Goal: Task Accomplishment & Management: Manage account settings

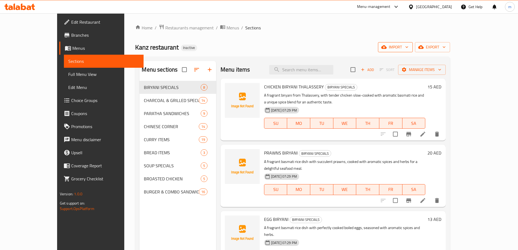
click at [387, 46] on icon "button" at bounding box center [383, 47] width 5 height 4
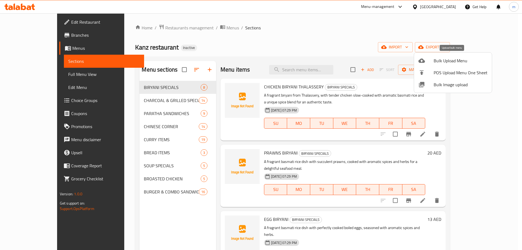
click at [443, 63] on span "Bulk Upload Menu" at bounding box center [461, 60] width 54 height 7
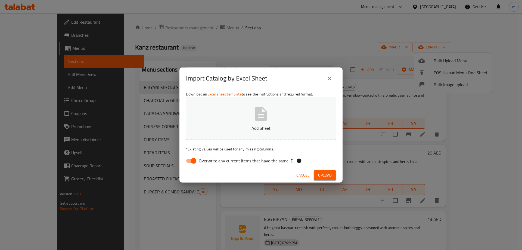
click at [206, 162] on span "Overwrite any current items that have the same ID." at bounding box center [246, 161] width 95 height 7
click at [206, 162] on input "Overwrite any current items that have the same ID." at bounding box center [193, 161] width 31 height 10
checkbox input "false"
drag, startPoint x: 323, startPoint y: 169, endPoint x: 324, endPoint y: 172, distance: 3.0
click at [324, 171] on div "Cancel Upload" at bounding box center [261, 175] width 163 height 14
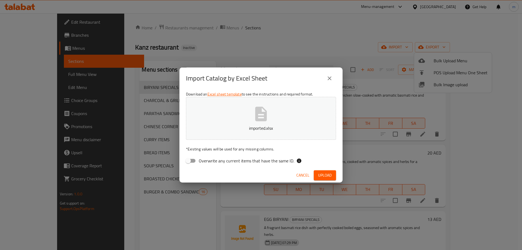
click at [324, 175] on span "Upload" at bounding box center [325, 175] width 14 height 7
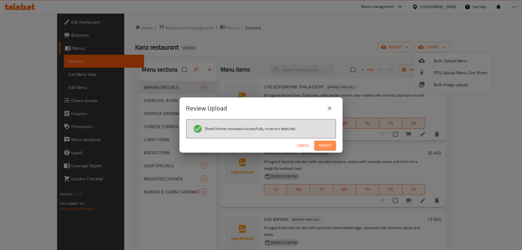
click at [324, 148] on span "Import" at bounding box center [325, 145] width 13 height 7
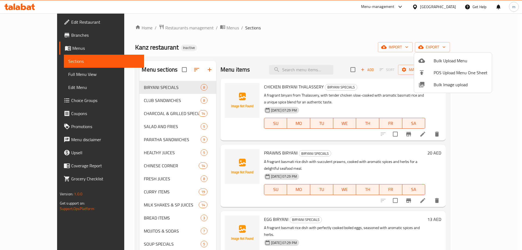
click at [468, 149] on div at bounding box center [261, 125] width 522 height 250
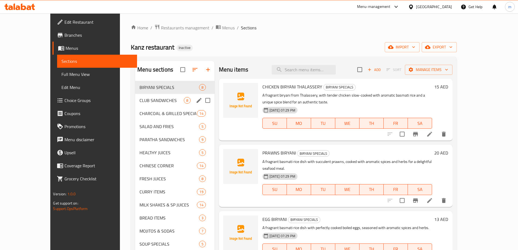
click at [140, 100] on span "CLUB SANDWICHES" at bounding box center [162, 100] width 44 height 7
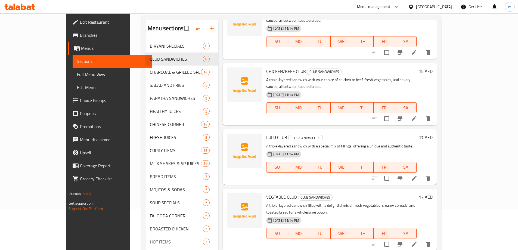
scroll to position [76, 0]
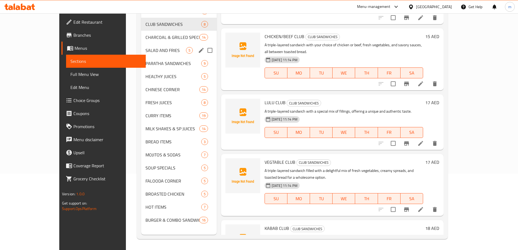
click at [141, 44] on div "SALAD AND FRIES 5" at bounding box center [179, 50] width 76 height 13
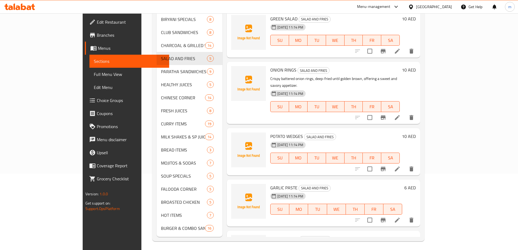
click at [402, 88] on div "07-09-2025 11:14 PM SU MO TU WE TH FR SA" at bounding box center [335, 102] width 134 height 29
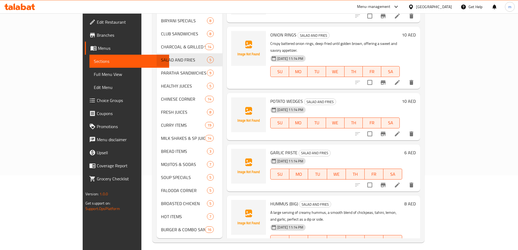
scroll to position [76, 0]
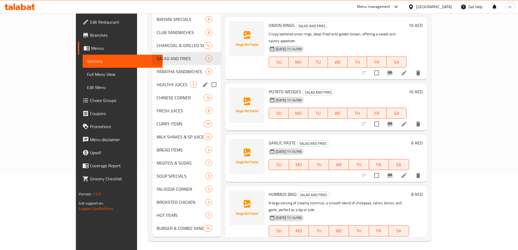
click at [152, 78] on div "HEALTHY JUICES 5" at bounding box center [186, 84] width 69 height 13
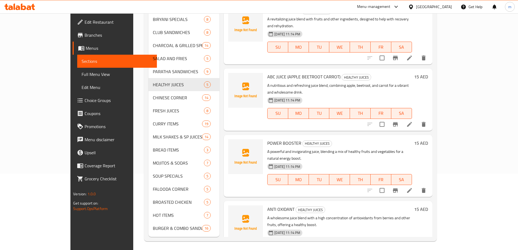
click at [406, 69] on div "ABC JUICE (APPLE BEETROOT CARROT) HEALTHY JUICES A nutritious and refreshing ju…" at bounding box center [328, 100] width 208 height 62
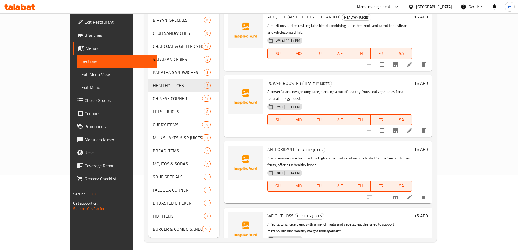
scroll to position [76, 0]
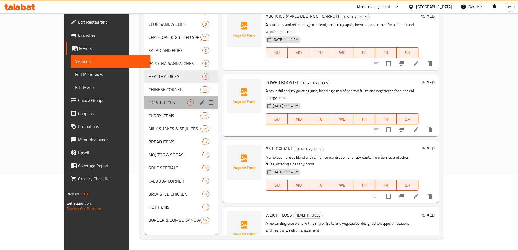
click at [144, 98] on div "FRESH JUICES 8" at bounding box center [181, 102] width 74 height 13
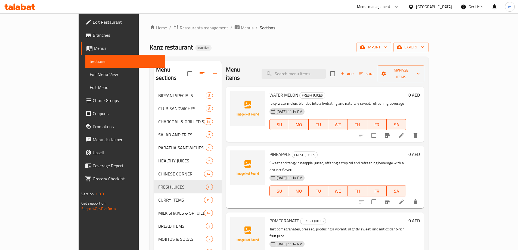
click at [409, 131] on li at bounding box center [401, 136] width 15 height 10
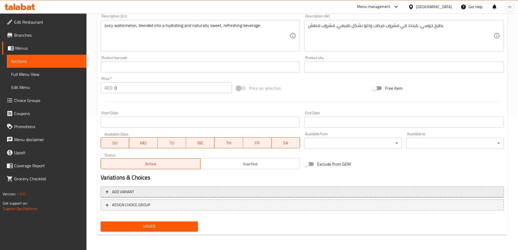
click at [255, 191] on span "Add variant" at bounding box center [303, 192] width 394 height 7
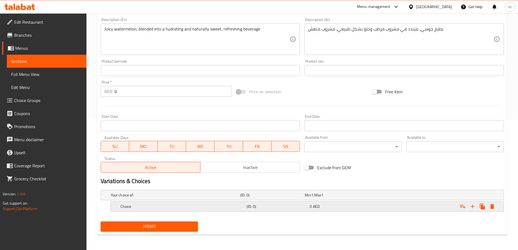
scroll to position [131, 0]
click at [474, 205] on icon "Expand" at bounding box center [473, 206] width 7 height 7
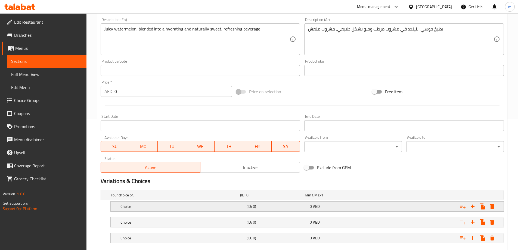
click at [274, 209] on div "(ID: 0)" at bounding box center [277, 207] width 63 height 8
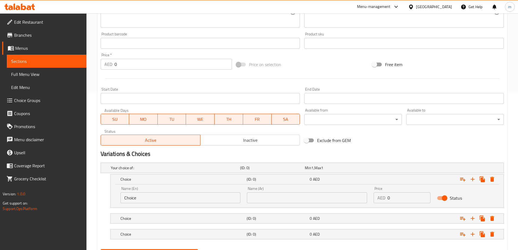
scroll to position [186, 0]
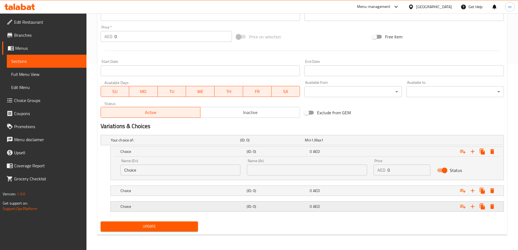
click at [258, 205] on h5 "(ID: 0)" at bounding box center [277, 206] width 61 height 5
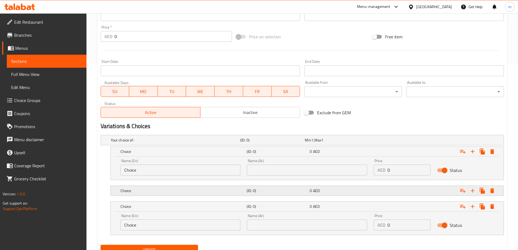
click at [261, 185] on div "Choice (ID: 0) 0 AED" at bounding box center [308, 191] width 379 height 12
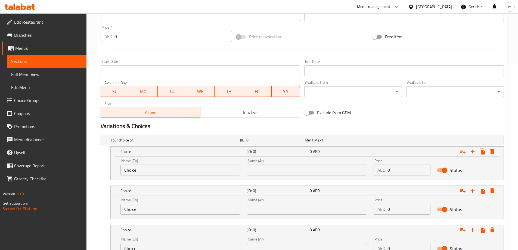
click at [187, 171] on input "Choice" at bounding box center [181, 170] width 120 height 11
type input "small"
click at [162, 206] on input "Choice" at bounding box center [181, 209] width 120 height 11
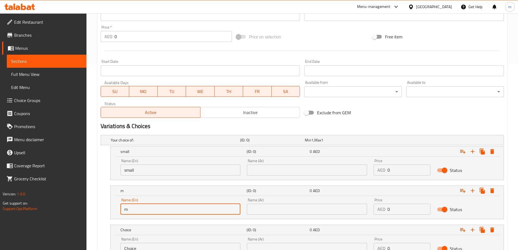
type input "medium"
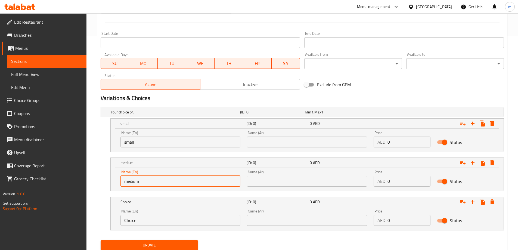
scroll to position [233, 0]
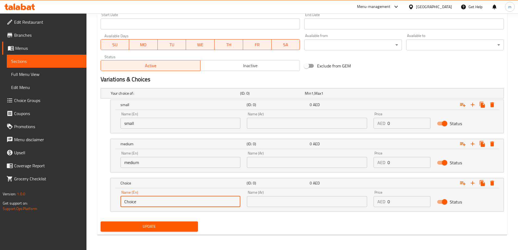
click at [171, 196] on input "Choice" at bounding box center [181, 201] width 120 height 11
type input "large"
click at [288, 129] on div "Name (Ar) Name (Ar)" at bounding box center [307, 120] width 127 height 23
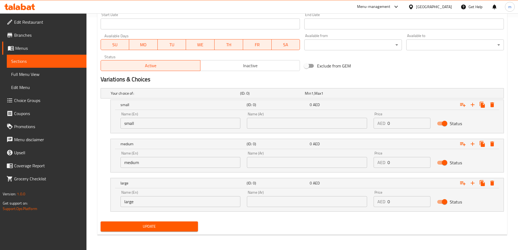
click at [290, 124] on input "text" at bounding box center [307, 123] width 120 height 11
type input "صغير"
click at [294, 156] on div "Name (Ar) Name (Ar)" at bounding box center [307, 159] width 120 height 17
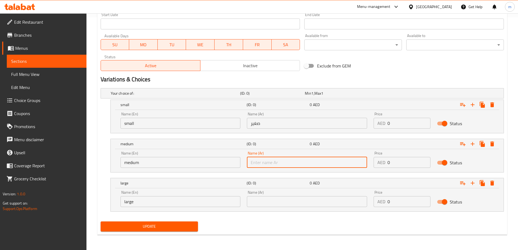
click at [296, 164] on input "text" at bounding box center [307, 162] width 120 height 11
type input "وسط"
click at [301, 208] on div "Name (Ar) Name (Ar)" at bounding box center [307, 198] width 127 height 23
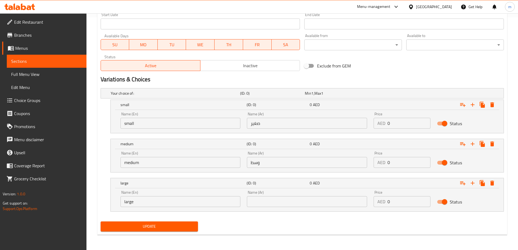
click at [298, 204] on input "text" at bounding box center [307, 201] width 120 height 11
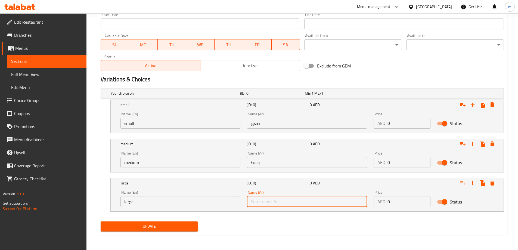
type input "كبير"
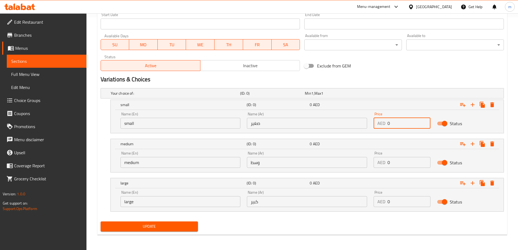
drag, startPoint x: 396, startPoint y: 122, endPoint x: 382, endPoint y: 123, distance: 13.4
click at [382, 123] on div "AED 0 Price" at bounding box center [402, 123] width 57 height 11
type input "7"
drag, startPoint x: 404, startPoint y: 160, endPoint x: 386, endPoint y: 161, distance: 18.3
click at [386, 161] on div "AED 0 Price" at bounding box center [402, 162] width 57 height 11
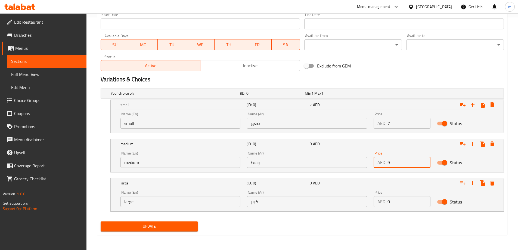
type input "9"
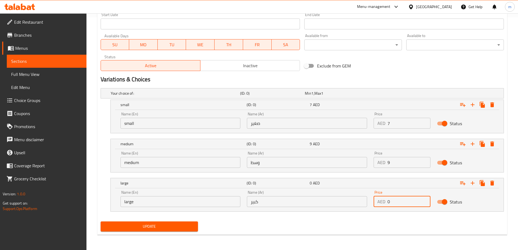
drag, startPoint x: 406, startPoint y: 201, endPoint x: 385, endPoint y: 202, distance: 20.7
click at [385, 202] on div "AED 0 Price" at bounding box center [402, 201] width 57 height 11
type input "7"
type input "11"
click at [394, 211] on div "Name (En) large Name (En) Name (Ar) كبير Name (Ar) Price AED 11 Price Status" at bounding box center [307, 199] width 393 height 23
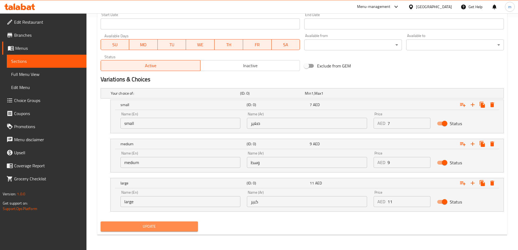
click at [162, 229] on span "Update" at bounding box center [149, 226] width 89 height 7
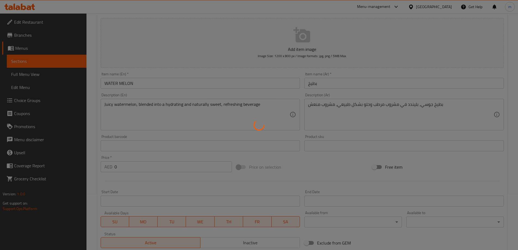
scroll to position [0, 0]
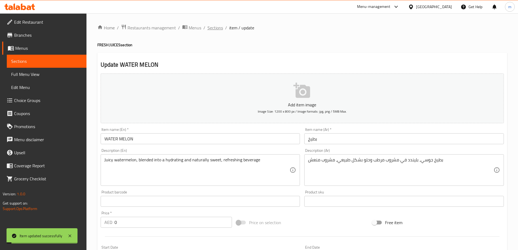
click at [217, 25] on span "Sections" at bounding box center [216, 27] width 16 height 7
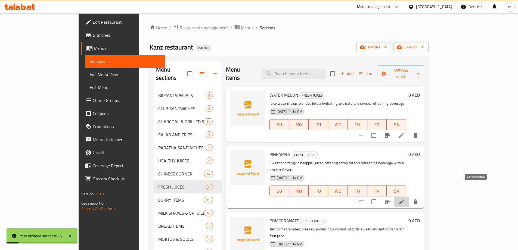
click at [404, 199] on icon at bounding box center [401, 201] width 5 height 5
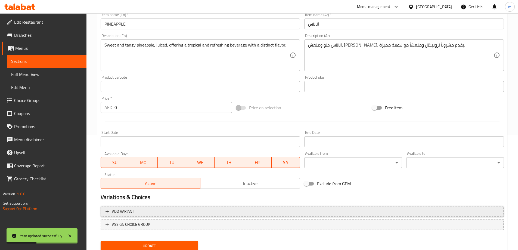
scroll to position [134, 0]
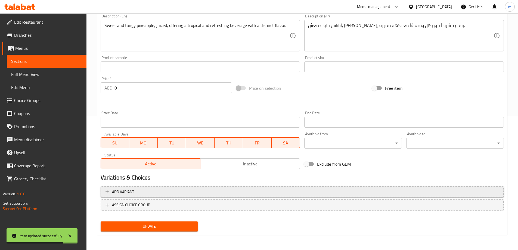
click at [240, 195] on span "Add variant" at bounding box center [303, 192] width 394 height 7
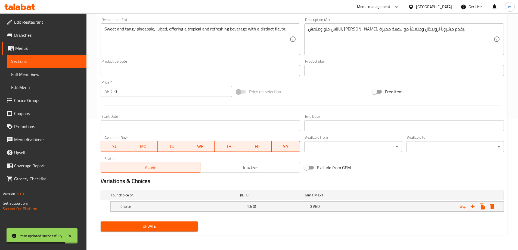
scroll to position [131, 0]
click at [474, 205] on icon "Expand" at bounding box center [473, 206] width 7 height 7
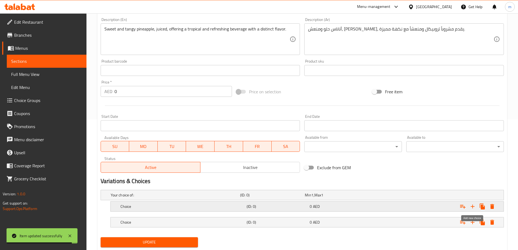
click at [474, 205] on icon "Expand" at bounding box center [473, 206] width 7 height 7
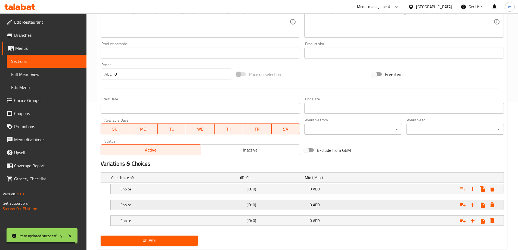
scroll to position [162, 0]
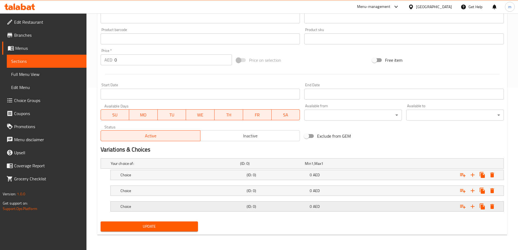
click at [228, 206] on h5 "Choice" at bounding box center [183, 206] width 124 height 5
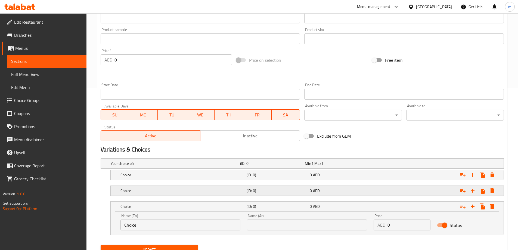
click at [234, 188] on h5 "Choice" at bounding box center [183, 190] width 124 height 5
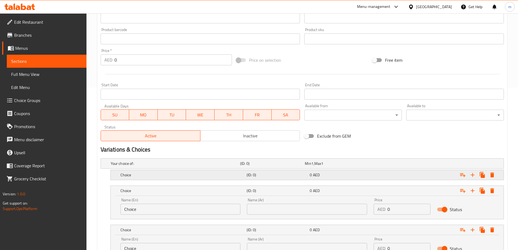
click at [235, 177] on h5 "Choice" at bounding box center [183, 174] width 124 height 5
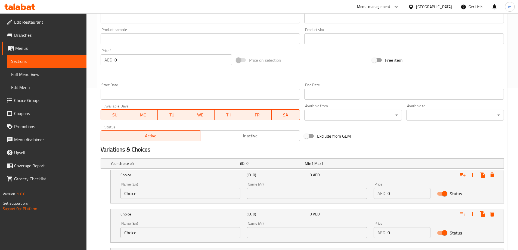
click at [174, 189] on input "Choice" at bounding box center [181, 193] width 120 height 11
type input "س"
type input "small"
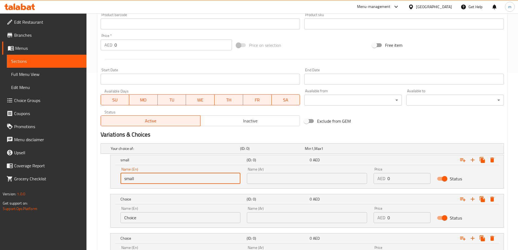
scroll to position [190, 0]
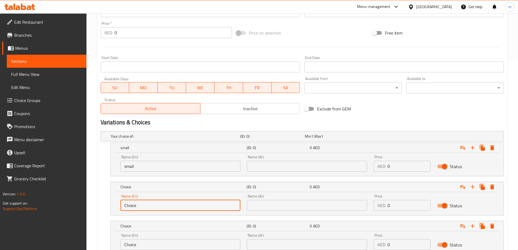
click at [155, 203] on input "Choice" at bounding box center [181, 205] width 120 height 11
type input "medium"
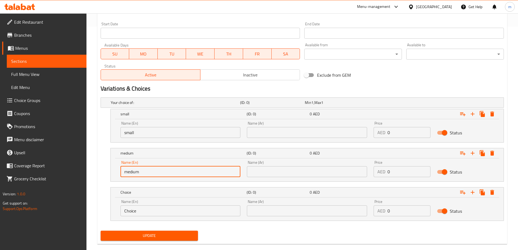
scroll to position [233, 0]
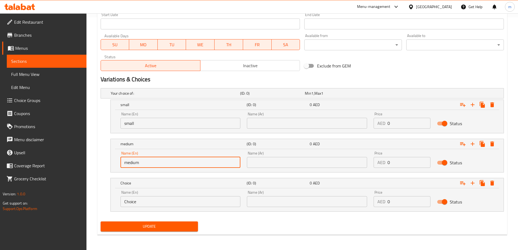
click at [159, 202] on input "Choice" at bounding box center [181, 201] width 120 height 11
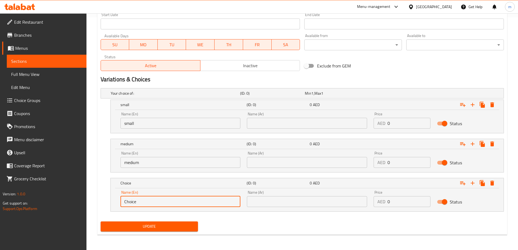
click at [159, 202] on input "Choice" at bounding box center [181, 201] width 120 height 11
type input "large"
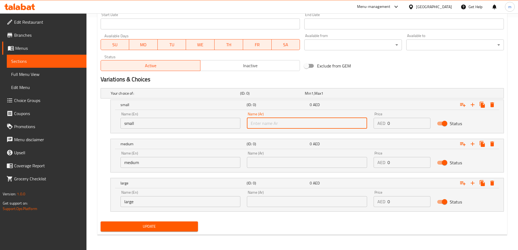
click at [282, 128] on input "text" at bounding box center [307, 123] width 120 height 11
type input "صغير"
click at [293, 162] on input "text" at bounding box center [307, 162] width 120 height 11
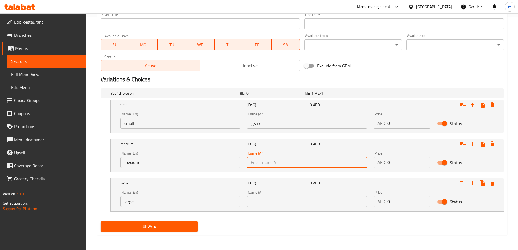
type input "وسط"
click at [283, 196] on div "Name (Ar) Name (Ar)" at bounding box center [307, 198] width 120 height 17
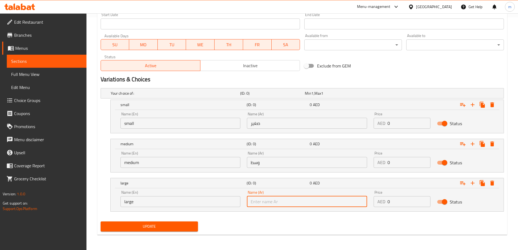
drag, startPoint x: 285, startPoint y: 203, endPoint x: 287, endPoint y: 199, distance: 3.9
click at [285, 203] on input "text" at bounding box center [307, 201] width 120 height 11
type input "كبير"
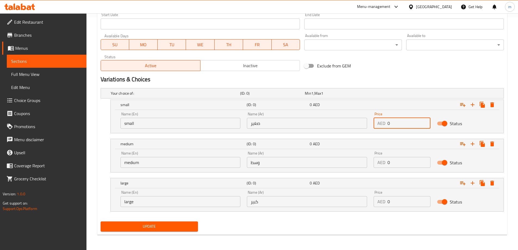
drag, startPoint x: 399, startPoint y: 118, endPoint x: 382, endPoint y: 124, distance: 17.6
click at [382, 124] on div "AED 0 Price" at bounding box center [402, 123] width 57 height 11
click at [401, 127] on input "0" at bounding box center [409, 123] width 43 height 11
type input "7"
drag, startPoint x: 402, startPoint y: 165, endPoint x: 381, endPoint y: 166, distance: 20.7
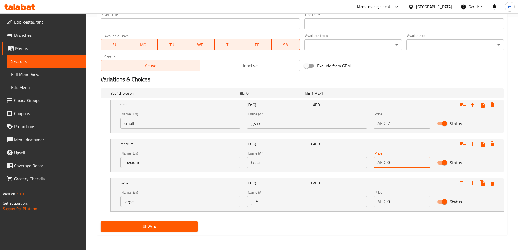
click at [381, 166] on div "AED 0 Price" at bounding box center [402, 162] width 57 height 11
type input "9"
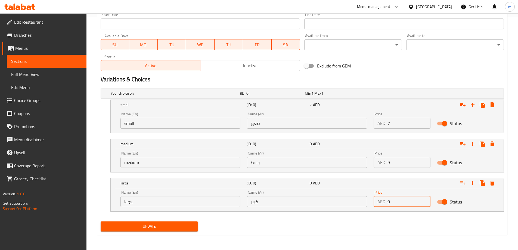
drag, startPoint x: 397, startPoint y: 198, endPoint x: 383, endPoint y: 201, distance: 13.7
click at [383, 201] on div "AED 0 Price" at bounding box center [402, 201] width 57 height 11
type input "12"
click at [375, 227] on div "Update" at bounding box center [302, 226] width 408 height 14
click at [164, 228] on span "Update" at bounding box center [149, 226] width 89 height 7
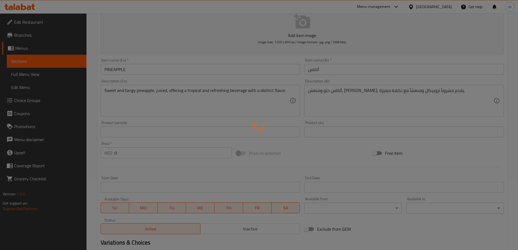
scroll to position [0, 0]
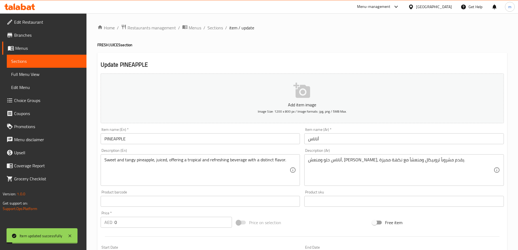
click at [218, 26] on span "Sections" at bounding box center [216, 27] width 16 height 7
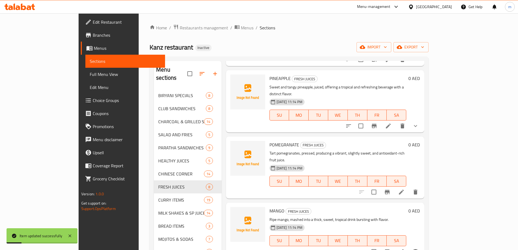
scroll to position [82, 0]
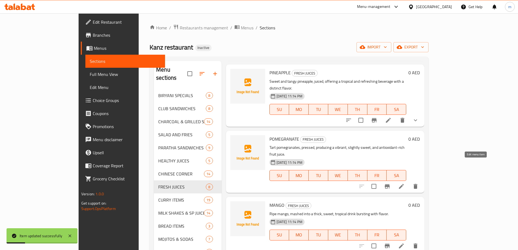
click at [405, 183] on icon at bounding box center [401, 186] width 7 height 7
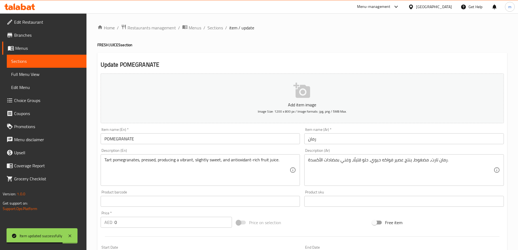
click at [479, 226] on div "Free item" at bounding box center [438, 222] width 136 height 15
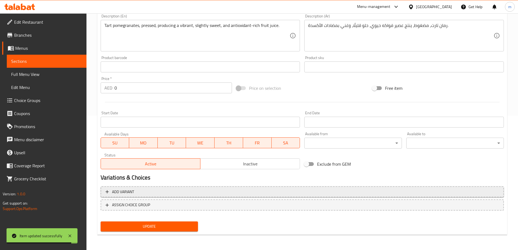
click at [389, 196] on button "Add variant" at bounding box center [302, 191] width 403 height 11
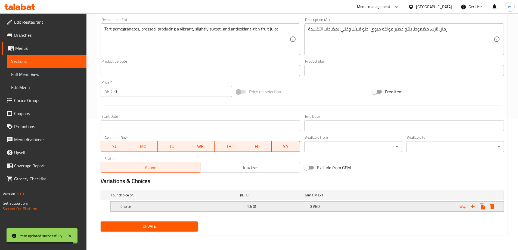
scroll to position [131, 0]
click at [471, 206] on icon "Expand" at bounding box center [473, 207] width 4 height 4
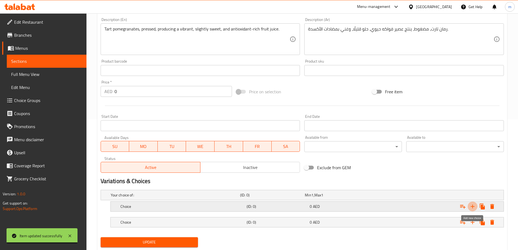
click at [471, 206] on icon "Expand" at bounding box center [473, 207] width 4 height 4
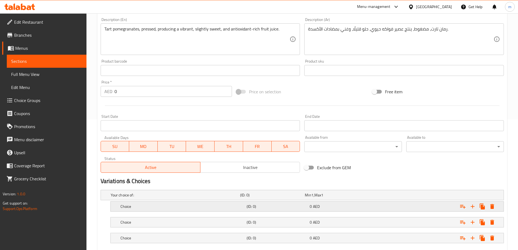
click at [323, 207] on div "0 AED" at bounding box center [340, 206] width 61 height 5
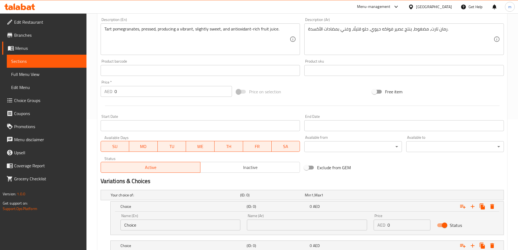
click at [213, 225] on input "Choice" at bounding box center [181, 225] width 120 height 11
type input "small"
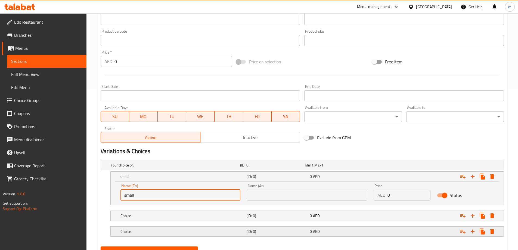
scroll to position [186, 0]
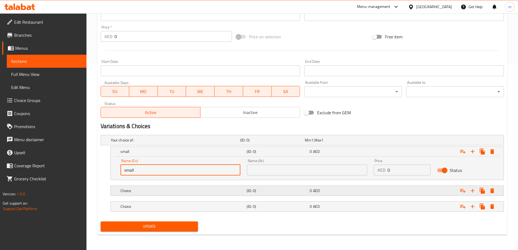
click at [172, 192] on h5 "Choice" at bounding box center [183, 190] width 124 height 5
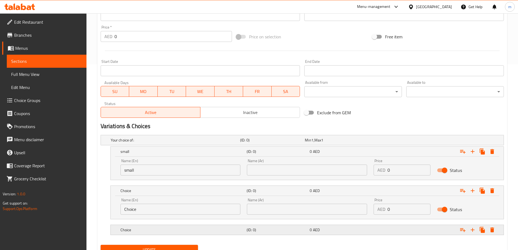
click at [170, 228] on h5 "Choice" at bounding box center [183, 229] width 124 height 5
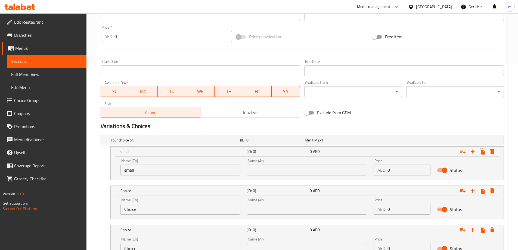
click at [165, 212] on input "Choice" at bounding box center [181, 209] width 120 height 11
type input "medium"
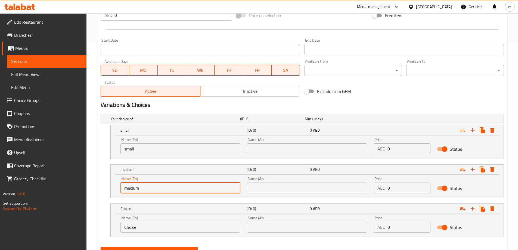
scroll to position [233, 0]
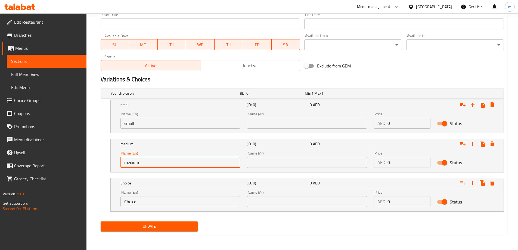
click at [172, 202] on input "Choice" at bounding box center [181, 201] width 120 height 11
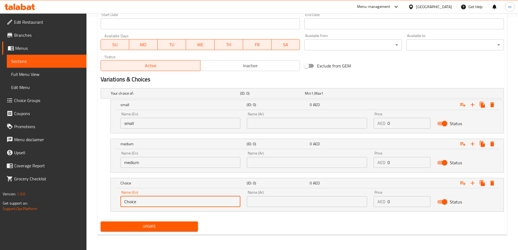
click at [172, 202] on input "Choice" at bounding box center [181, 201] width 120 height 11
type input "large"
click at [296, 131] on div "Name (Ar) Name (Ar)" at bounding box center [307, 120] width 127 height 23
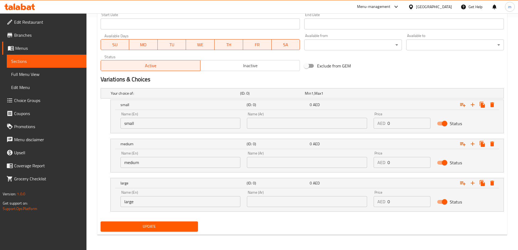
click at [292, 125] on input "text" at bounding box center [307, 123] width 120 height 11
type input "صغير"
click at [290, 162] on input "text" at bounding box center [307, 162] width 120 height 11
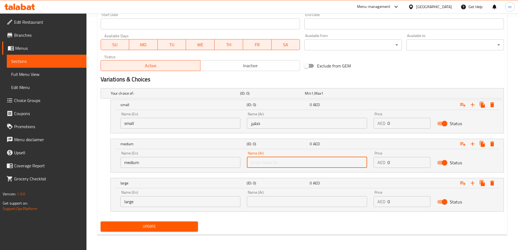
type input "وسط"
click at [290, 203] on input "text" at bounding box center [307, 201] width 120 height 11
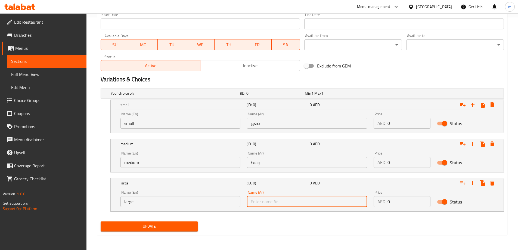
type input "كبير"
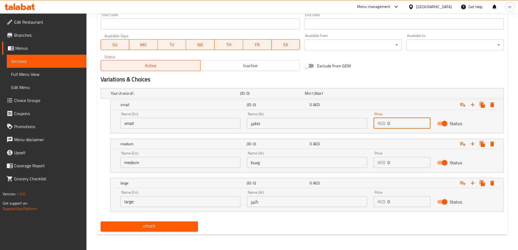
drag, startPoint x: 394, startPoint y: 124, endPoint x: 377, endPoint y: 131, distance: 18.4
click at [377, 131] on div "Price AED 0 Price" at bounding box center [402, 120] width 63 height 23
click at [415, 127] on input "0" at bounding box center [409, 123] width 43 height 11
drag, startPoint x: 408, startPoint y: 125, endPoint x: 385, endPoint y: 126, distance: 23.1
click at [385, 126] on div "AED 0 Price" at bounding box center [402, 123] width 57 height 11
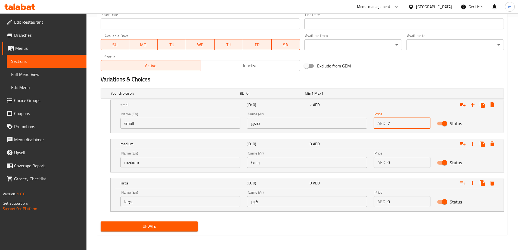
type input "7"
drag, startPoint x: 386, startPoint y: 164, endPoint x: 380, endPoint y: 164, distance: 6.0
click at [380, 164] on div "AED 0 Price" at bounding box center [402, 162] width 57 height 11
type input "9"
drag, startPoint x: 390, startPoint y: 197, endPoint x: 391, endPoint y: 200, distance: 2.9
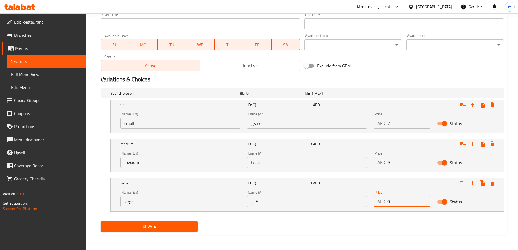
click at [381, 201] on div "AED 0 Price" at bounding box center [402, 201] width 57 height 11
type input "12"
click at [405, 233] on div "Update" at bounding box center [302, 226] width 408 height 14
click at [187, 226] on span "Update" at bounding box center [149, 226] width 89 height 7
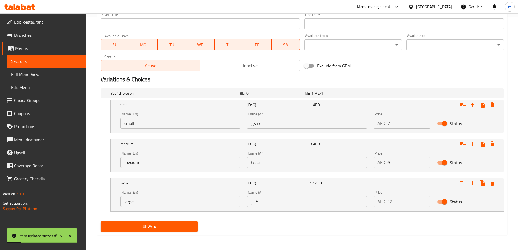
click at [386, 72] on div "Exclude from GEM" at bounding box center [370, 65] width 136 height 15
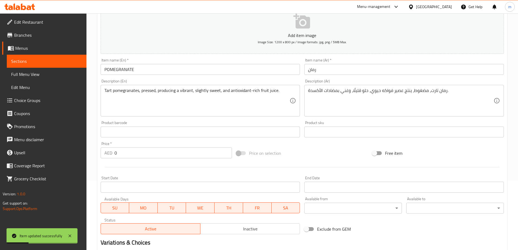
scroll to position [0, 0]
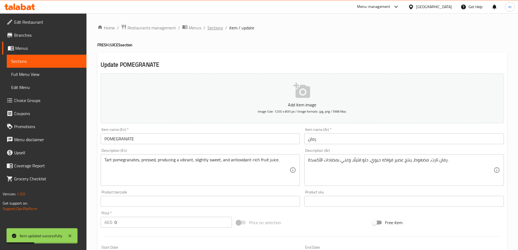
click at [214, 25] on span "Sections" at bounding box center [216, 27] width 16 height 7
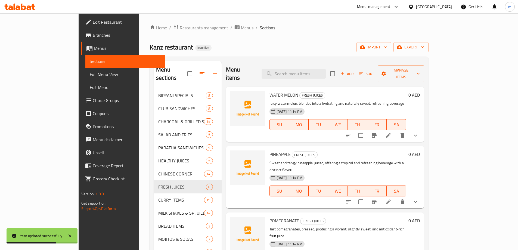
drag, startPoint x: 373, startPoint y: 47, endPoint x: 376, endPoint y: 52, distance: 4.9
click at [373, 47] on div "Kanz restaurant Inactive import export" at bounding box center [289, 47] width 279 height 10
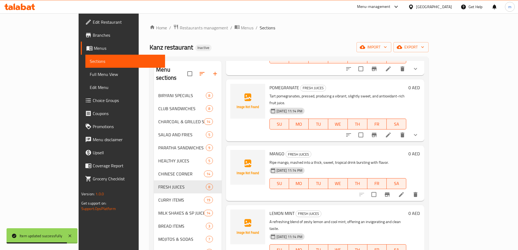
scroll to position [163, 0]
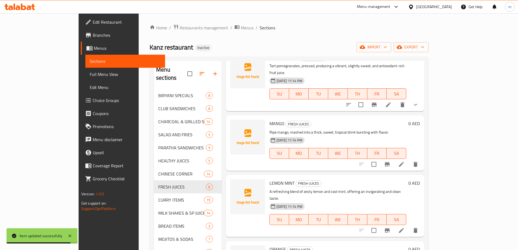
click at [405, 161] on icon at bounding box center [401, 164] width 7 height 7
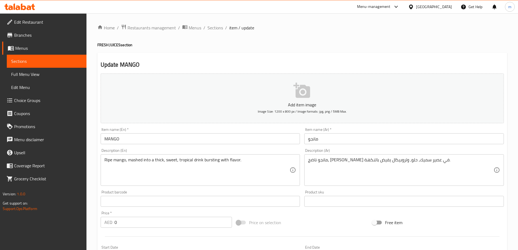
click at [451, 216] on div "Free item" at bounding box center [438, 222] width 136 height 15
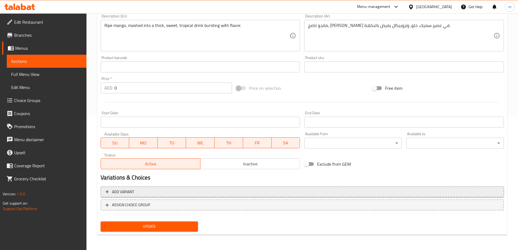
click at [393, 193] on span "Add variant" at bounding box center [303, 192] width 394 height 7
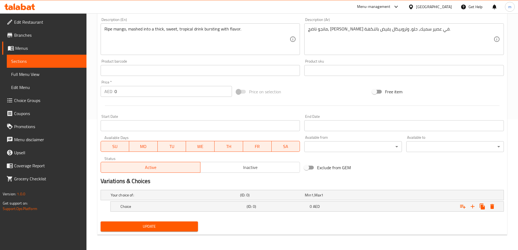
scroll to position [131, 0]
click at [471, 209] on icon "Expand" at bounding box center [473, 206] width 7 height 7
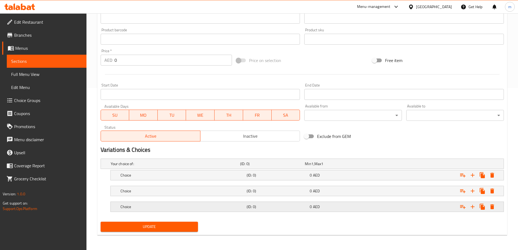
scroll to position [162, 0]
click at [218, 204] on h5 "Choice" at bounding box center [183, 206] width 124 height 5
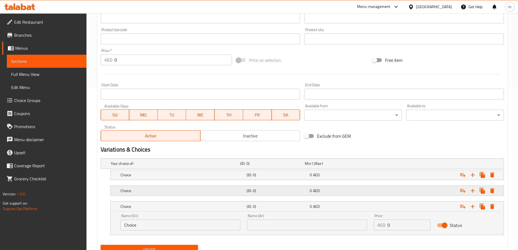
click at [217, 191] on h5 "Choice" at bounding box center [183, 190] width 124 height 5
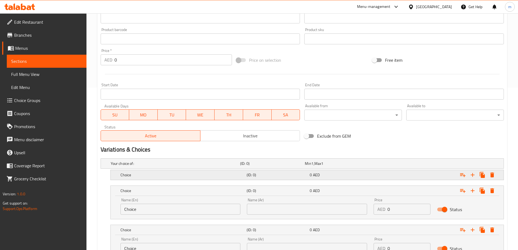
click at [214, 178] on div "Choice" at bounding box center [182, 175] width 126 height 8
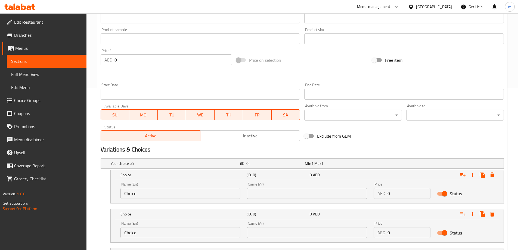
click at [170, 201] on div "Name (En) Choice Name (En)" at bounding box center [180, 190] width 127 height 23
click at [168, 192] on input "Choice" at bounding box center [181, 193] width 120 height 11
type input "small"
click at [166, 234] on input "Choice" at bounding box center [181, 232] width 120 height 11
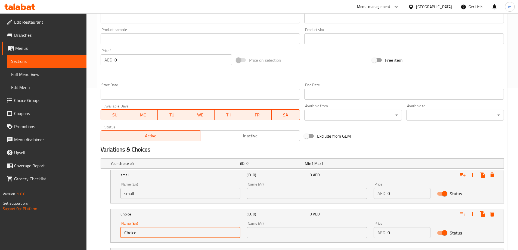
click at [166, 234] on input "Choice" at bounding box center [181, 232] width 120 height 11
type input "medium"
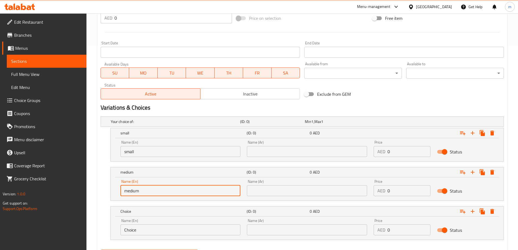
scroll to position [233, 0]
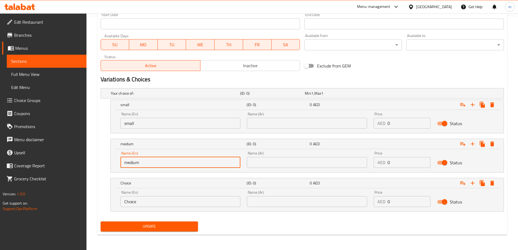
click at [176, 198] on input "Choice" at bounding box center [181, 201] width 120 height 11
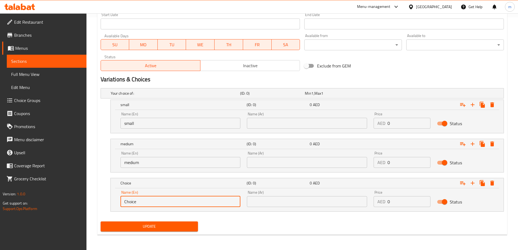
click at [175, 199] on input "Choice" at bounding box center [181, 201] width 120 height 11
type input "large"
click at [284, 124] on input "text" at bounding box center [307, 123] width 120 height 11
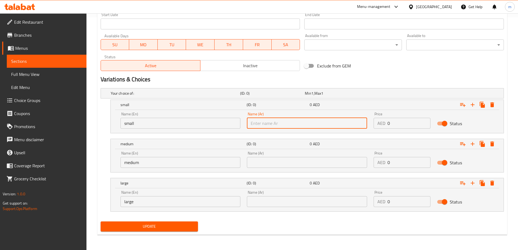
type input "صغير"
click at [286, 160] on input "text" at bounding box center [307, 162] width 120 height 11
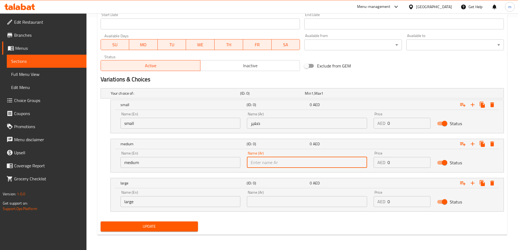
type input "وسط"
click at [287, 200] on input "text" at bounding box center [307, 201] width 120 height 11
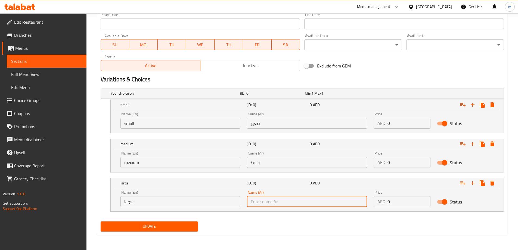
type input "كبير"
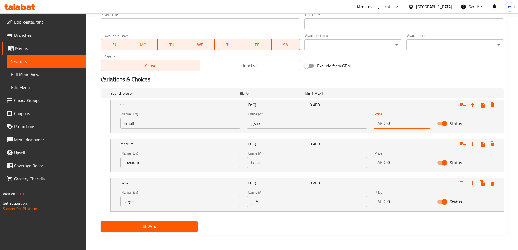
drag, startPoint x: 390, startPoint y: 126, endPoint x: 398, endPoint y: 126, distance: 8.4
click at [398, 126] on input "0" at bounding box center [409, 123] width 43 height 11
drag, startPoint x: 386, startPoint y: 127, endPoint x: 380, endPoint y: 129, distance: 6.7
click at [380, 129] on div "Price AED 0 Price" at bounding box center [402, 120] width 63 height 23
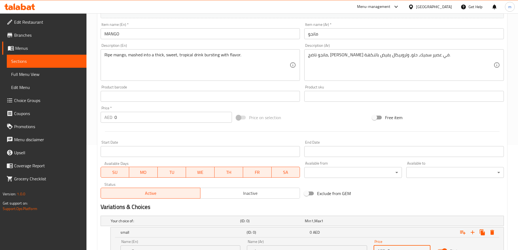
scroll to position [205, 0]
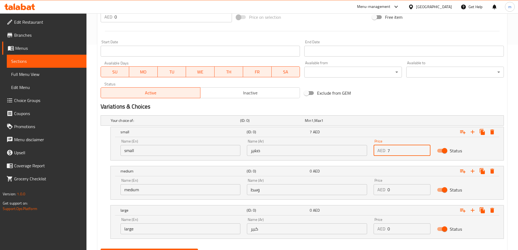
type input "7"
drag, startPoint x: 393, startPoint y: 193, endPoint x: 384, endPoint y: 193, distance: 9.8
click at [384, 193] on div "AED 0 Price" at bounding box center [402, 189] width 57 height 11
type input "9"
drag, startPoint x: 393, startPoint y: 224, endPoint x: 381, endPoint y: 227, distance: 12.9
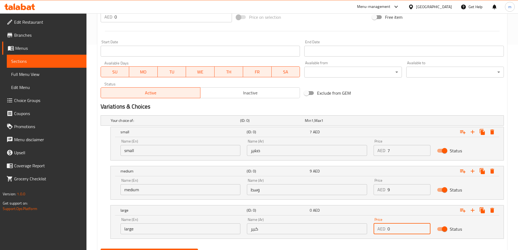
click at [381, 227] on div "AED 0 Price" at bounding box center [402, 228] width 57 height 11
type input "12"
click at [383, 243] on nav at bounding box center [302, 242] width 403 height 4
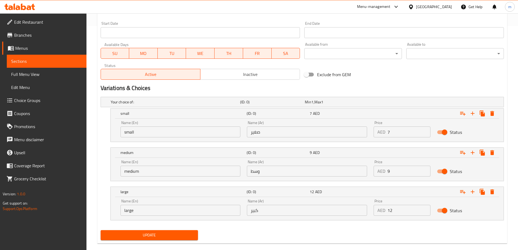
scroll to position [233, 0]
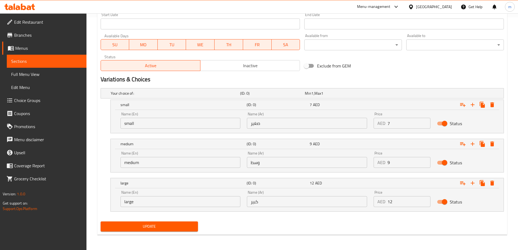
click at [169, 221] on div "Update" at bounding box center [149, 226] width 102 height 14
click at [175, 227] on span "Update" at bounding box center [149, 226] width 89 height 7
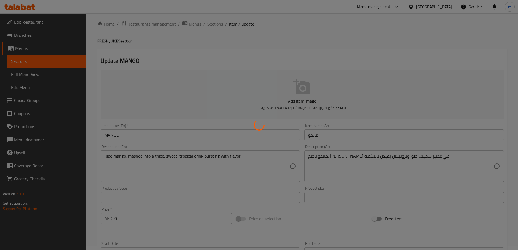
scroll to position [0, 0]
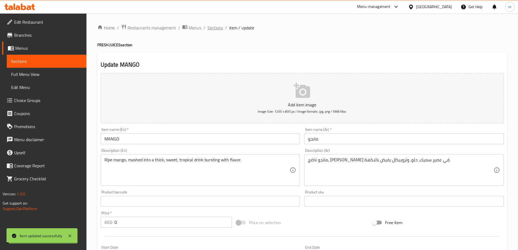
click at [216, 30] on span "Sections" at bounding box center [216, 27] width 16 height 7
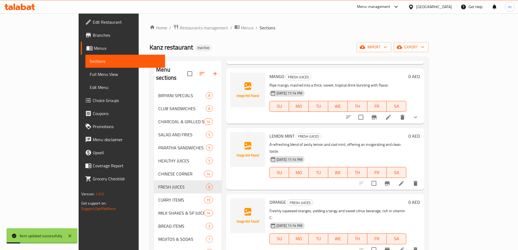
scroll to position [218, 0]
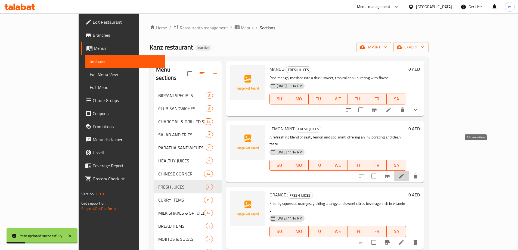
click at [404, 174] on icon at bounding box center [401, 176] width 5 height 5
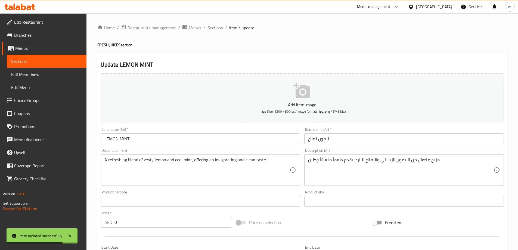
click at [433, 222] on div "Free item" at bounding box center [438, 222] width 136 height 15
click at [210, 27] on span "Sections" at bounding box center [216, 27] width 16 height 7
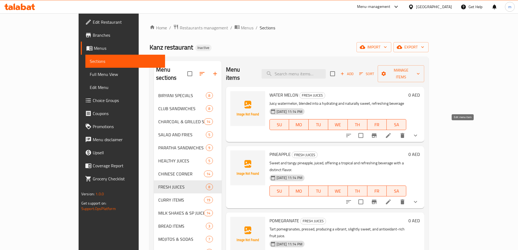
click at [391, 133] on icon at bounding box center [388, 135] width 5 height 5
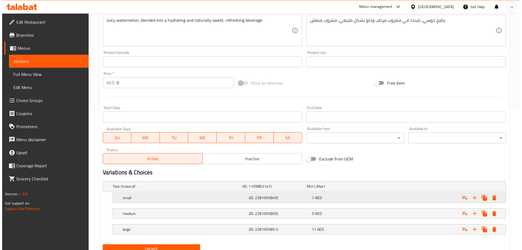
scroll to position [162, 0]
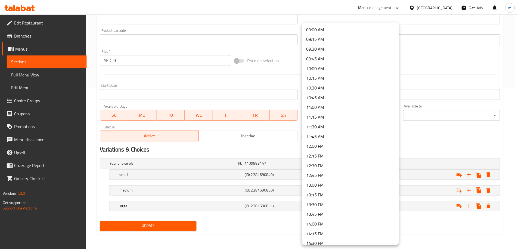
scroll to position [354, 0]
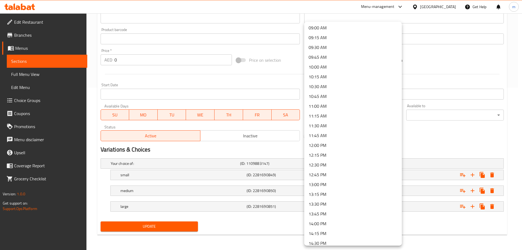
click at [346, 145] on li "12:00 PM" at bounding box center [353, 145] width 98 height 10
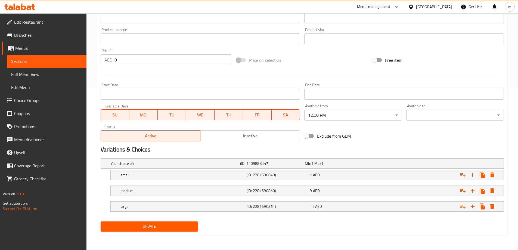
click at [31, 64] on link "Sections" at bounding box center [47, 61] width 80 height 13
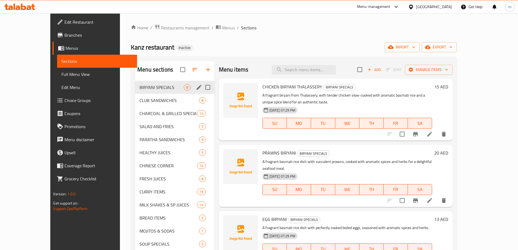
click at [202, 87] on input "Menu sections" at bounding box center [207, 87] width 11 height 11
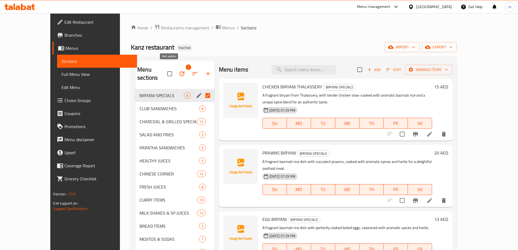
click at [179, 70] on icon "button" at bounding box center [182, 73] width 7 height 7
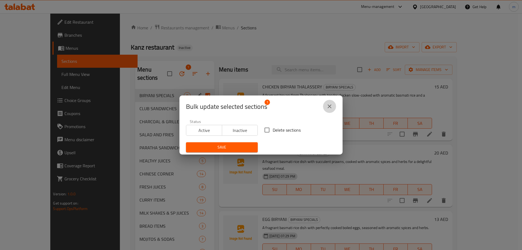
click at [331, 106] on icon "close" at bounding box center [329, 106] width 7 height 7
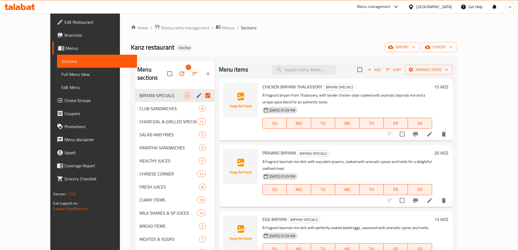
click at [192, 70] on icon "button" at bounding box center [195, 73] width 7 height 7
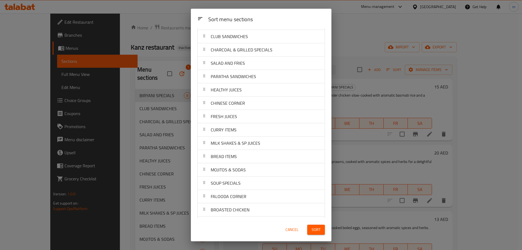
scroll to position [55, 0]
click at [166, 87] on div "Sort menu sections Sort menu sections BIRYANI SPECIALS CLUB SANDWICHES CHARCOAL…" at bounding box center [261, 125] width 522 height 250
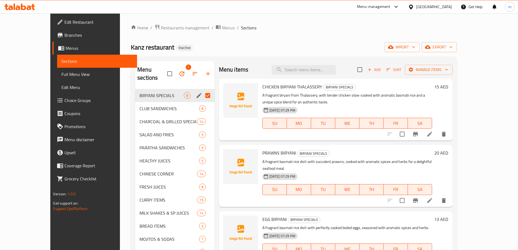
click at [202, 90] on input "Menu sections" at bounding box center [207, 95] width 11 height 11
checkbox input "false"
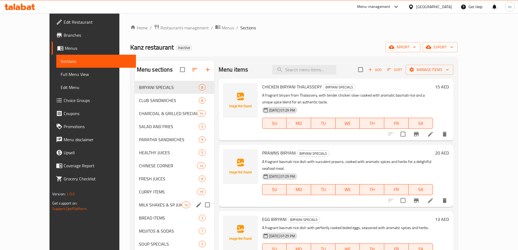
click at [135, 199] on div "MILK SHAKES & SP JUICES 14" at bounding box center [175, 204] width 80 height 13
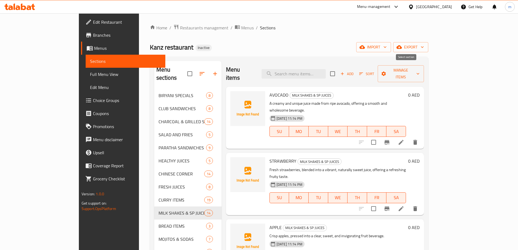
click at [338, 68] on input "checkbox" at bounding box center [332, 73] width 11 height 11
checkbox input "true"
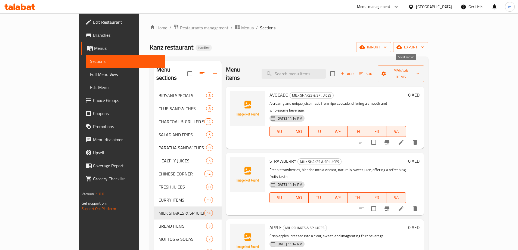
checkbox input "true"
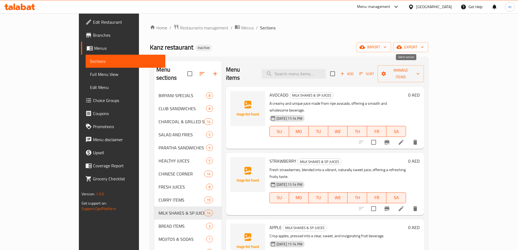
checkbox input "true"
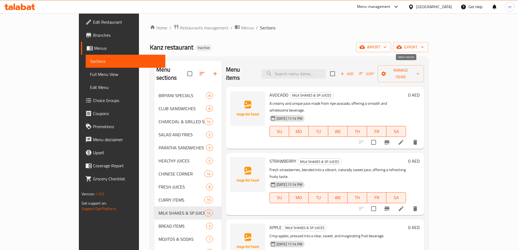
checkbox input "true"
click at [420, 71] on span "Manage items" at bounding box center [401, 74] width 38 height 14
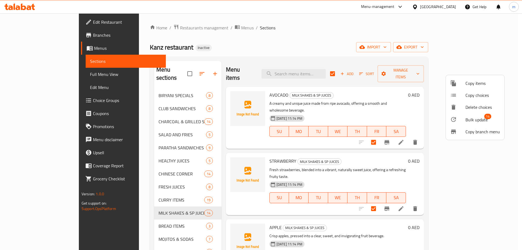
click at [476, 120] on span "Bulk update" at bounding box center [477, 119] width 22 height 7
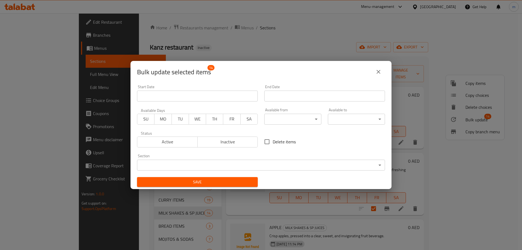
click at [301, 124] on body "​ Menu-management United Arab Emirates Get Help m Edit Restaurant Branches Menu…" at bounding box center [261, 131] width 522 height 237
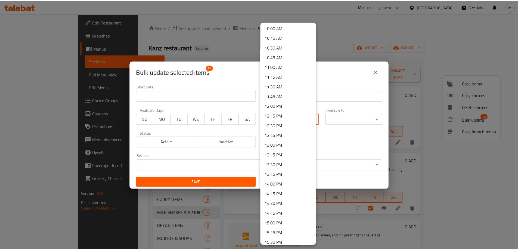
scroll to position [381, 0]
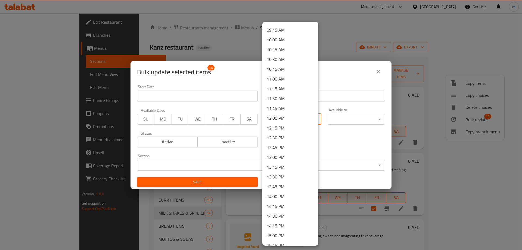
click at [289, 119] on li "12:00 PM" at bounding box center [291, 118] width 56 height 10
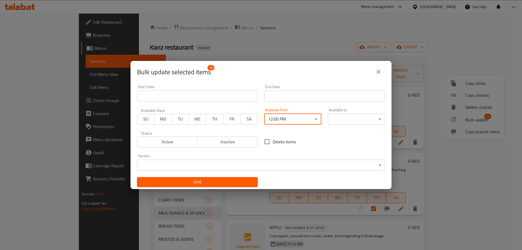
click at [357, 115] on body "​ Menu-management United Arab Emirates Get Help m Edit Restaurant Branches Menu…" at bounding box center [261, 131] width 522 height 237
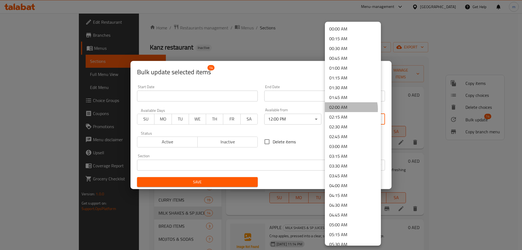
click at [348, 109] on li "02:00 AM" at bounding box center [353, 107] width 56 height 10
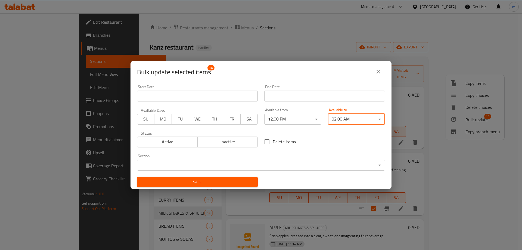
click at [249, 182] on span "Save" at bounding box center [197, 182] width 112 height 7
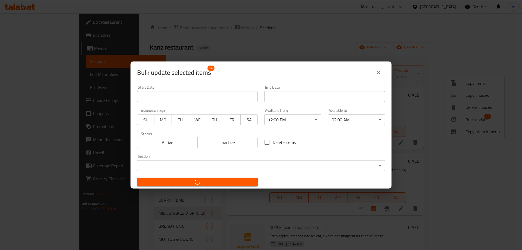
checkbox input "false"
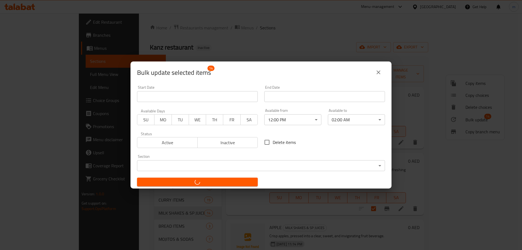
checkbox input "false"
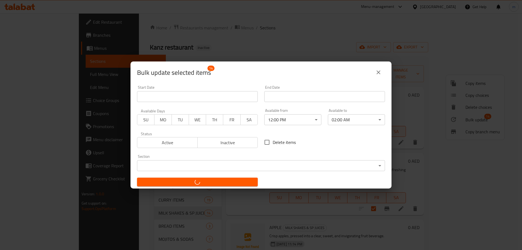
checkbox input "false"
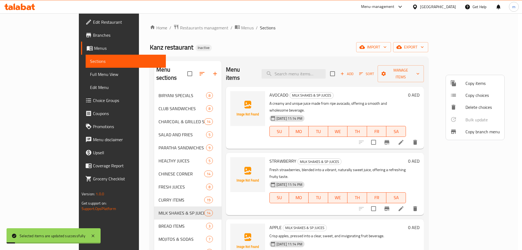
click at [429, 147] on div at bounding box center [261, 125] width 522 height 250
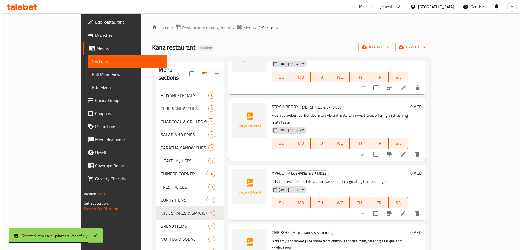
scroll to position [0, 0]
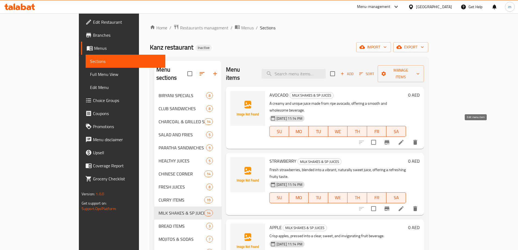
click at [404, 140] on icon at bounding box center [401, 142] width 5 height 5
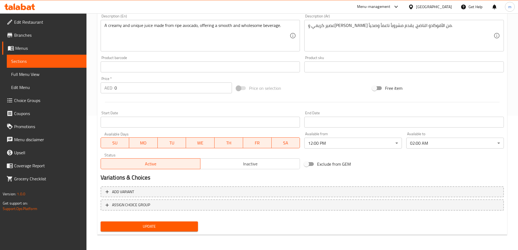
scroll to position [26, 0]
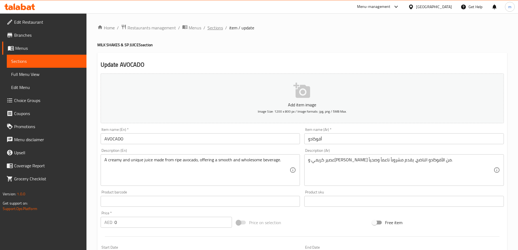
click at [214, 29] on span "Sections" at bounding box center [216, 27] width 16 height 7
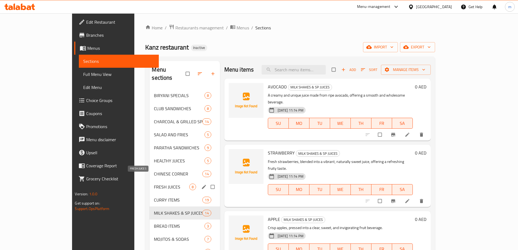
click at [154, 184] on span "FRESH JUICES" at bounding box center [171, 187] width 35 height 7
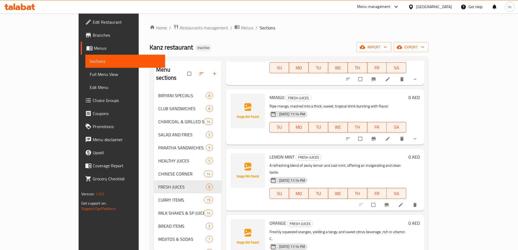
scroll to position [190, 0]
click at [418, 135] on icon "show more" at bounding box center [414, 137] width 5 height 5
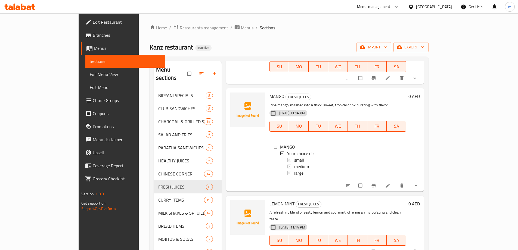
click at [419, 183] on icon "show more" at bounding box center [415, 185] width 5 height 5
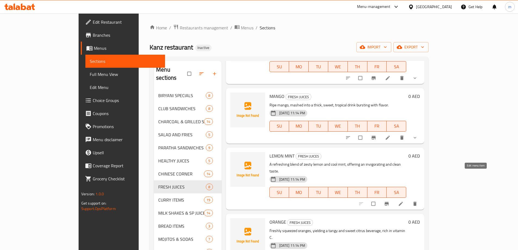
click at [404, 201] on icon at bounding box center [400, 203] width 5 height 5
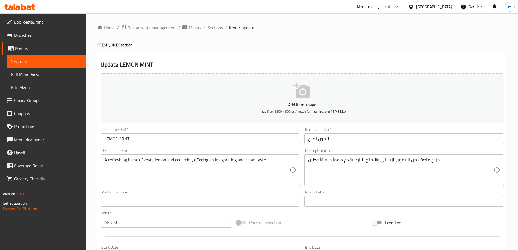
click at [352, 220] on div "Price on selection" at bounding box center [302, 222] width 136 height 15
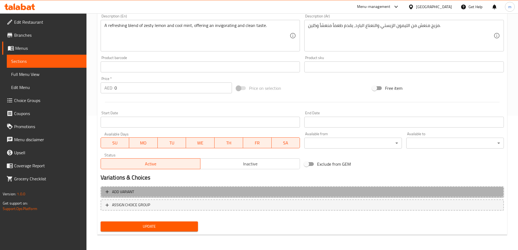
click at [385, 193] on span "Add variant" at bounding box center [303, 192] width 394 height 7
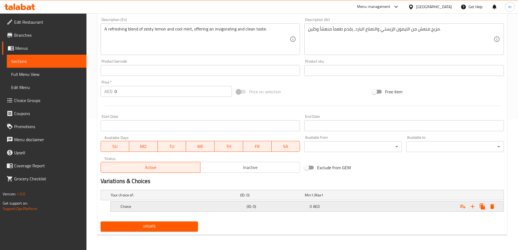
click at [474, 206] on icon "Expand" at bounding box center [473, 206] width 7 height 7
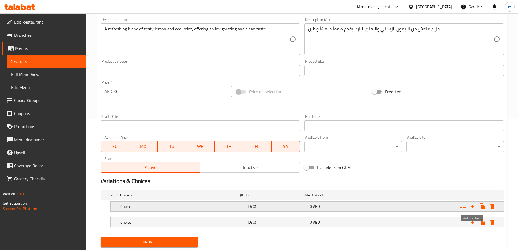
click at [474, 206] on icon "Expand" at bounding box center [473, 206] width 7 height 7
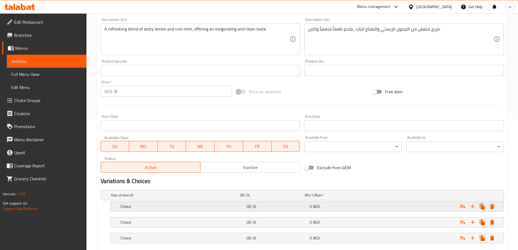
click at [268, 205] on h5 "(ID: 0)" at bounding box center [277, 206] width 61 height 5
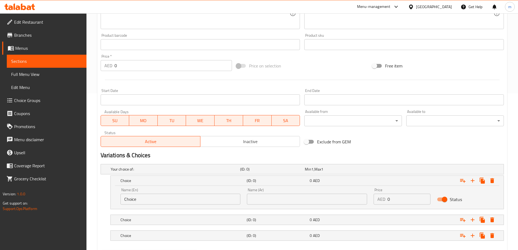
scroll to position [185, 0]
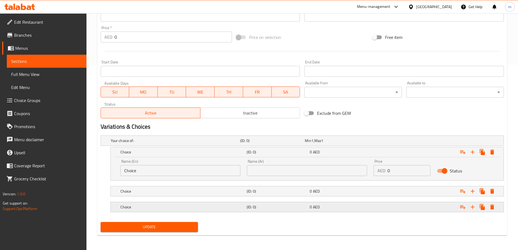
click at [253, 206] on h5 "(ID: 0)" at bounding box center [277, 206] width 61 height 5
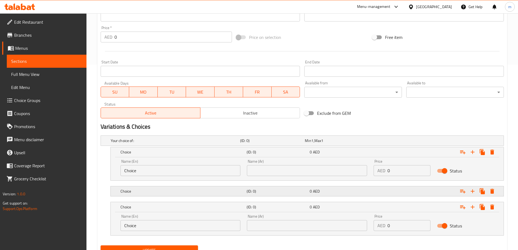
click at [245, 196] on div "Choice (ID: 0) 0 AED" at bounding box center [308, 191] width 379 height 12
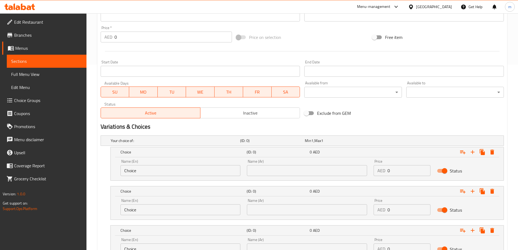
click at [153, 164] on div "Name (En) Choice Name (En)" at bounding box center [181, 167] width 120 height 17
click at [156, 169] on input "Choice" at bounding box center [181, 170] width 120 height 11
type input "small"
click at [156, 208] on input "Choice" at bounding box center [181, 209] width 120 height 11
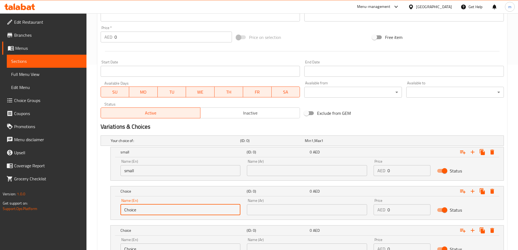
click at [156, 208] on input "Choice" at bounding box center [181, 209] width 120 height 11
type input "medium"
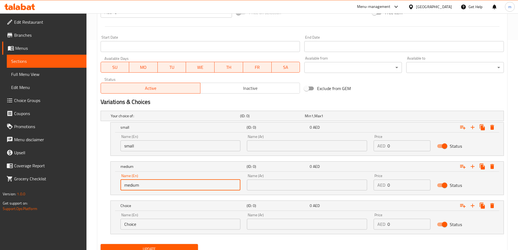
scroll to position [233, 0]
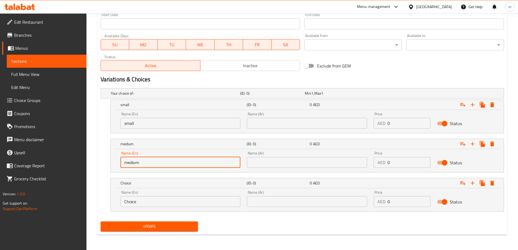
click at [169, 197] on input "Choice" at bounding box center [181, 201] width 120 height 11
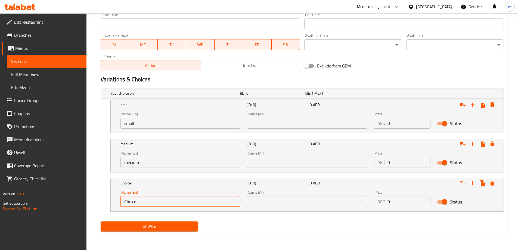
click at [169, 197] on input "Choice" at bounding box center [181, 201] width 120 height 11
type input "large"
click at [288, 124] on input "text" at bounding box center [307, 123] width 120 height 11
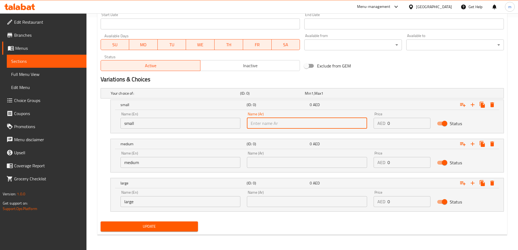
type input "صغير"
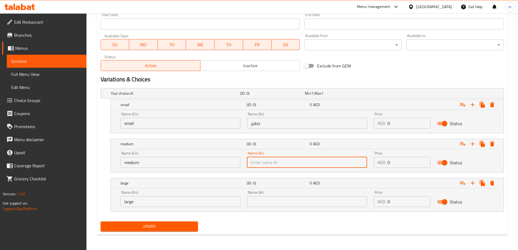
click at [288, 158] on input "text" at bounding box center [307, 162] width 120 height 11
type input "وسط"
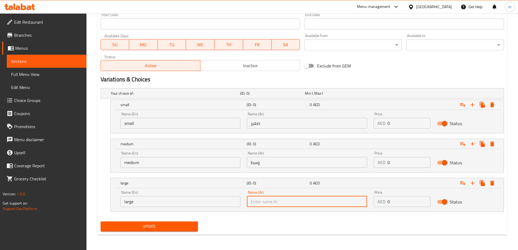
click at [286, 205] on input "text" at bounding box center [307, 201] width 120 height 11
type input "كبير"
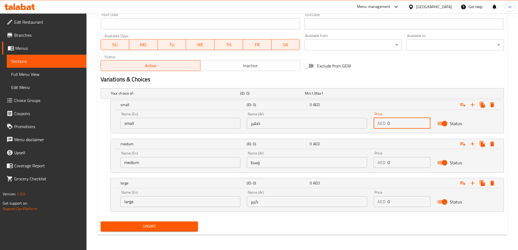
drag, startPoint x: 381, startPoint y: 128, endPoint x: 377, endPoint y: 129, distance: 4.3
click at [377, 129] on div "Price AED 0 Price" at bounding box center [402, 120] width 63 height 23
type input "7"
drag, startPoint x: 403, startPoint y: 166, endPoint x: 386, endPoint y: 166, distance: 17.1
click at [386, 166] on div "AED 0 Price" at bounding box center [402, 162] width 57 height 11
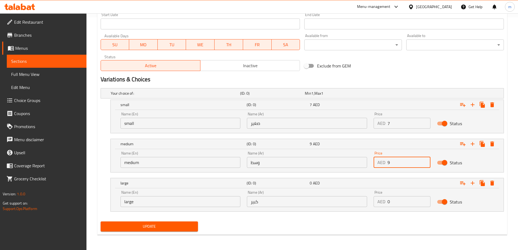
type input "9"
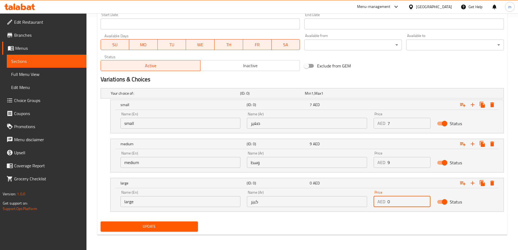
drag, startPoint x: 397, startPoint y: 204, endPoint x: 380, endPoint y: 208, distance: 17.6
click at [380, 208] on div "Price AED 0 Price" at bounding box center [402, 198] width 63 height 23
type input "11"
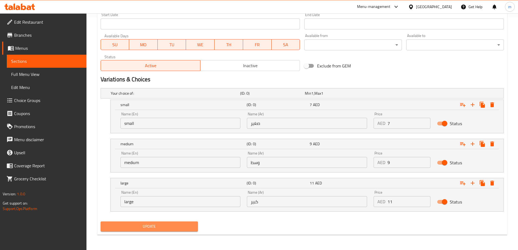
click at [168, 227] on span "Update" at bounding box center [149, 226] width 89 height 7
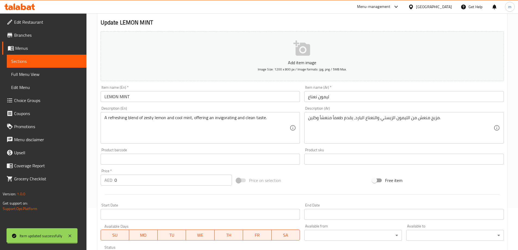
scroll to position [0, 0]
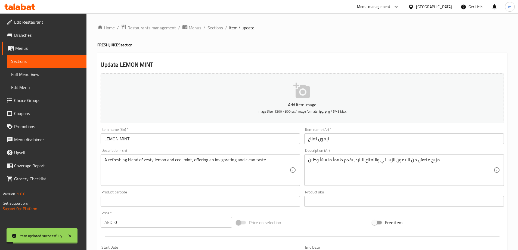
click at [217, 27] on span "Sections" at bounding box center [216, 27] width 16 height 7
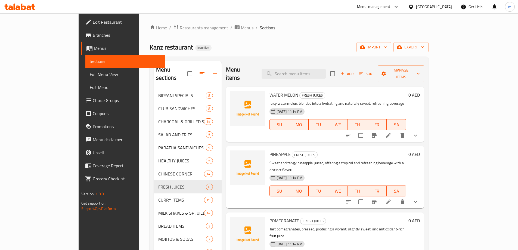
click at [409, 172] on div "07-09-2025 11:14 PM SU MO TU WE TH FR SA" at bounding box center [337, 186] width 141 height 29
click at [407, 160] on p "Sweet and tangy pineapple, juiced, offering a tropical and refreshing beverage …" at bounding box center [338, 167] width 137 height 14
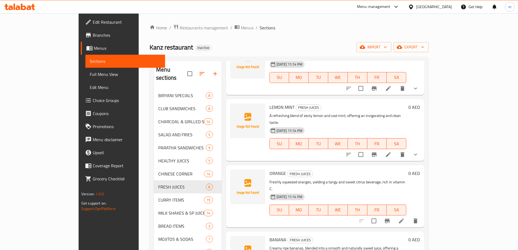
scroll to position [27, 0]
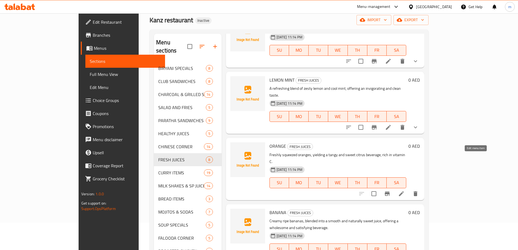
click at [405, 190] on icon at bounding box center [401, 193] width 7 height 7
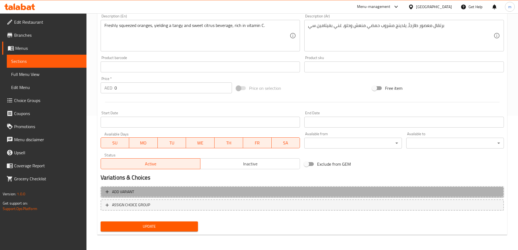
click at [365, 193] on span "Add variant" at bounding box center [303, 192] width 394 height 7
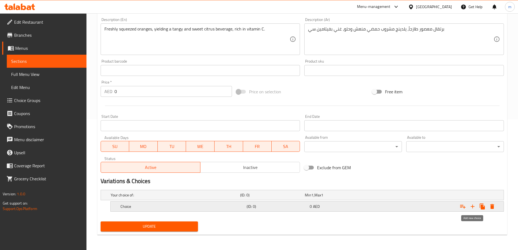
click at [476, 208] on icon "Expand" at bounding box center [473, 206] width 7 height 7
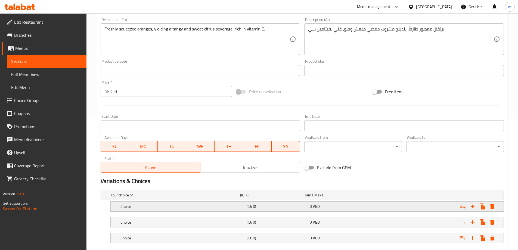
click at [285, 209] on h5 "(ID: 0)" at bounding box center [277, 206] width 61 height 5
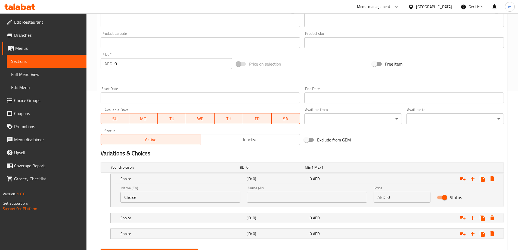
scroll to position [185, 0]
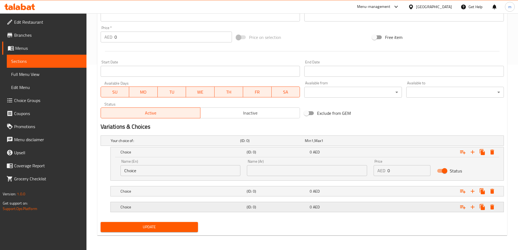
drag, startPoint x: 291, startPoint y: 212, endPoint x: 288, endPoint y: 207, distance: 5.5
click at [291, 212] on div "Choice (ID: 0) 0 AED" at bounding box center [308, 207] width 379 height 12
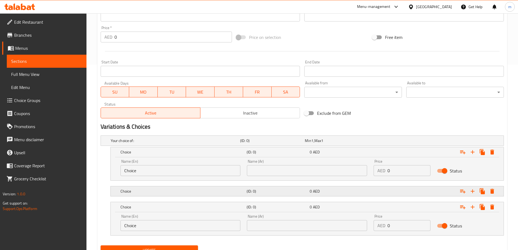
click at [282, 193] on h5 "(ID: 0)" at bounding box center [277, 191] width 61 height 5
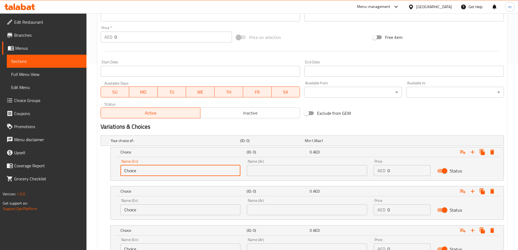
click at [174, 168] on input "Choice" at bounding box center [181, 170] width 120 height 11
type input "small"
click at [147, 210] on input "Choice" at bounding box center [181, 209] width 120 height 11
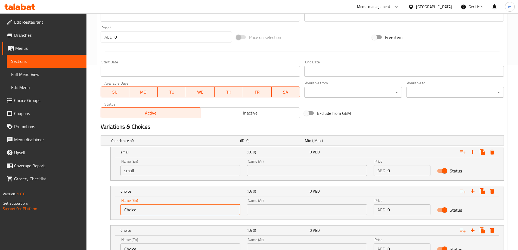
click at [147, 210] on input "Choice" at bounding box center [181, 209] width 120 height 11
type input "medium"
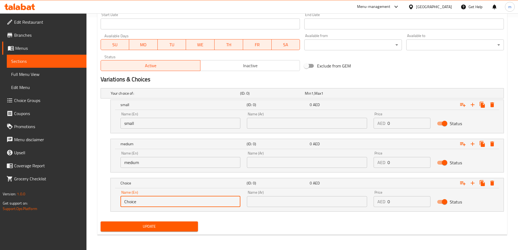
click at [174, 204] on input "Choice" at bounding box center [181, 201] width 120 height 11
type input "large"
click at [282, 129] on div "Name (Ar) Name (Ar)" at bounding box center [307, 120] width 127 height 23
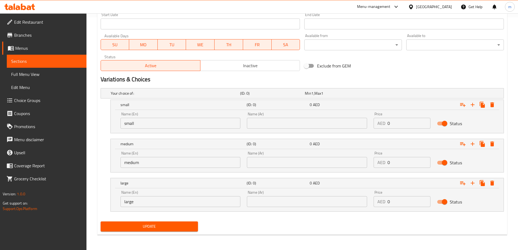
click at [282, 126] on input "text" at bounding box center [307, 123] width 120 height 11
type input "صغير"
click at [298, 157] on input "text" at bounding box center [307, 162] width 120 height 11
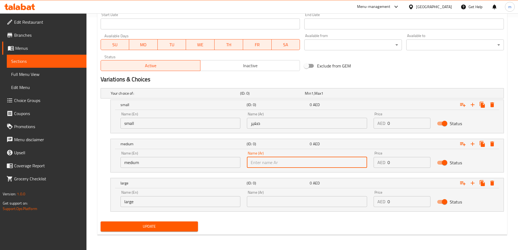
type input "وسط"
click at [287, 193] on div "Name (Ar) Name (Ar)" at bounding box center [307, 198] width 120 height 17
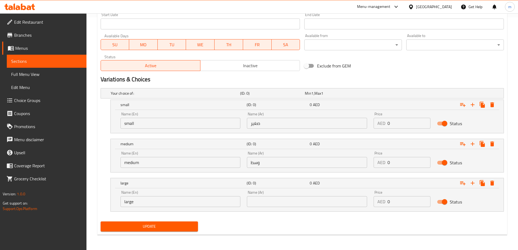
click at [291, 199] on input "text" at bounding box center [307, 201] width 120 height 11
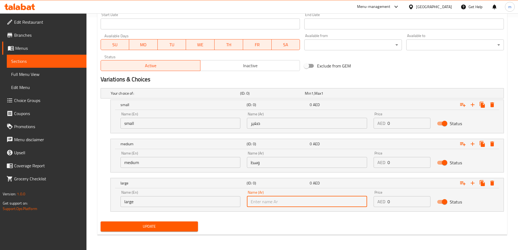
type input "كبير"
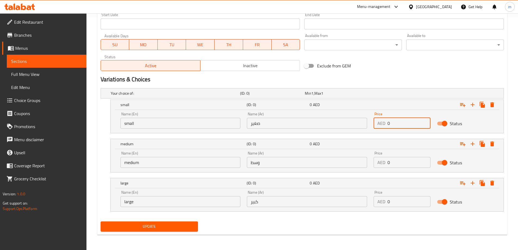
drag, startPoint x: 403, startPoint y: 125, endPoint x: 386, endPoint y: 128, distance: 17.4
click at [386, 128] on div "AED 0 Price" at bounding box center [402, 123] width 57 height 11
type input "7"
drag, startPoint x: 387, startPoint y: 163, endPoint x: 384, endPoint y: 164, distance: 2.7
click at [384, 164] on div "AED 0 Price" at bounding box center [402, 162] width 57 height 11
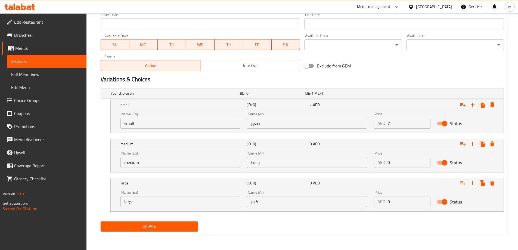
drag, startPoint x: 414, startPoint y: 166, endPoint x: 411, endPoint y: 165, distance: 2.8
click at [414, 166] on input "0" at bounding box center [409, 162] width 43 height 11
drag, startPoint x: 403, startPoint y: 165, endPoint x: 378, endPoint y: 166, distance: 25.3
click at [378, 166] on div "AED 0 Price" at bounding box center [402, 162] width 57 height 11
type input "9"
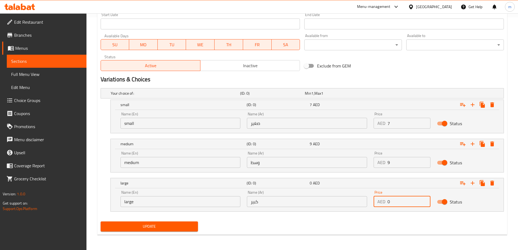
drag, startPoint x: 403, startPoint y: 207, endPoint x: 383, endPoint y: 208, distance: 19.7
click at [383, 208] on div "Price AED 0 Price" at bounding box center [402, 198] width 63 height 23
type input "12"
click at [403, 217] on nav at bounding box center [302, 215] width 403 height 4
click at [176, 230] on span "Update" at bounding box center [149, 226] width 89 height 7
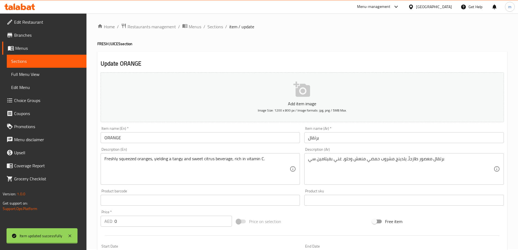
scroll to position [0, 0]
click at [212, 29] on span "Sections" at bounding box center [216, 27] width 16 height 7
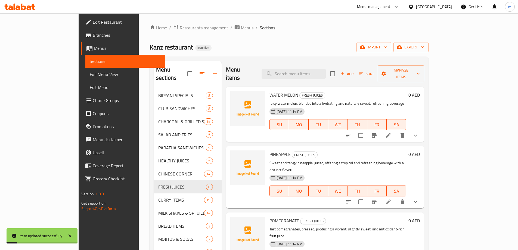
click at [425, 146] on div "PINEAPPLE FRESH JUICES Sweet and tangy pineapple, juiced, offering a tropical a…" at bounding box center [325, 177] width 199 height 62
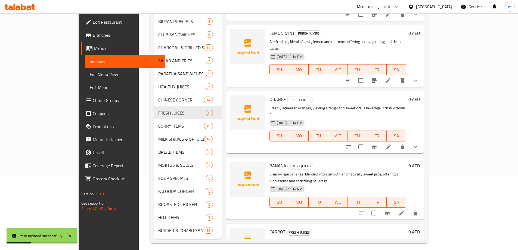
scroll to position [76, 0]
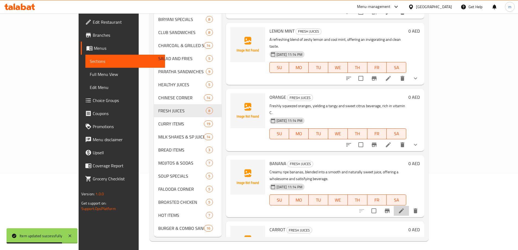
click at [405, 208] on icon at bounding box center [401, 211] width 7 height 7
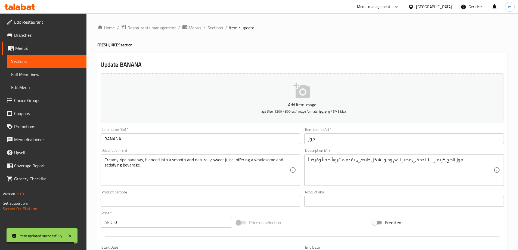
click at [433, 214] on div "Add item image Image Size: 1200 x 800 px / Image formats: jpg, png / 5MB Max. I…" at bounding box center [302, 188] width 408 height 234
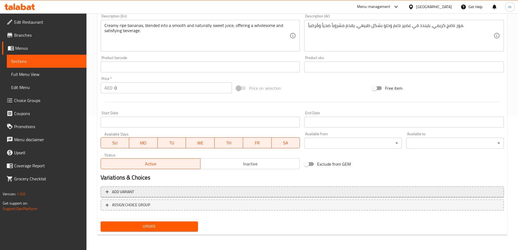
click at [360, 195] on button "Add variant" at bounding box center [302, 191] width 403 height 11
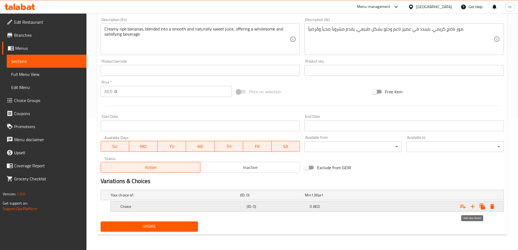
click at [476, 207] on icon "Expand" at bounding box center [473, 206] width 7 height 7
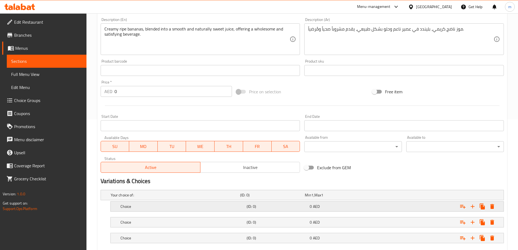
click at [283, 211] on div "Choice (ID: 0) 0 AED" at bounding box center [308, 206] width 379 height 12
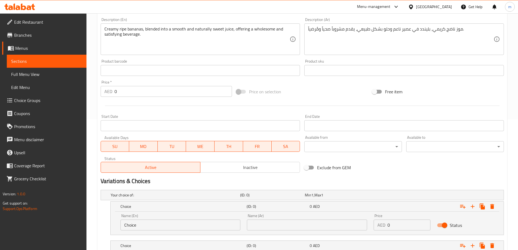
click at [174, 232] on div "Name (En) Choice Name (En)" at bounding box center [180, 222] width 127 height 23
click at [169, 226] on input "Choice" at bounding box center [181, 225] width 120 height 11
type input "small"
click at [259, 177] on div "Variations & Choices" at bounding box center [302, 181] width 408 height 13
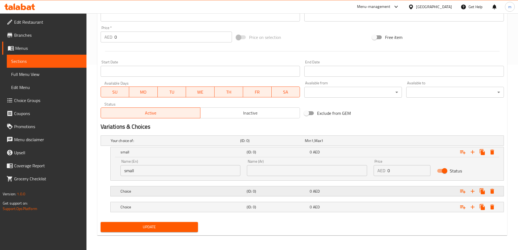
scroll to position [186, 0]
click at [181, 197] on nav at bounding box center [302, 199] width 403 height 4
click at [191, 214] on nav at bounding box center [302, 215] width 403 height 4
click at [187, 203] on div "Choice" at bounding box center [182, 207] width 126 height 8
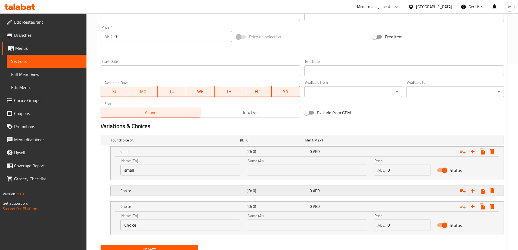
click at [186, 192] on h5 "Choice" at bounding box center [183, 190] width 124 height 5
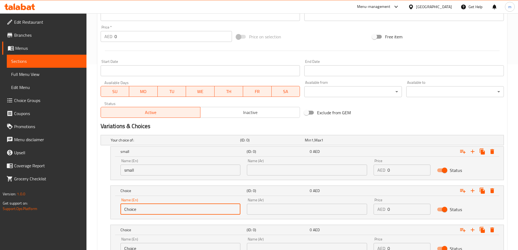
click at [161, 209] on input "Choice" at bounding box center [181, 209] width 120 height 11
type input "medium"
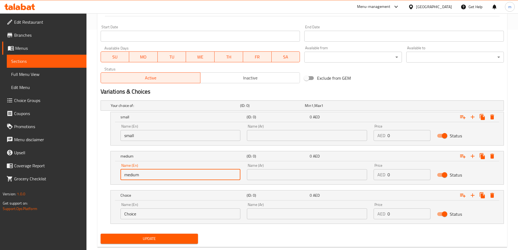
scroll to position [233, 0]
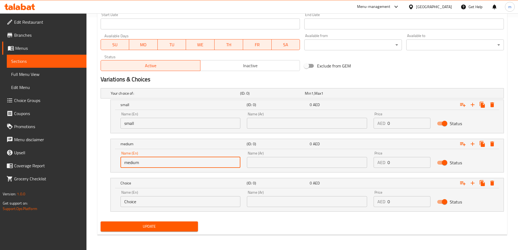
click at [163, 202] on input "Choice" at bounding box center [181, 201] width 120 height 11
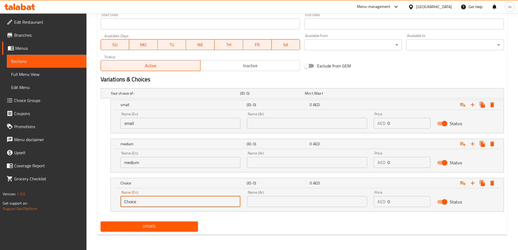
click at [163, 202] on input "Choice" at bounding box center [181, 201] width 120 height 11
type input "large"
click at [270, 126] on input "text" at bounding box center [307, 123] width 120 height 11
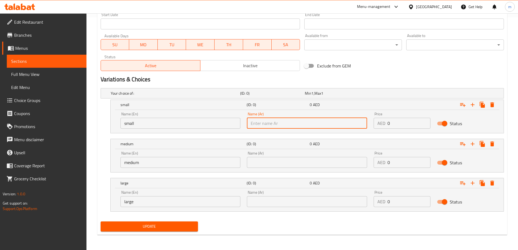
type input "صغير"
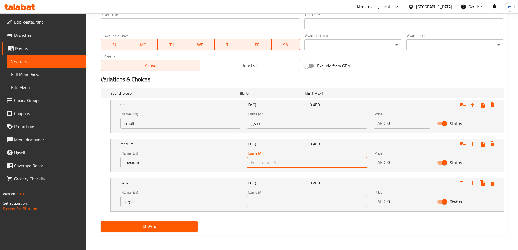
click at [289, 160] on input "text" at bounding box center [307, 162] width 120 height 11
type input "وسط"
click at [292, 205] on input "text" at bounding box center [307, 201] width 120 height 11
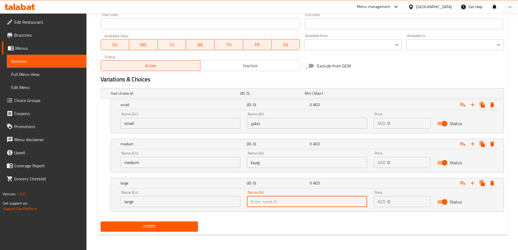
type input "كبير"
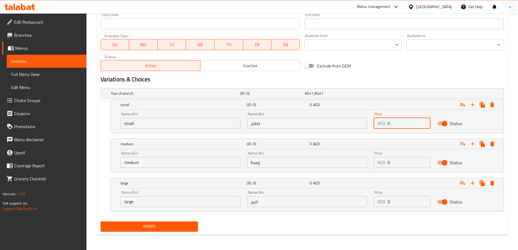
drag, startPoint x: 396, startPoint y: 126, endPoint x: 378, endPoint y: 130, distance: 18.8
click at [376, 129] on div "Price AED 0 Price" at bounding box center [402, 120] width 63 height 23
type input "6"
drag, startPoint x: 383, startPoint y: 163, endPoint x: 378, endPoint y: 163, distance: 4.7
click at [378, 163] on div "AED 0 Price" at bounding box center [402, 162] width 57 height 11
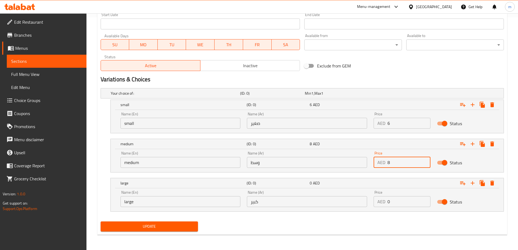
type input "8"
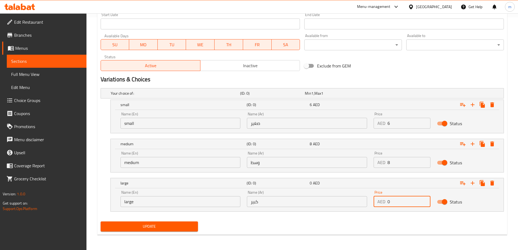
drag, startPoint x: 403, startPoint y: 200, endPoint x: 378, endPoint y: 207, distance: 26.1
click at [378, 207] on div "Price AED 0 Price" at bounding box center [402, 198] width 63 height 23
type input "10"
click at [365, 226] on div "Update" at bounding box center [302, 226] width 408 height 14
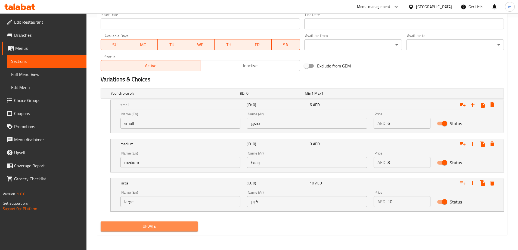
click at [187, 224] on span "Update" at bounding box center [149, 226] width 89 height 7
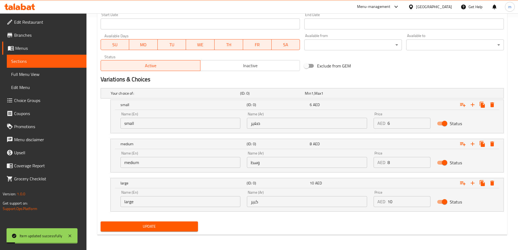
click at [391, 70] on div "Exclude from GEM" at bounding box center [370, 65] width 136 height 15
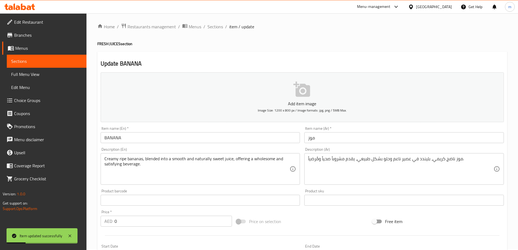
scroll to position [0, 0]
click at [219, 29] on span "Sections" at bounding box center [216, 27] width 16 height 7
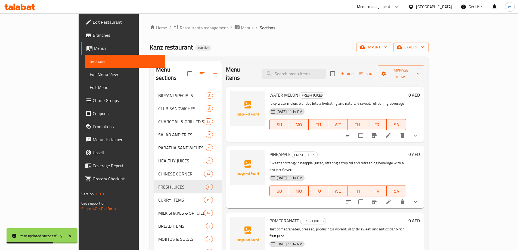
click at [407, 217] on h6 "POMEGRANATE FRESH JUICES" at bounding box center [338, 221] width 137 height 8
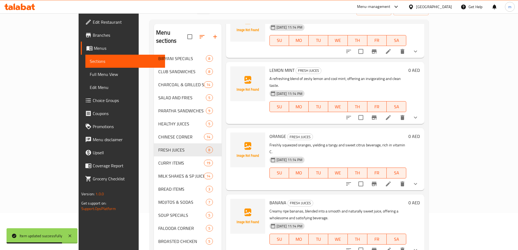
scroll to position [76, 0]
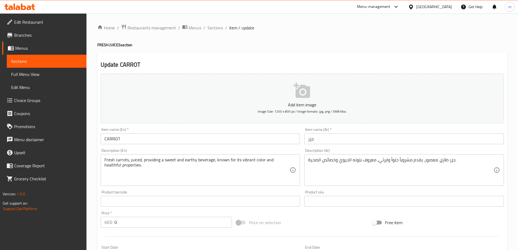
click at [444, 217] on div "Free item" at bounding box center [438, 222] width 136 height 15
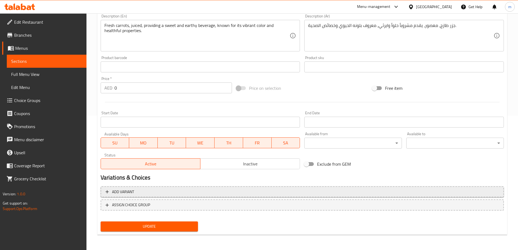
click at [421, 192] on span "Add variant" at bounding box center [303, 192] width 394 height 7
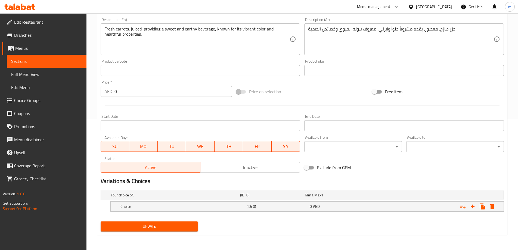
scroll to position [131, 0]
click at [472, 208] on icon "Expand" at bounding box center [473, 206] width 7 height 7
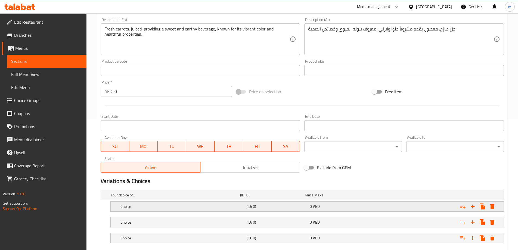
click at [249, 206] on h5 "(ID: 0)" at bounding box center [277, 206] width 61 height 5
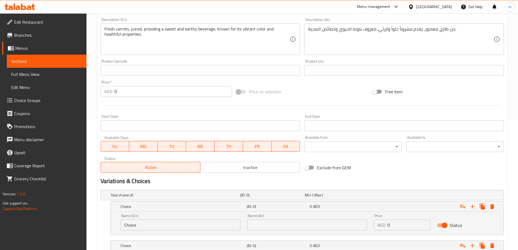
scroll to position [185, 0]
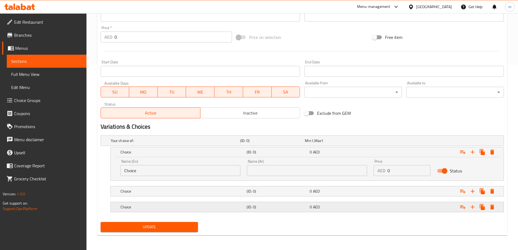
click at [277, 205] on h5 "(ID: 0)" at bounding box center [277, 206] width 61 height 5
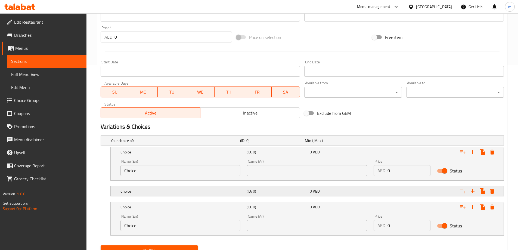
click at [265, 195] on div "Choice (ID: 0) 0 AED" at bounding box center [308, 191] width 379 height 12
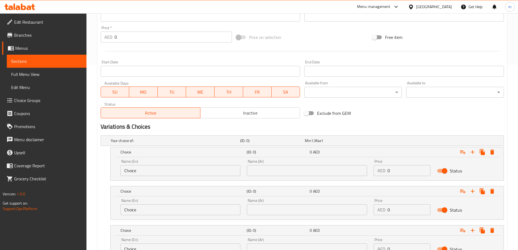
click at [184, 172] on input "Choice" at bounding box center [181, 170] width 120 height 11
type input "small"
click at [163, 212] on input "Choice" at bounding box center [181, 209] width 120 height 11
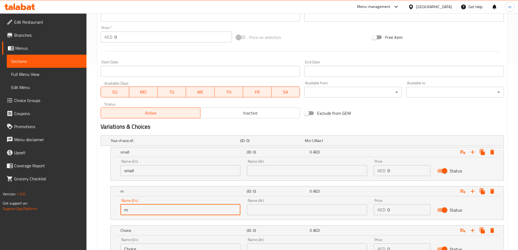
type input "medium"
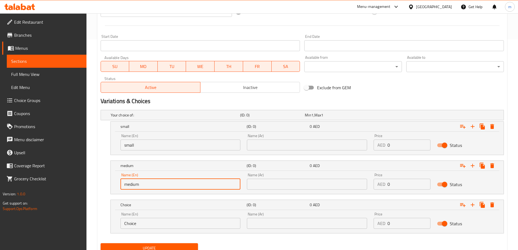
scroll to position [233, 0]
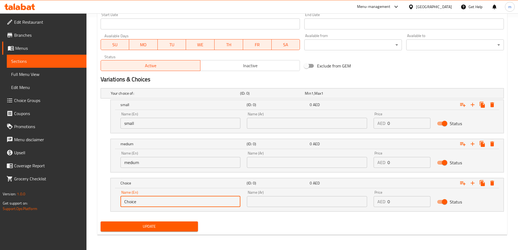
click at [176, 200] on input "Choice" at bounding box center [181, 201] width 120 height 11
type input "large"
click at [294, 130] on div "Name (Ar) Name (Ar)" at bounding box center [307, 120] width 127 height 23
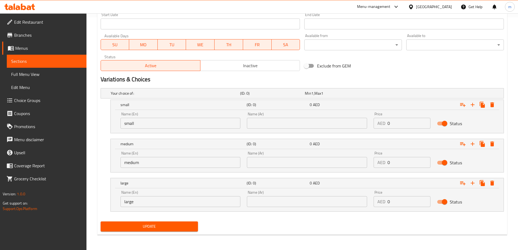
click at [292, 127] on input "text" at bounding box center [307, 123] width 120 height 11
type input "صغير"
click at [297, 159] on input "text" at bounding box center [307, 162] width 120 height 11
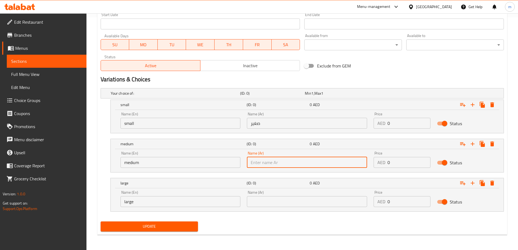
type input "وسط"
click at [287, 200] on input "text" at bounding box center [307, 201] width 120 height 11
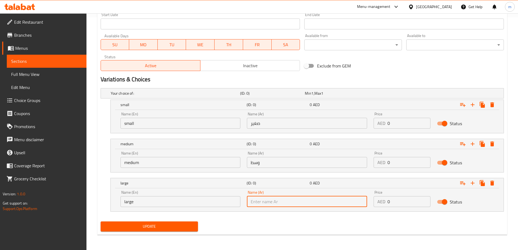
type input "كبير"
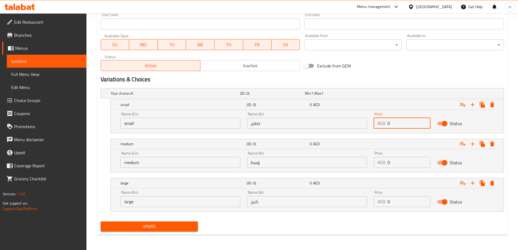
drag, startPoint x: 404, startPoint y: 125, endPoint x: 387, endPoint y: 129, distance: 16.9
click at [387, 129] on div "Price AED 0 Price" at bounding box center [402, 120] width 63 height 23
click at [400, 126] on input "0" at bounding box center [409, 123] width 43 height 11
drag, startPoint x: 393, startPoint y: 125, endPoint x: 384, endPoint y: 127, distance: 9.1
click at [384, 127] on div "AED 0 Price" at bounding box center [402, 123] width 57 height 11
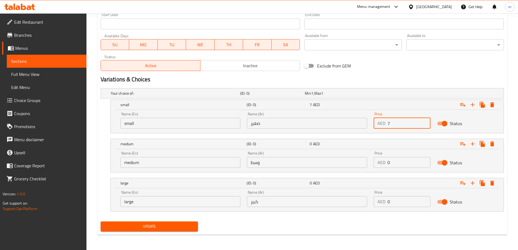
type input "7"
drag, startPoint x: 399, startPoint y: 165, endPoint x: 375, endPoint y: 168, distance: 24.0
click at [375, 168] on div "Price AED 0 Price" at bounding box center [402, 159] width 63 height 23
type input "9"
drag, startPoint x: 392, startPoint y: 208, endPoint x: 383, endPoint y: 209, distance: 9.6
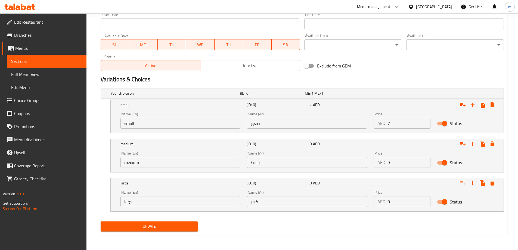
click at [383, 209] on div "Price AED 0 Price" at bounding box center [402, 198] width 63 height 23
drag, startPoint x: 390, startPoint y: 201, endPoint x: 386, endPoint y: 202, distance: 4.2
click at [386, 202] on div "AED 0 Price" at bounding box center [402, 201] width 57 height 11
type input "11"
drag, startPoint x: 366, startPoint y: 226, endPoint x: 262, endPoint y: 223, distance: 104.0
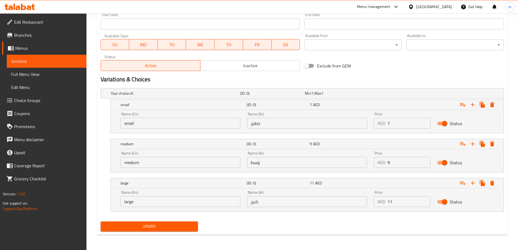
click at [365, 226] on div "Update" at bounding box center [302, 226] width 408 height 14
click at [186, 227] on span "Update" at bounding box center [149, 226] width 89 height 7
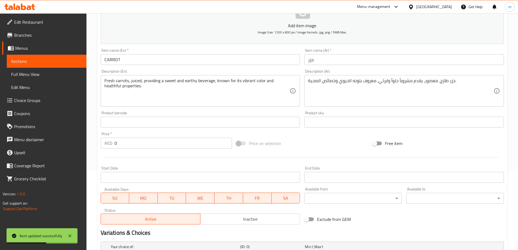
scroll to position [69, 0]
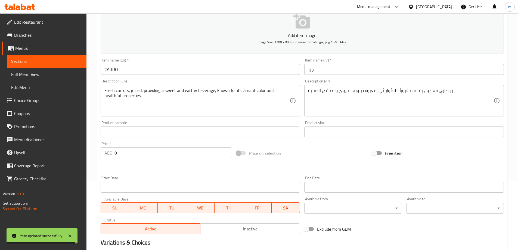
click at [450, 149] on div "Free item" at bounding box center [438, 153] width 136 height 15
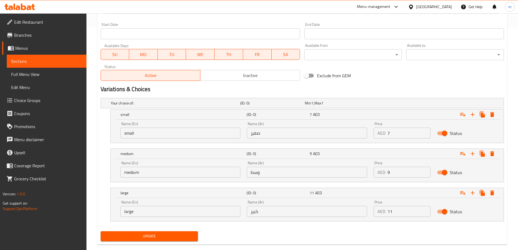
scroll to position [233, 0]
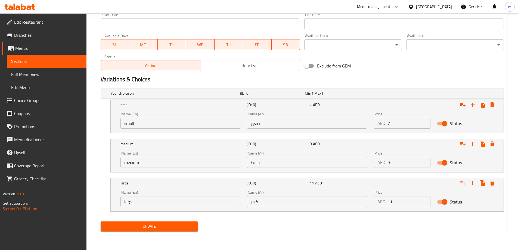
click at [195, 226] on button "Update" at bounding box center [150, 226] width 98 height 10
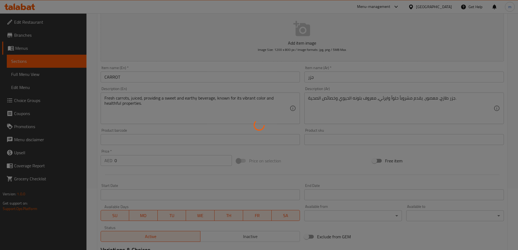
scroll to position [0, 0]
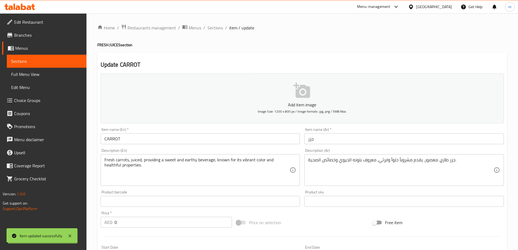
click at [217, 27] on span "Sections" at bounding box center [216, 27] width 16 height 7
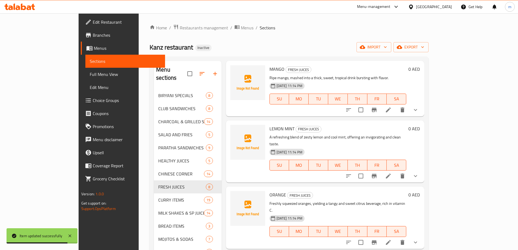
scroll to position [190, 0]
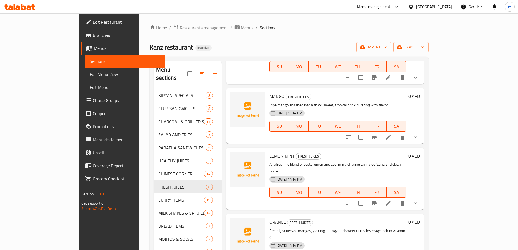
click at [409, 174] on div "07-09-2025 11:14 PM SU MO TU WE TH FR SA" at bounding box center [337, 188] width 141 height 29
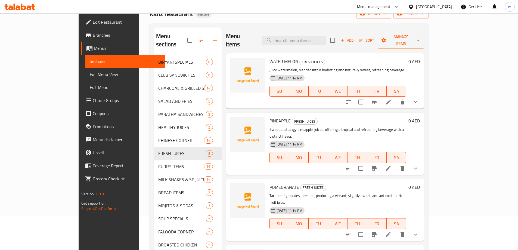
scroll to position [0, 0]
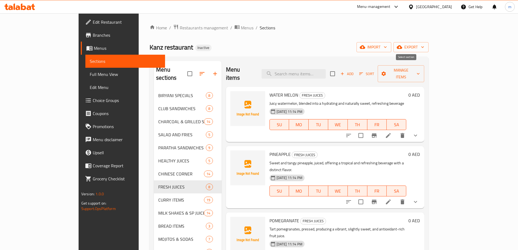
click at [338, 74] on input "checkbox" at bounding box center [332, 73] width 11 height 11
checkbox input "true"
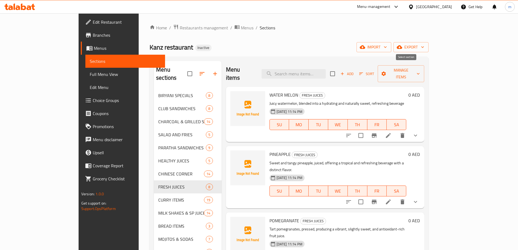
checkbox input "true"
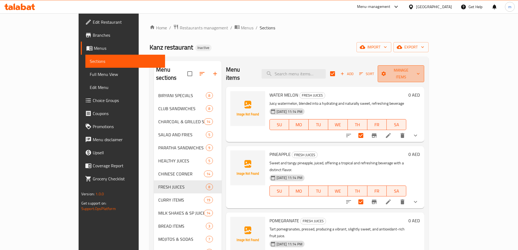
click at [420, 71] on span "Manage items" at bounding box center [401, 74] width 38 height 14
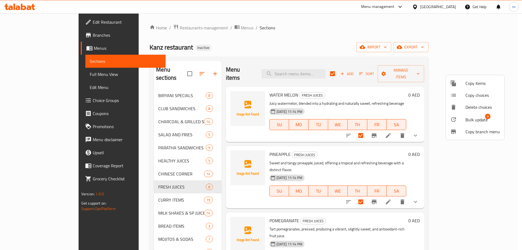
click at [475, 118] on span "Bulk update" at bounding box center [477, 119] width 22 height 7
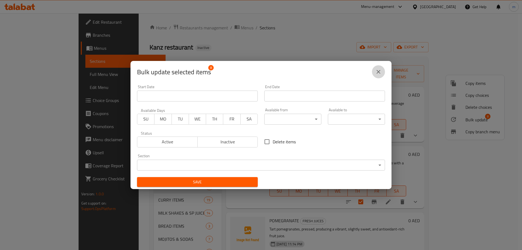
click at [377, 75] on button "close" at bounding box center [378, 71] width 13 height 13
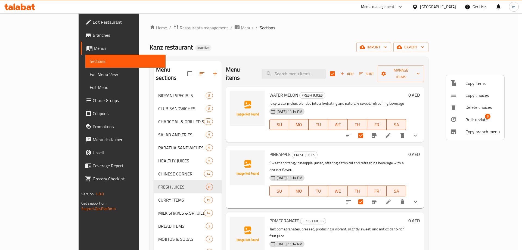
click at [405, 71] on div at bounding box center [261, 125] width 522 height 250
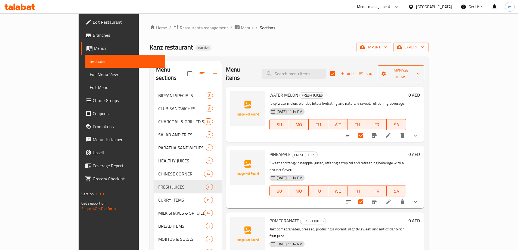
click at [420, 67] on span "Manage items" at bounding box center [401, 74] width 38 height 14
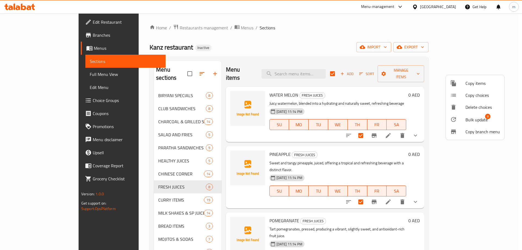
click at [474, 116] on span "Bulk update" at bounding box center [477, 119] width 22 height 7
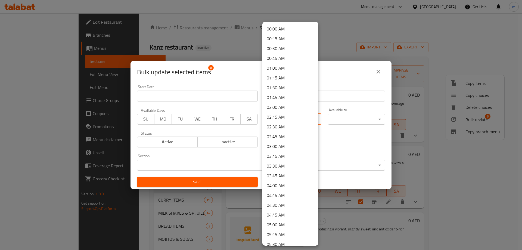
click at [289, 121] on body "​ Menu-management United Arab Emirates Get Help m Edit Restaurant Branches Menu…" at bounding box center [261, 131] width 522 height 237
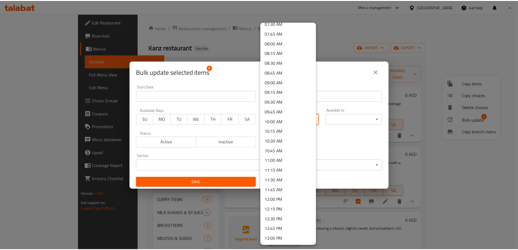
scroll to position [462, 0]
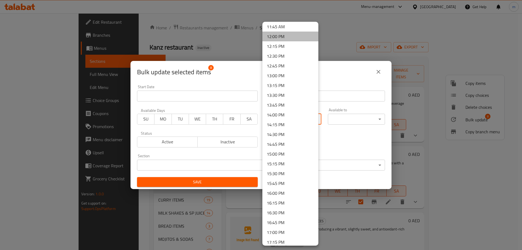
click at [295, 39] on li "12:00 PM" at bounding box center [291, 37] width 56 height 10
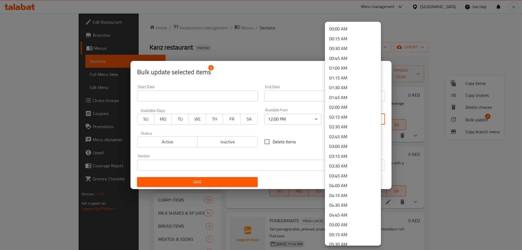
click at [361, 120] on body "​ Menu-management United Arab Emirates Get Help m Edit Restaurant Branches Menu…" at bounding box center [261, 131] width 522 height 237
click at [354, 106] on li "02:00 AM" at bounding box center [353, 107] width 56 height 10
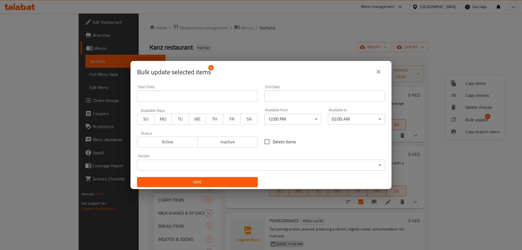
click at [350, 149] on div "Delete items" at bounding box center [324, 142] width 127 height 18
click at [224, 180] on span "Save" at bounding box center [197, 182] width 112 height 7
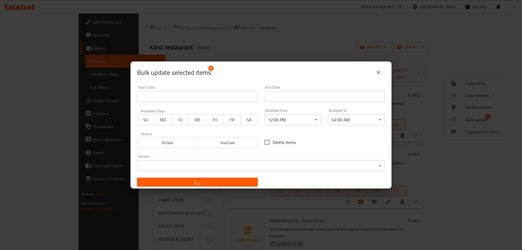
checkbox input "false"
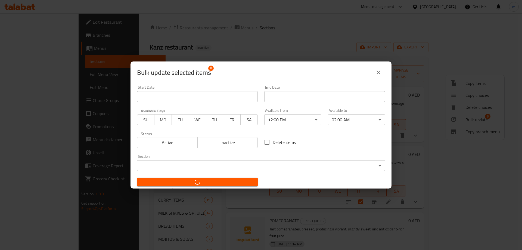
checkbox input "false"
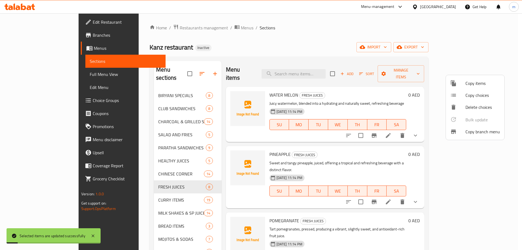
click at [341, 137] on div at bounding box center [261, 125] width 522 height 250
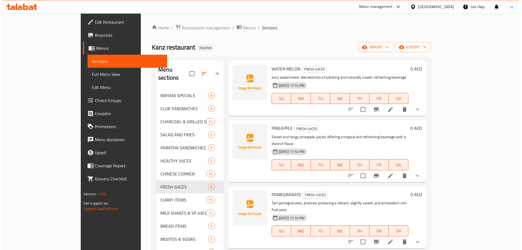
scroll to position [0, 0]
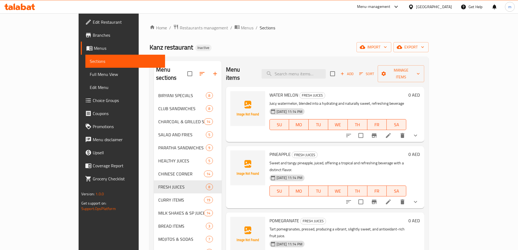
click at [338, 68] on input "checkbox" at bounding box center [332, 73] width 11 height 11
checkbox input "true"
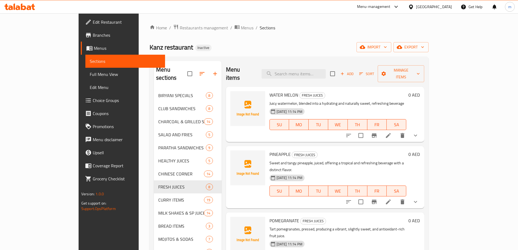
checkbox input "true"
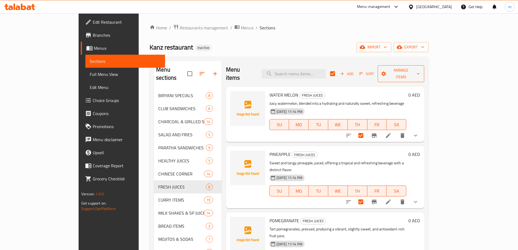
click at [420, 67] on span "Manage items" at bounding box center [401, 74] width 38 height 14
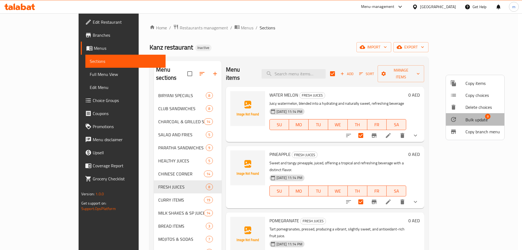
click at [479, 117] on span "Bulk update" at bounding box center [477, 119] width 22 height 7
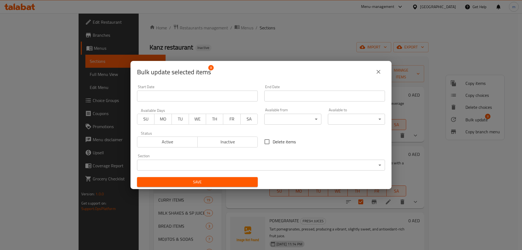
click at [377, 78] on button "close" at bounding box center [378, 71] width 13 height 13
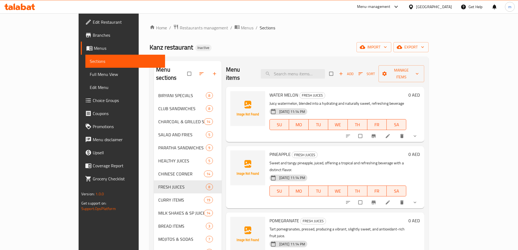
click at [338, 72] on input "checkbox" at bounding box center [331, 74] width 11 height 10
checkbox input "true"
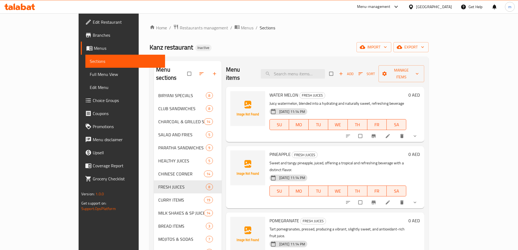
checkbox input "true"
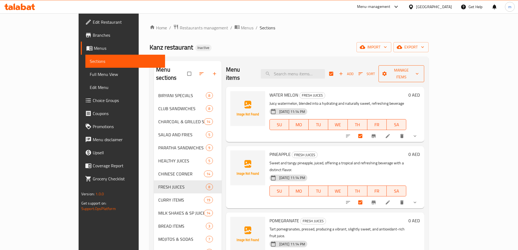
click at [420, 70] on span "Manage items" at bounding box center [401, 74] width 37 height 14
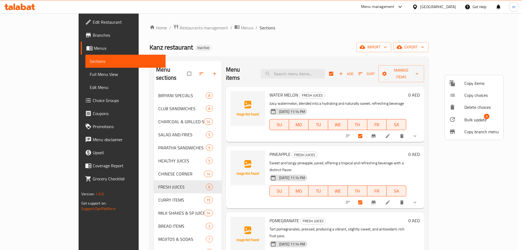
click at [464, 124] on li "Bulk update 8" at bounding box center [474, 119] width 58 height 13
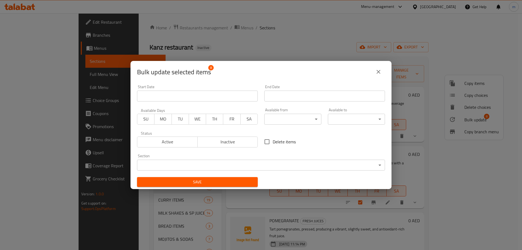
click at [379, 70] on icon "close" at bounding box center [378, 72] width 7 height 7
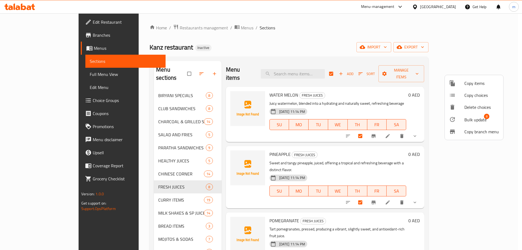
click at [411, 97] on div at bounding box center [261, 125] width 522 height 250
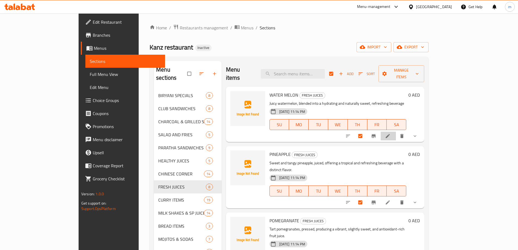
click at [396, 132] on li at bounding box center [388, 136] width 15 height 9
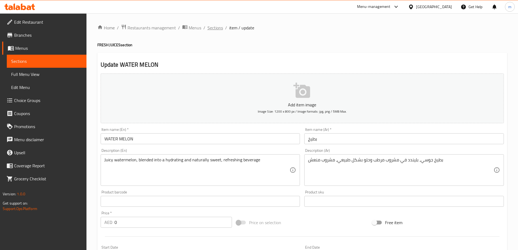
click at [218, 25] on span "Sections" at bounding box center [216, 27] width 16 height 7
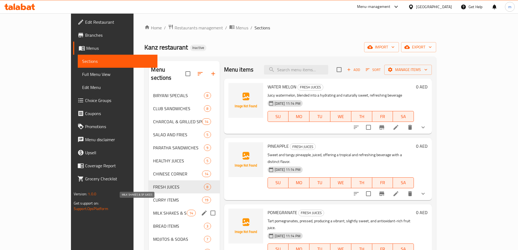
click at [153, 210] on span "MILK SHAKES & SP JUICES" at bounding box center [170, 213] width 34 height 7
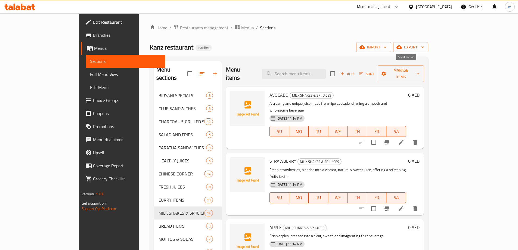
click at [338, 69] on input "checkbox" at bounding box center [332, 73] width 11 height 11
checkbox input "true"
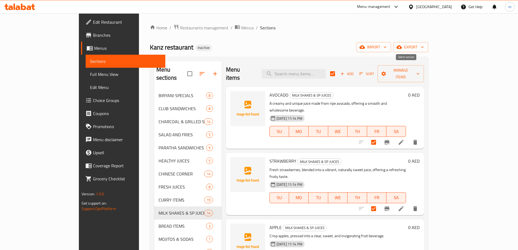
checkbox input "true"
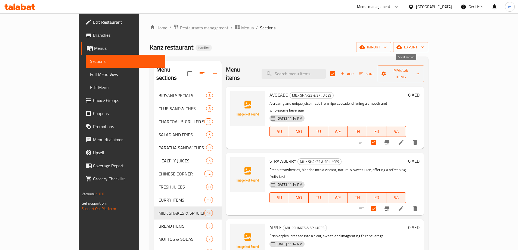
checkbox input "true"
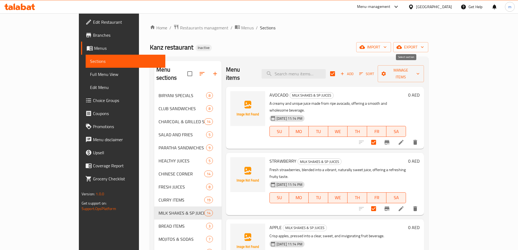
checkbox input "true"
click at [420, 69] on span "Manage items" at bounding box center [401, 74] width 38 height 14
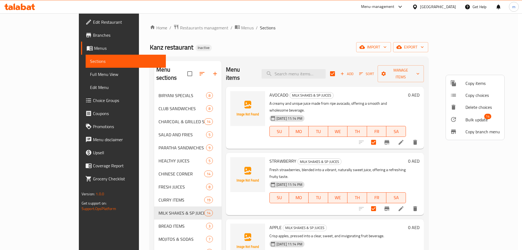
click at [481, 116] on span "Bulk update" at bounding box center [477, 119] width 22 height 7
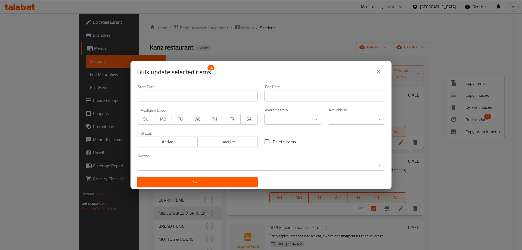
click at [287, 119] on body "​ Menu-management United Arab Emirates Get Help m Edit Restaurant Branches Menu…" at bounding box center [261, 131] width 522 height 237
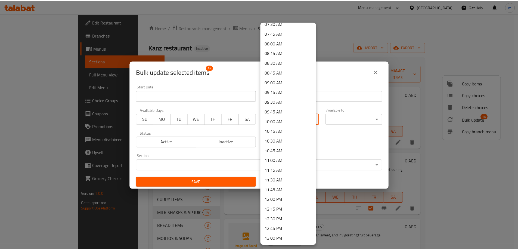
scroll to position [381, 0]
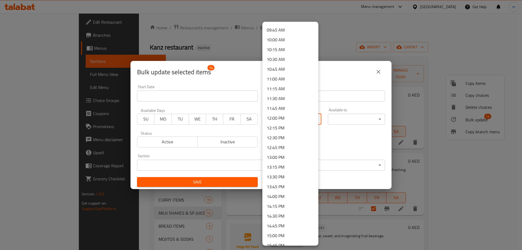
click at [287, 115] on li "12:00 PM" at bounding box center [291, 118] width 56 height 10
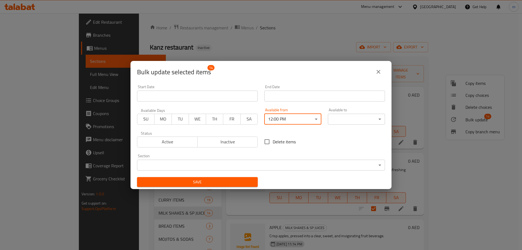
click at [339, 116] on body "​ Menu-management United Arab Emirates Get Help m Edit Restaurant Branches Menu…" at bounding box center [261, 131] width 522 height 237
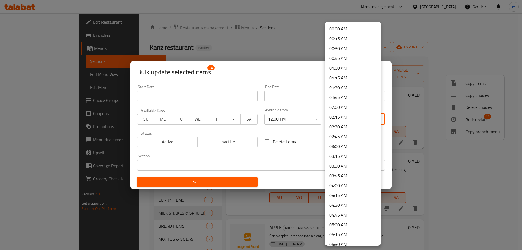
click at [344, 108] on li "02:00 AM" at bounding box center [353, 107] width 56 height 10
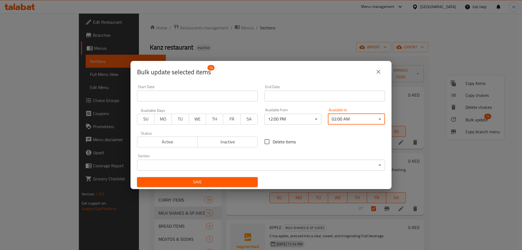
click at [237, 180] on span "Save" at bounding box center [197, 182] width 112 height 7
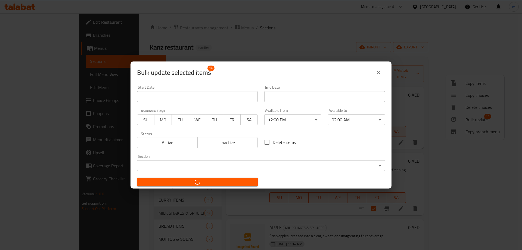
checkbox input "false"
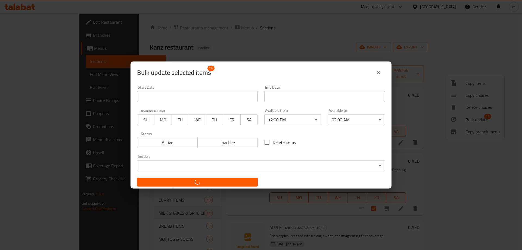
checkbox input "false"
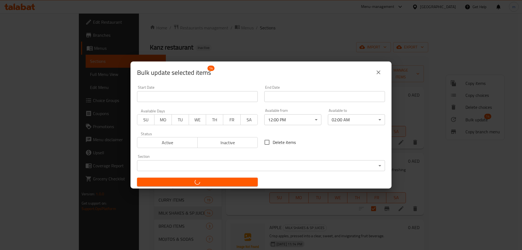
checkbox input "false"
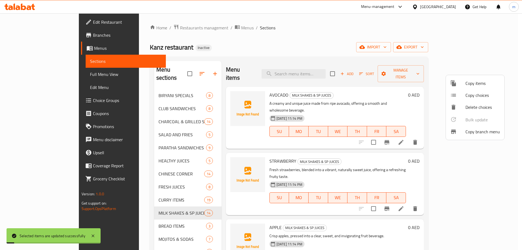
click at [416, 151] on div at bounding box center [261, 125] width 522 height 250
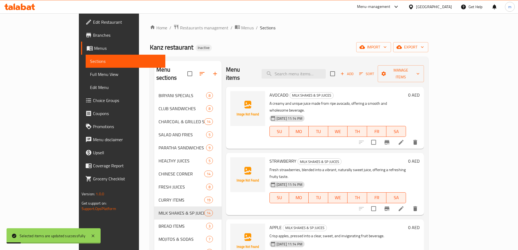
click at [405, 139] on icon at bounding box center [401, 142] width 7 height 7
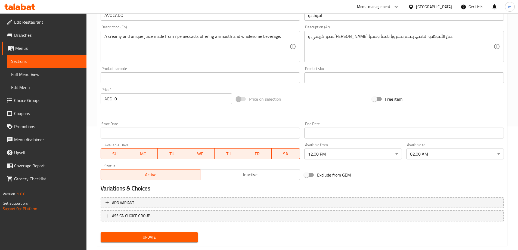
scroll to position [134, 0]
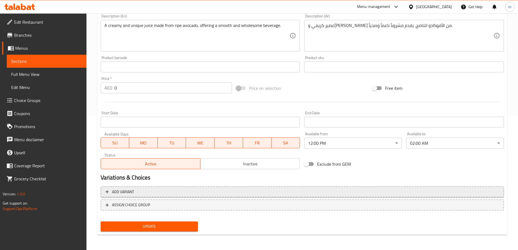
click at [313, 195] on span "Add variant" at bounding box center [303, 192] width 394 height 7
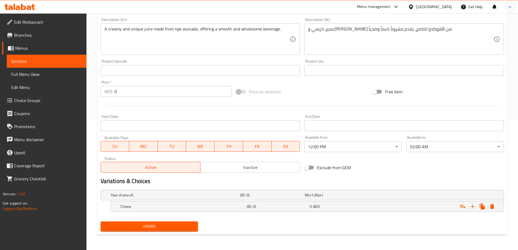
scroll to position [131, 0]
click at [472, 205] on icon "Expand" at bounding box center [473, 206] width 7 height 7
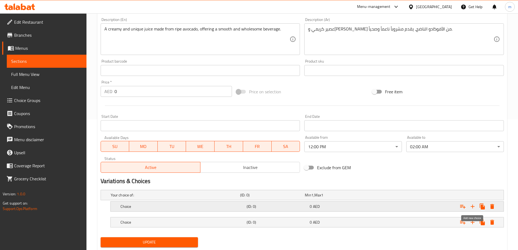
click at [472, 205] on icon "Expand" at bounding box center [473, 206] width 7 height 7
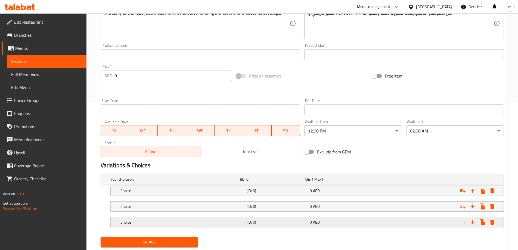
scroll to position [162, 0]
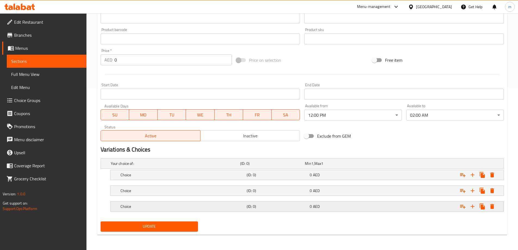
click at [283, 208] on h5 "(ID: 0)" at bounding box center [277, 206] width 61 height 5
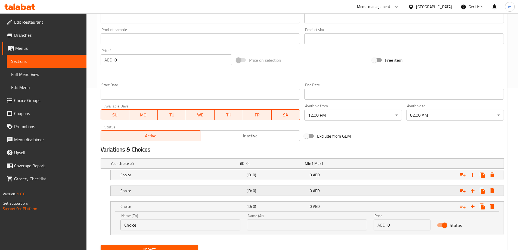
click at [279, 194] on div "(ID: 0)" at bounding box center [277, 191] width 63 height 8
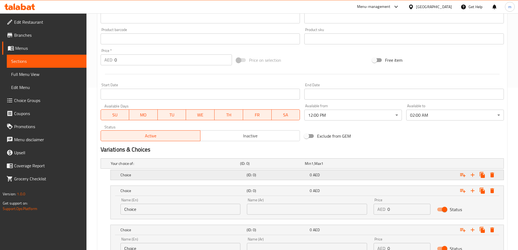
click at [277, 178] on div "(ID: 0)" at bounding box center [277, 175] width 63 height 8
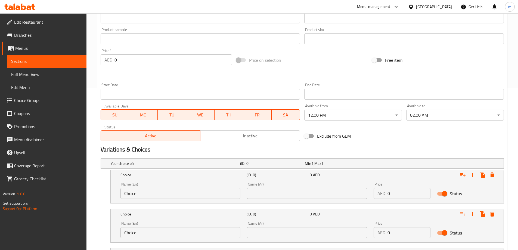
click at [150, 197] on input "Choice" at bounding box center [181, 193] width 120 height 11
click at [149, 195] on input "s" at bounding box center [181, 193] width 120 height 11
type input "small"
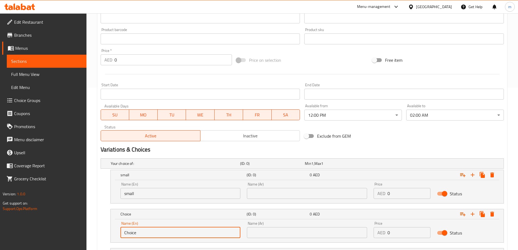
click at [160, 228] on input "Choice" at bounding box center [181, 232] width 120 height 11
type input "medium"
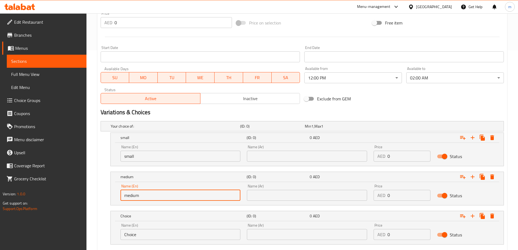
scroll to position [233, 0]
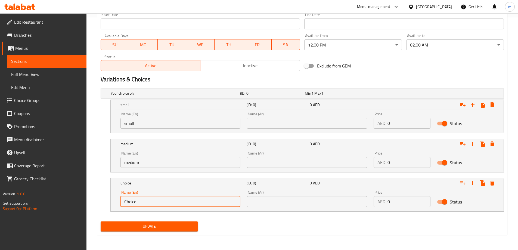
click at [170, 203] on input "Choice" at bounding box center [181, 201] width 120 height 11
type input "large"
click at [300, 130] on div "Name (Ar) Name (Ar)" at bounding box center [307, 120] width 127 height 23
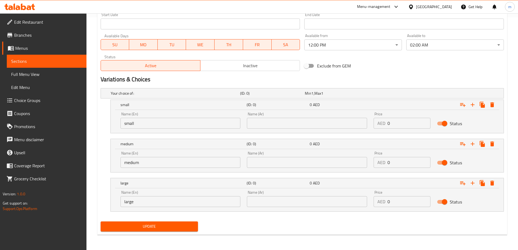
click at [300, 125] on input "text" at bounding box center [307, 123] width 120 height 11
type input "صغير"
click at [304, 169] on div "Name (Ar) Name (Ar)" at bounding box center [307, 159] width 127 height 23
click at [301, 168] on div "Name (Ar) Name (Ar)" at bounding box center [307, 159] width 127 height 23
click at [301, 164] on input "text" at bounding box center [307, 162] width 120 height 11
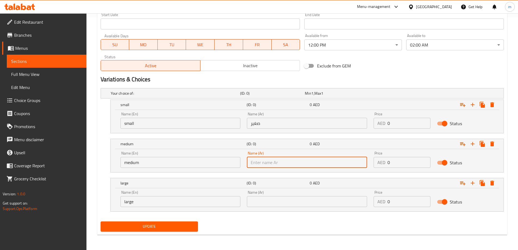
type input "وسط"
click at [296, 199] on input "text" at bounding box center [307, 201] width 120 height 11
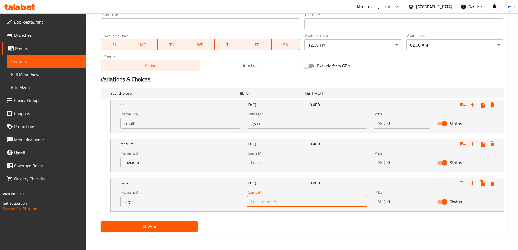
type input "كبير"
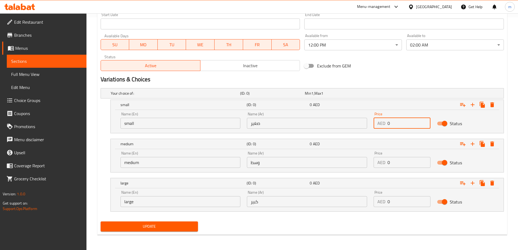
drag, startPoint x: 390, startPoint y: 124, endPoint x: 381, endPoint y: 126, distance: 9.1
click at [381, 126] on div "AED 0 Price" at bounding box center [402, 123] width 57 height 11
type input "7"
click at [382, 162] on div "AED 0 Price" at bounding box center [402, 162] width 57 height 11
click at [385, 162] on div "AED 0 Price" at bounding box center [402, 162] width 57 height 11
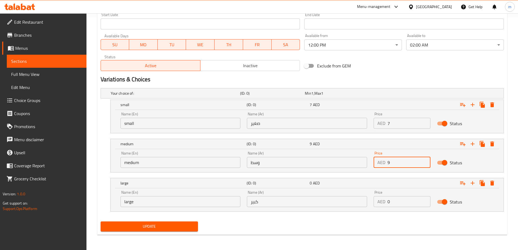
type input "9"
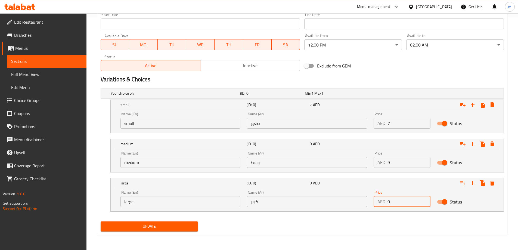
drag, startPoint x: 398, startPoint y: 201, endPoint x: 391, endPoint y: 201, distance: 6.5
click at [393, 201] on input "0" at bounding box center [409, 201] width 43 height 11
click at [393, 203] on input "012" at bounding box center [409, 201] width 43 height 11
click at [392, 203] on input "012" at bounding box center [409, 201] width 43 height 11
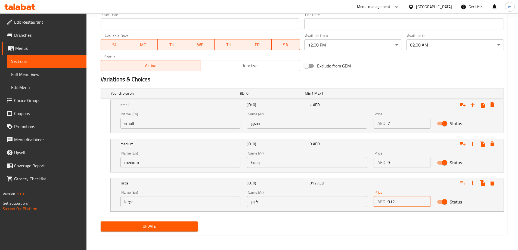
click at [392, 203] on input "012" at bounding box center [409, 201] width 43 height 11
type input "12"
click at [375, 216] on nav at bounding box center [302, 215] width 403 height 4
click at [166, 230] on button "Update" at bounding box center [150, 226] width 98 height 10
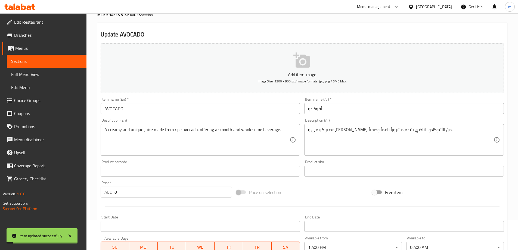
scroll to position [0, 0]
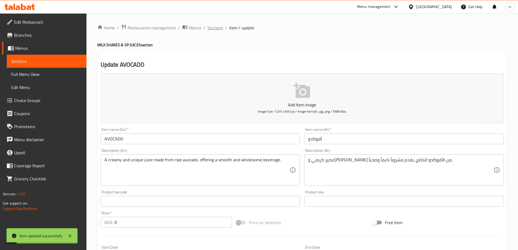
click at [220, 28] on span "Sections" at bounding box center [216, 27] width 16 height 7
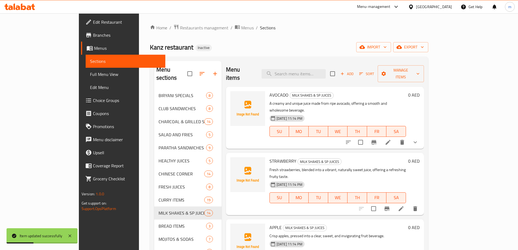
scroll to position [27, 0]
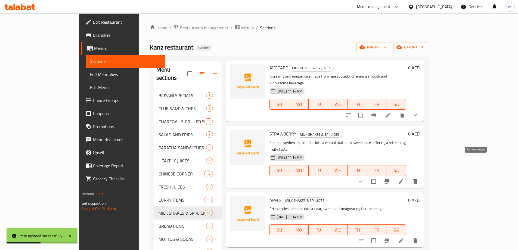
click at [404, 179] on icon at bounding box center [401, 181] width 5 height 5
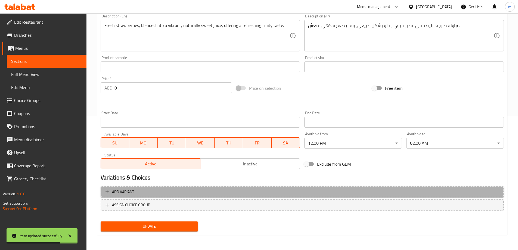
click at [403, 191] on span "Add variant" at bounding box center [303, 192] width 394 height 7
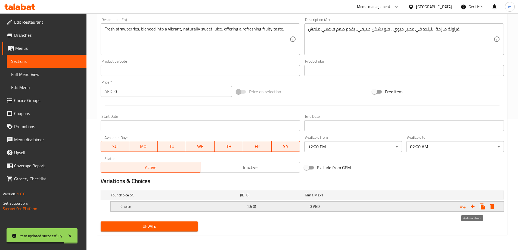
click at [473, 205] on icon "Expand" at bounding box center [473, 206] width 7 height 7
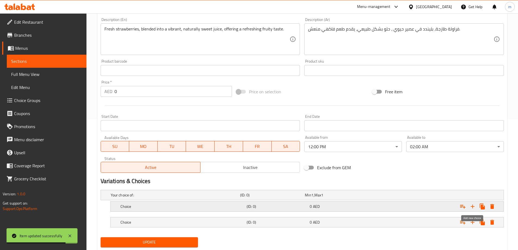
click at [473, 205] on icon "Expand" at bounding box center [473, 206] width 7 height 7
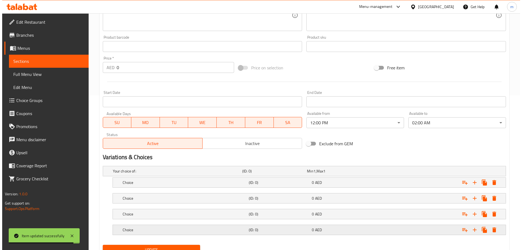
scroll to position [178, 0]
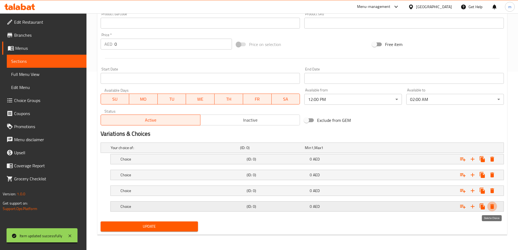
click at [493, 205] on icon "Expand" at bounding box center [492, 206] width 4 height 5
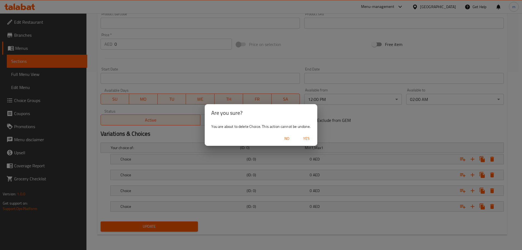
click at [306, 137] on span "Yes" at bounding box center [306, 138] width 13 height 7
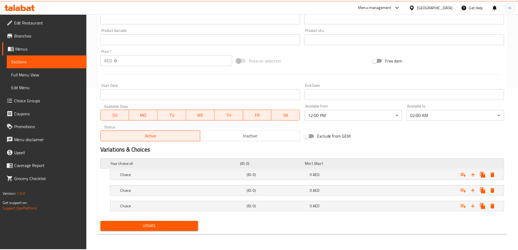
scroll to position [162, 0]
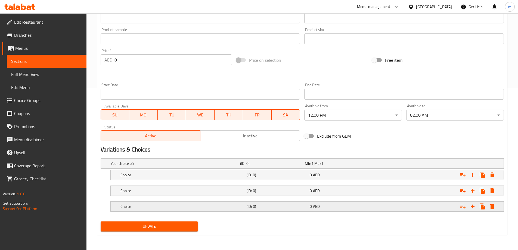
click at [229, 203] on div "Choice" at bounding box center [182, 207] width 126 height 8
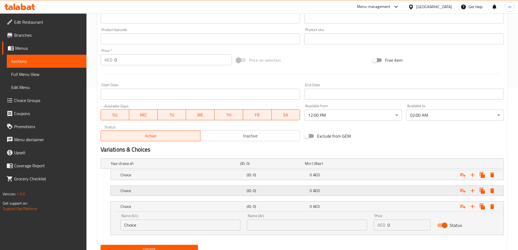
click at [227, 193] on h5 "Choice" at bounding box center [183, 190] width 124 height 5
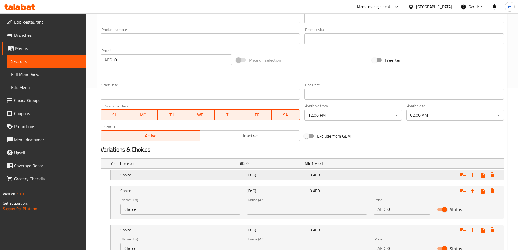
click at [221, 180] on div "Choice (ID: 0) 0 AED" at bounding box center [308, 175] width 379 height 12
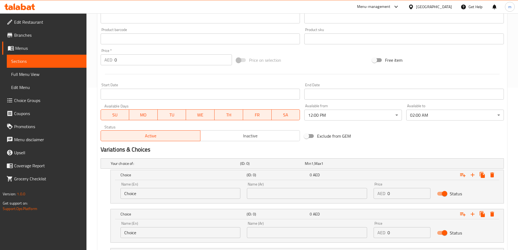
click at [159, 191] on input "Choice" at bounding box center [181, 193] width 120 height 11
type input "small"
click at [164, 236] on input "Choice" at bounding box center [181, 232] width 120 height 11
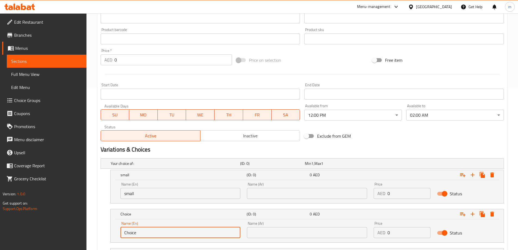
click at [164, 236] on input "Choice" at bounding box center [181, 232] width 120 height 11
type input "medium"
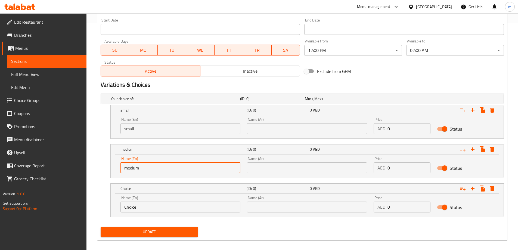
scroll to position [233, 0]
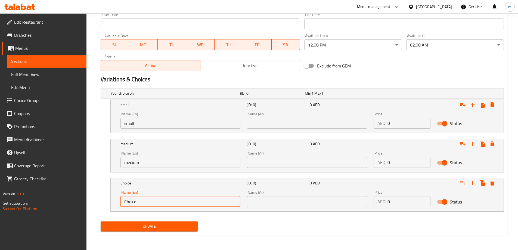
click at [168, 203] on input "Choice" at bounding box center [181, 201] width 120 height 11
type input "large"
drag, startPoint x: 272, startPoint y: 122, endPoint x: 276, endPoint y: 125, distance: 5.8
click at [272, 122] on input "text" at bounding box center [307, 123] width 120 height 11
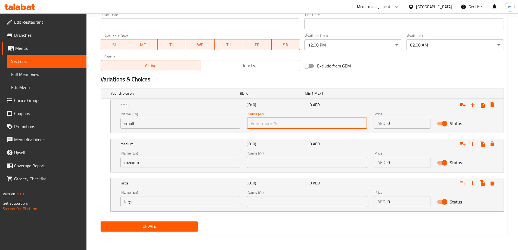
type input "صغير"
click at [289, 162] on input "text" at bounding box center [307, 162] width 120 height 11
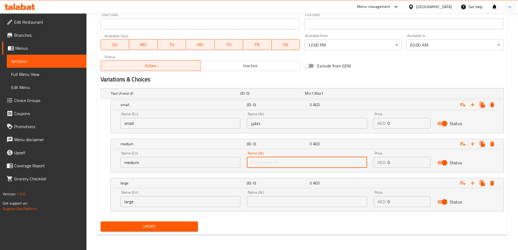
type input "وسط"
click at [291, 202] on input "text" at bounding box center [307, 201] width 120 height 11
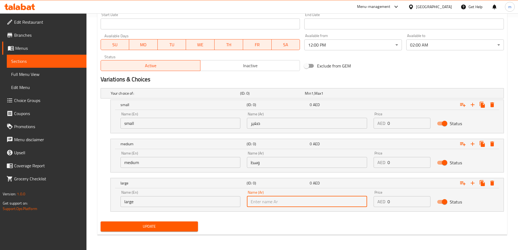
type input "كبير"
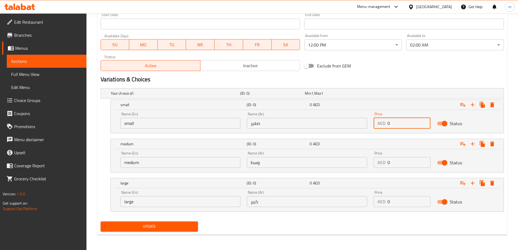
drag, startPoint x: 380, startPoint y: 126, endPoint x: 373, endPoint y: 128, distance: 7.6
click at [373, 128] on div "Price AED 0 Price" at bounding box center [402, 120] width 63 height 23
type input "7"
drag, startPoint x: 391, startPoint y: 162, endPoint x: 385, endPoint y: 163, distance: 5.8
click at [385, 163] on div "AED 0 Price" at bounding box center [402, 162] width 57 height 11
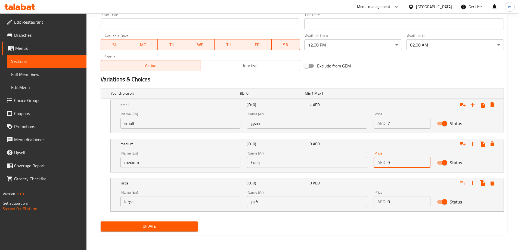
type input "9"
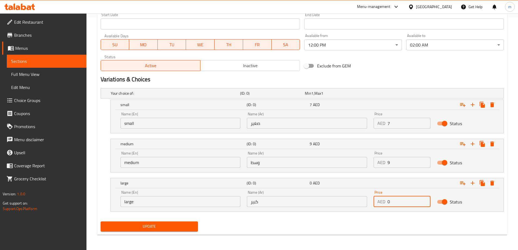
drag, startPoint x: 400, startPoint y: 205, endPoint x: 389, endPoint y: 205, distance: 10.4
click at [390, 205] on input "0" at bounding box center [409, 201] width 43 height 11
drag, startPoint x: 394, startPoint y: 202, endPoint x: 371, endPoint y: 204, distance: 22.7
click at [371, 204] on div "Price AED 01 Price" at bounding box center [402, 198] width 63 height 23
type input "12"
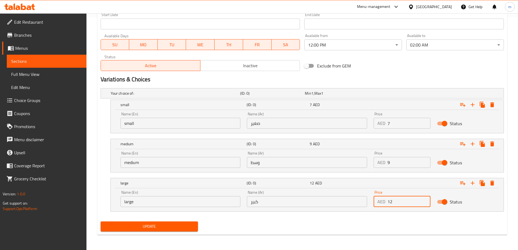
click at [179, 223] on span "Update" at bounding box center [149, 226] width 89 height 7
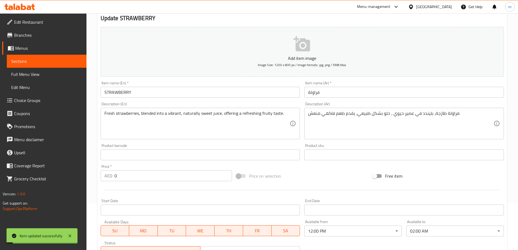
scroll to position [0, 0]
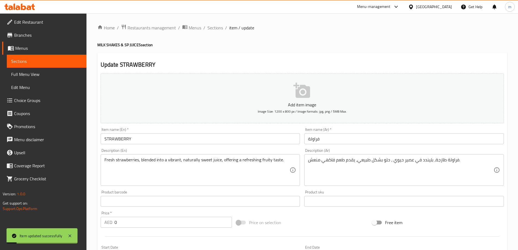
click at [216, 26] on span "Sections" at bounding box center [216, 27] width 16 height 7
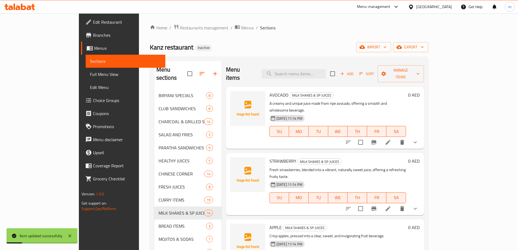
scroll to position [82, 0]
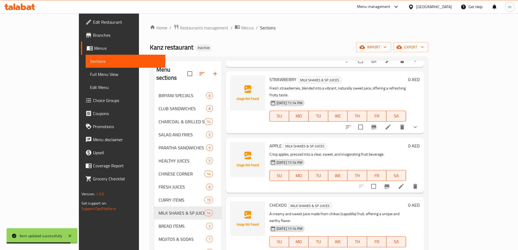
click at [408, 199] on div "CHICKOO MILK SHAKES & SP JUICES A creamy and sweet juice made from chikoo (sapo…" at bounding box center [337, 228] width 141 height 58
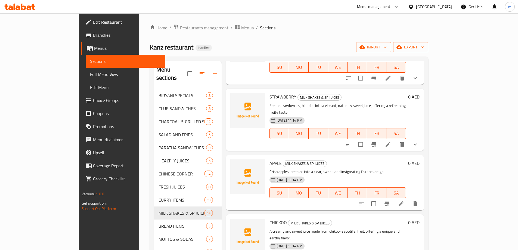
scroll to position [54, 0]
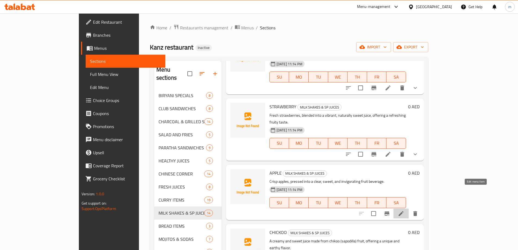
click at [405, 210] on icon at bounding box center [401, 213] width 7 height 7
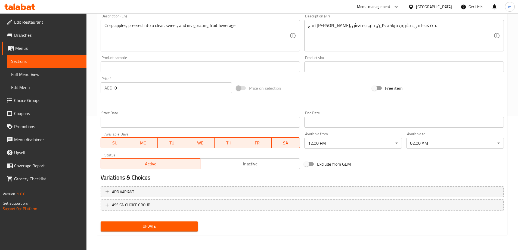
click at [279, 198] on div "Add variant ASSIGN CHOICE GROUP" at bounding box center [302, 201] width 408 height 35
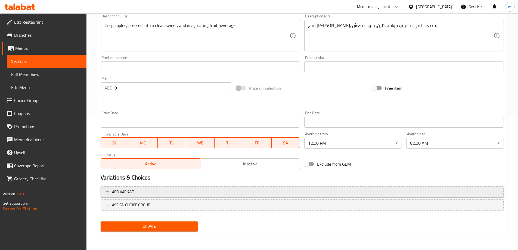
click at [300, 193] on span "Add variant" at bounding box center [303, 192] width 394 height 7
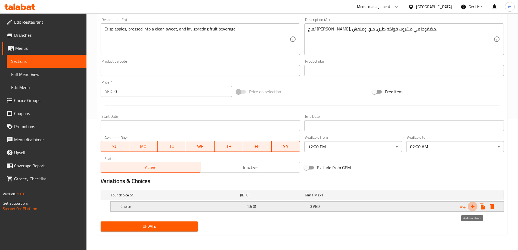
click at [475, 204] on icon "Expand" at bounding box center [473, 206] width 7 height 7
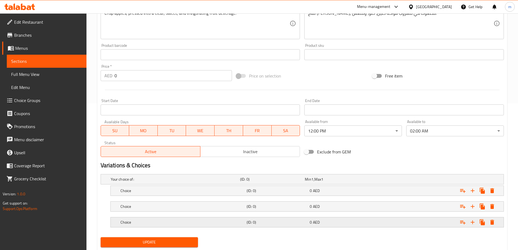
scroll to position [162, 0]
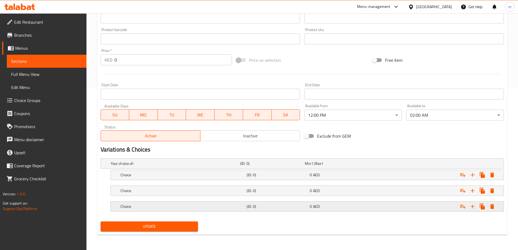
click at [302, 207] on h5 "(ID: 0)" at bounding box center [277, 206] width 61 height 5
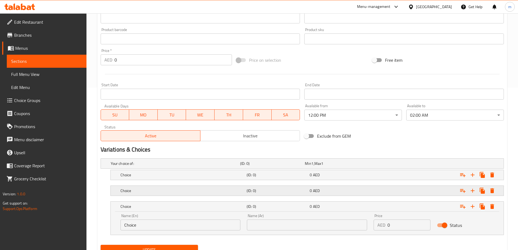
click at [295, 192] on h5 "(ID: 0)" at bounding box center [277, 190] width 61 height 5
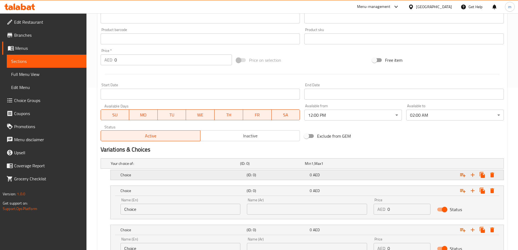
click at [297, 179] on div "Choice (ID: 0) 0 AED" at bounding box center [308, 175] width 379 height 12
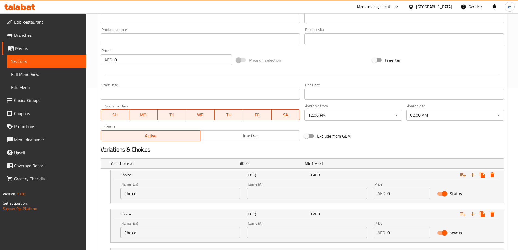
click at [168, 191] on input "Choice" at bounding box center [181, 193] width 120 height 11
type input "small"
click at [156, 230] on input "Choice" at bounding box center [181, 232] width 120 height 11
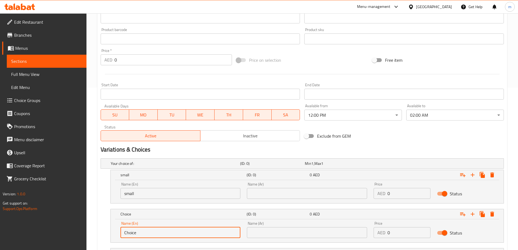
click at [156, 230] on input "Choice" at bounding box center [181, 232] width 120 height 11
type input "medium"
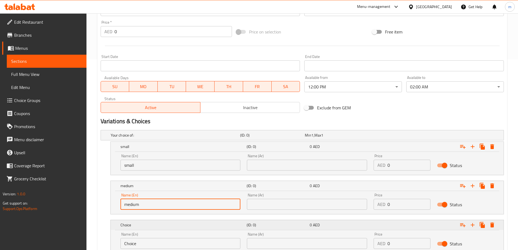
scroll to position [233, 0]
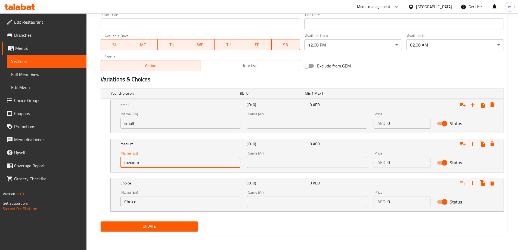
click at [164, 196] on input "Choice" at bounding box center [181, 201] width 120 height 11
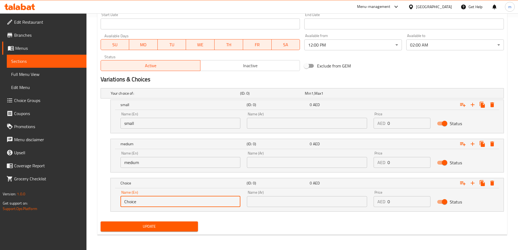
click at [164, 196] on input "Choice" at bounding box center [181, 201] width 120 height 11
type input "large"
click at [293, 128] on input "text" at bounding box center [307, 123] width 120 height 11
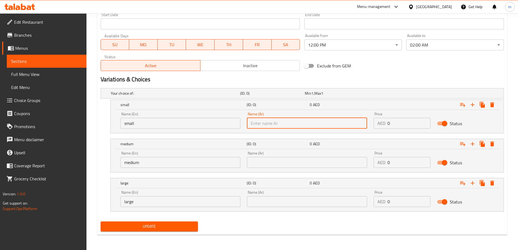
type input "صغير"
click at [287, 157] on input "text" at bounding box center [307, 162] width 120 height 11
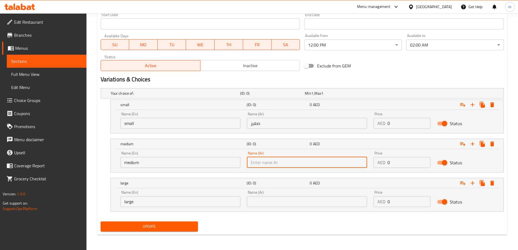
type input "وسط"
click at [281, 199] on input "text" at bounding box center [307, 201] width 120 height 11
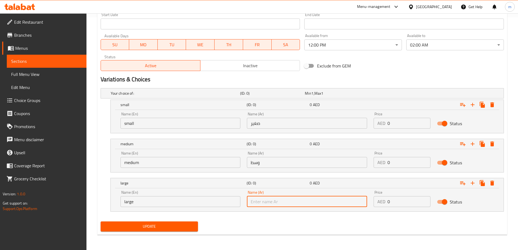
type input "كبير"
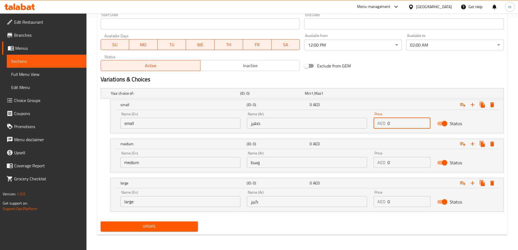
drag, startPoint x: 400, startPoint y: 122, endPoint x: 386, endPoint y: 125, distance: 14.2
click at [386, 125] on div "AED 0 Price" at bounding box center [402, 123] width 57 height 11
type input "7"
drag, startPoint x: 400, startPoint y: 162, endPoint x: 381, endPoint y: 165, distance: 19.7
click at [381, 165] on div "AED 0 Price" at bounding box center [402, 162] width 57 height 11
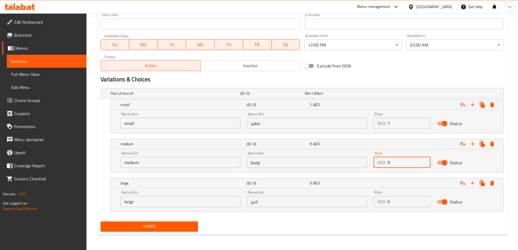
type input "9"
drag, startPoint x: 393, startPoint y: 207, endPoint x: 386, endPoint y: 207, distance: 6.5
click at [386, 207] on div "Price AED 0 Price" at bounding box center [402, 198] width 63 height 23
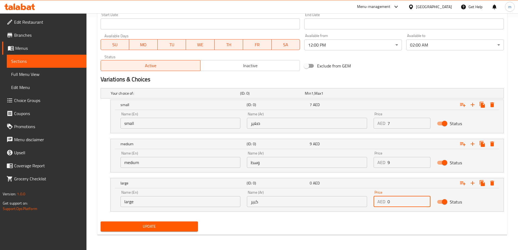
drag, startPoint x: 393, startPoint y: 203, endPoint x: 382, endPoint y: 204, distance: 10.1
click at [382, 204] on div "AED 0 Price" at bounding box center [402, 201] width 57 height 11
type input "12"
drag, startPoint x: 361, startPoint y: 221, endPoint x: 340, endPoint y: 222, distance: 21.2
click at [353, 223] on div "Update" at bounding box center [302, 226] width 408 height 14
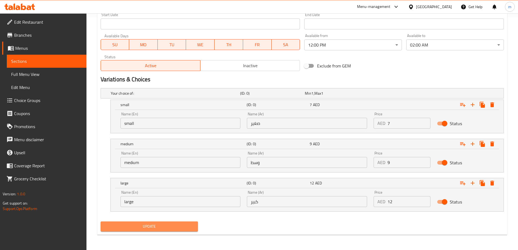
click at [187, 223] on span "Update" at bounding box center [149, 226] width 89 height 7
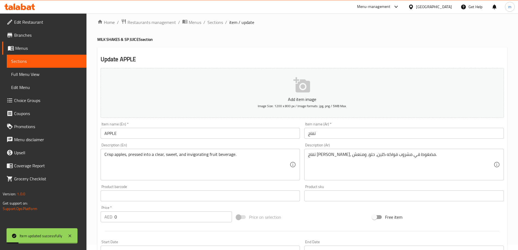
scroll to position [0, 0]
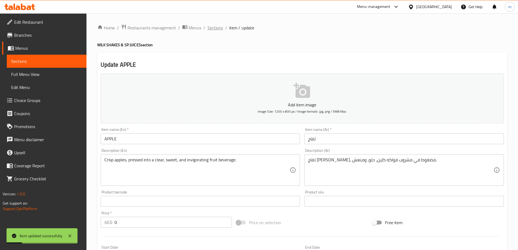
click at [218, 30] on span "Sections" at bounding box center [216, 27] width 16 height 7
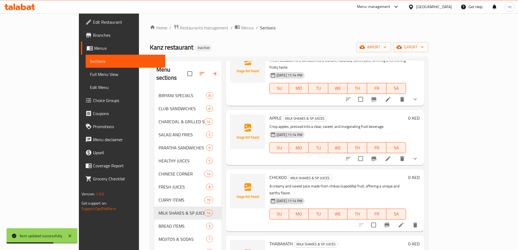
scroll to position [136, 0]
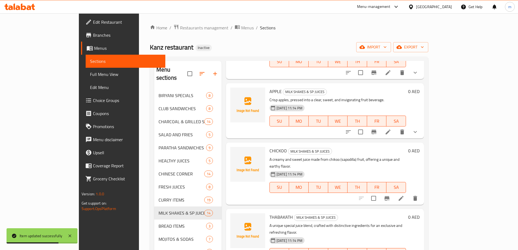
click at [405, 195] on icon at bounding box center [401, 198] width 7 height 7
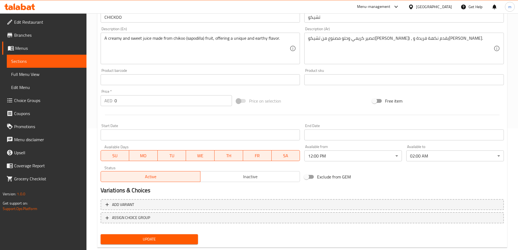
scroll to position [134, 0]
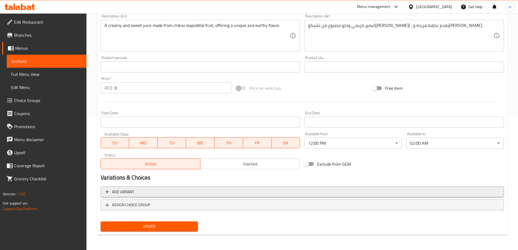
click at [325, 194] on span "Add variant" at bounding box center [303, 192] width 394 height 7
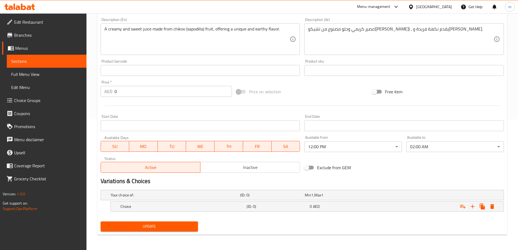
scroll to position [131, 0]
click at [474, 206] on icon "Expand" at bounding box center [473, 207] width 4 height 4
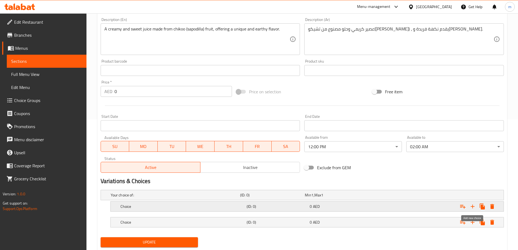
click at [474, 206] on icon "Expand" at bounding box center [473, 207] width 4 height 4
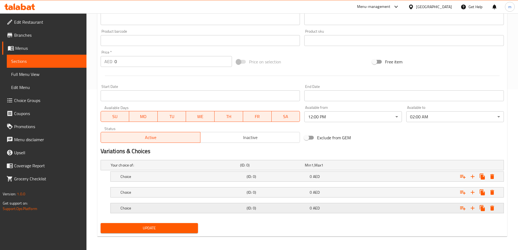
scroll to position [162, 0]
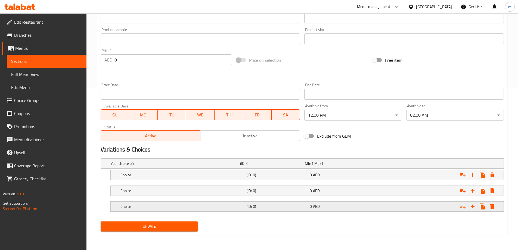
click at [257, 203] on div "(ID: 0)" at bounding box center [277, 207] width 63 height 8
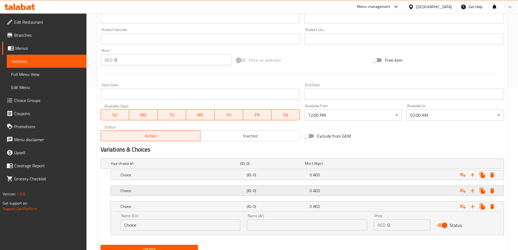
click at [253, 185] on div "Choice (ID: 0) 0 AED" at bounding box center [308, 191] width 379 height 12
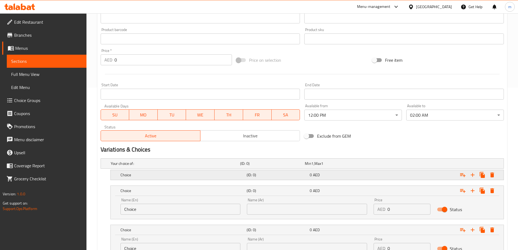
click at [251, 172] on h5 "(ID: 0)" at bounding box center [277, 174] width 61 height 5
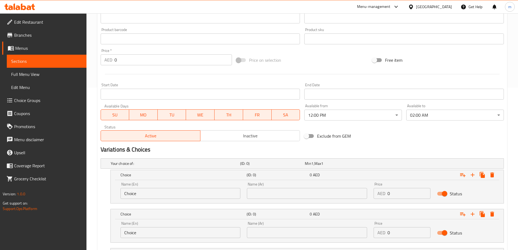
click at [189, 196] on input "Choice" at bounding box center [181, 193] width 120 height 11
type input "small"
click at [152, 232] on input "Choice" at bounding box center [181, 232] width 120 height 11
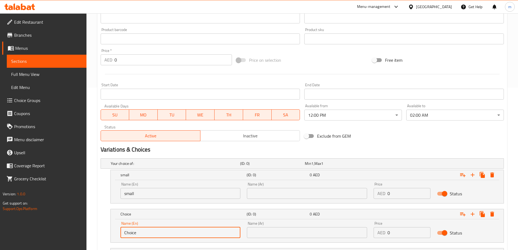
click at [152, 232] on input "Choice" at bounding box center [181, 232] width 120 height 11
type input "medium"
click at [92, 203] on div "Home / Restaurants management / Menus / Sections / item / update MILK SHAKES & …" at bounding box center [303, 85] width 432 height 469
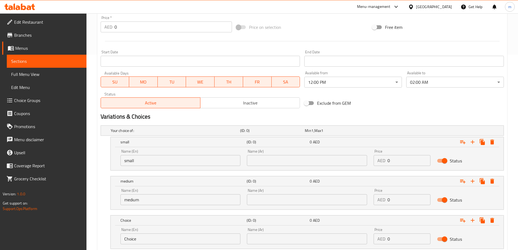
scroll to position [233, 0]
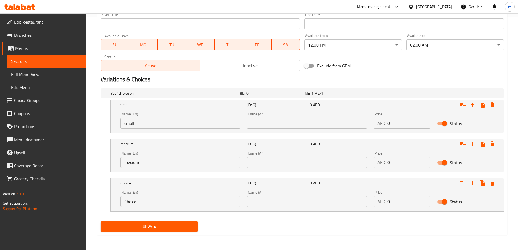
click at [174, 196] on input "Choice" at bounding box center [181, 201] width 120 height 11
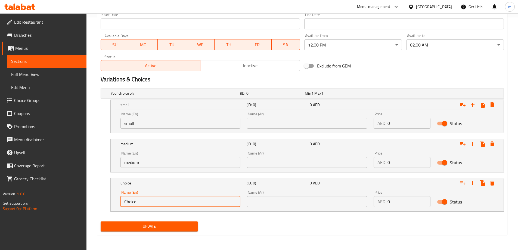
click at [174, 196] on input "Choice" at bounding box center [181, 201] width 120 height 11
type input "large"
click at [274, 114] on div "Name (Ar) Name (Ar)" at bounding box center [307, 120] width 120 height 17
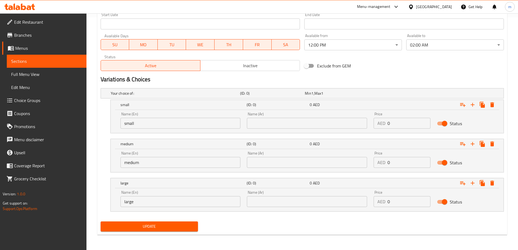
click at [277, 120] on input "text" at bounding box center [307, 123] width 120 height 11
type input "صغير"
click at [285, 159] on input "text" at bounding box center [307, 162] width 120 height 11
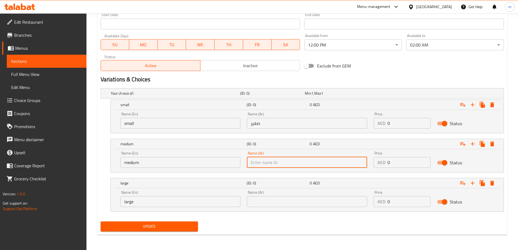
type input "وسط"
click at [293, 199] on input "text" at bounding box center [307, 201] width 120 height 11
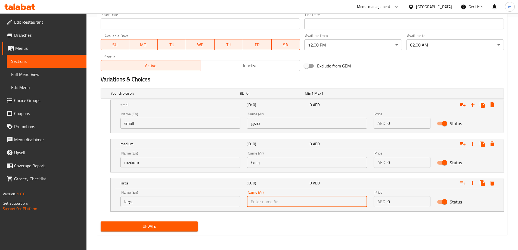
type input "كبير"
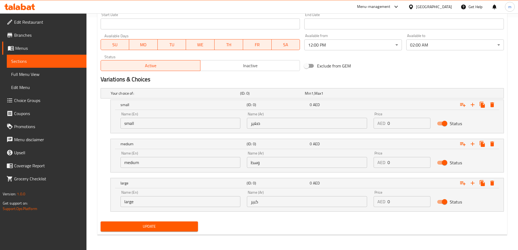
drag, startPoint x: 396, startPoint y: 129, endPoint x: 390, endPoint y: 125, distance: 7.4
click at [390, 126] on div "Price AED 0 Price" at bounding box center [402, 120] width 63 height 23
drag, startPoint x: 394, startPoint y: 124, endPoint x: 382, endPoint y: 125, distance: 11.5
click at [382, 125] on div "AED 0 Price" at bounding box center [402, 123] width 57 height 11
type input "7"
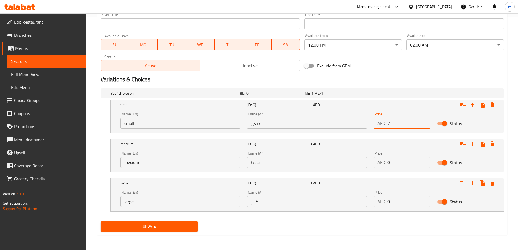
drag, startPoint x: 391, startPoint y: 152, endPoint x: 399, endPoint y: 162, distance: 13.3
click at [391, 153] on div "Price AED 0 Price" at bounding box center [402, 159] width 57 height 17
drag, startPoint x: 398, startPoint y: 164, endPoint x: 384, endPoint y: 165, distance: 14.5
click at [384, 165] on div "AED 0 Price" at bounding box center [402, 162] width 57 height 11
type input "9"
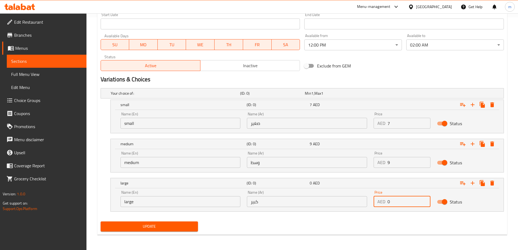
drag, startPoint x: 395, startPoint y: 204, endPoint x: 387, endPoint y: 205, distance: 7.7
click at [388, 205] on input "0" at bounding box center [409, 201] width 43 height 11
type input "12"
drag, startPoint x: 378, startPoint y: 219, endPoint x: 224, endPoint y: 226, distance: 153.9
click at [377, 219] on div "Add item image Image Size: 1200 x 800 px / Image formats: jpg, png / 5MB Max. I…" at bounding box center [302, 36] width 408 height 395
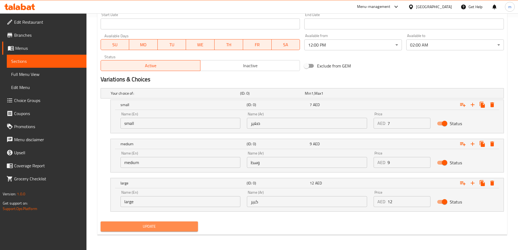
click at [185, 230] on span "Update" at bounding box center [149, 226] width 89 height 7
click at [171, 226] on span "Update" at bounding box center [149, 226] width 89 height 7
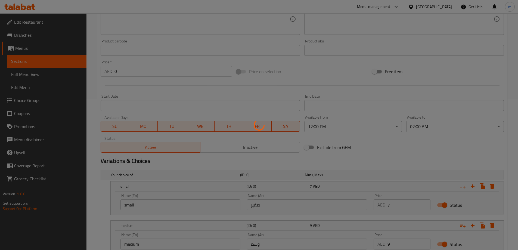
scroll to position [0, 0]
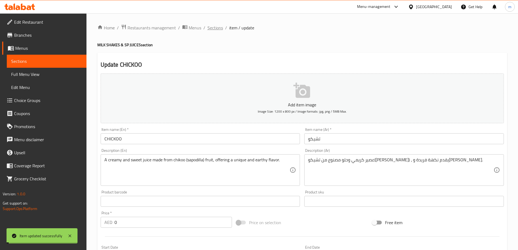
click at [217, 25] on span "Sections" at bounding box center [216, 27] width 16 height 7
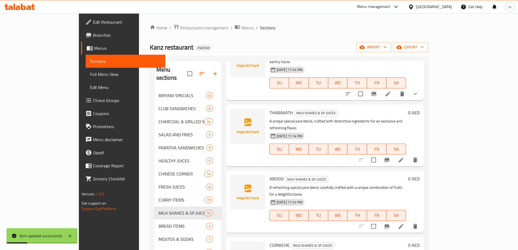
scroll to position [245, 0]
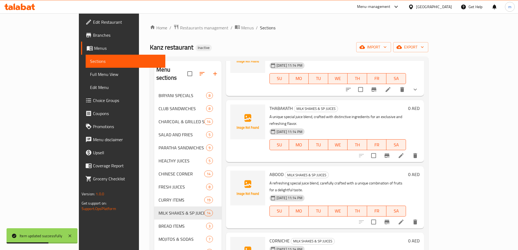
click at [409, 151] on li at bounding box center [401, 156] width 15 height 10
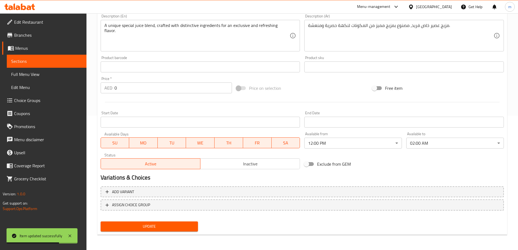
click at [319, 187] on button "Add variant" at bounding box center [302, 191] width 403 height 11
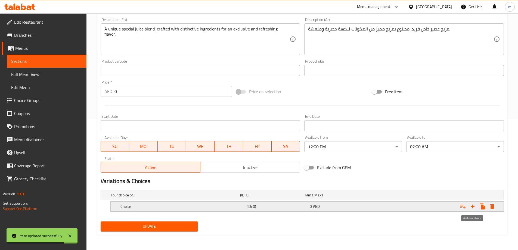
click at [473, 206] on icon "Expand" at bounding box center [473, 207] width 4 height 4
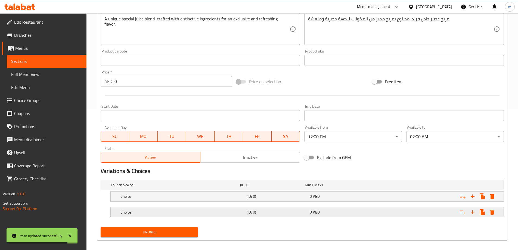
scroll to position [147, 0]
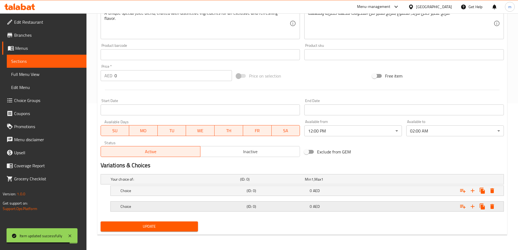
click at [328, 206] on div "0 AED" at bounding box center [340, 206] width 61 height 5
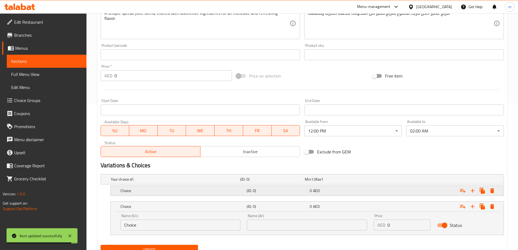
click at [296, 192] on h5 "(ID: 0)" at bounding box center [277, 190] width 61 height 5
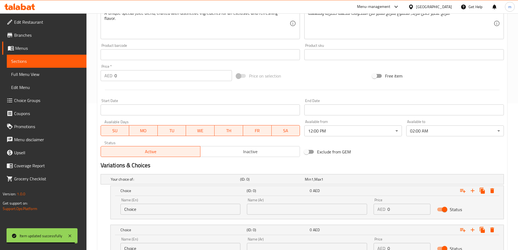
click at [146, 209] on input "Choice" at bounding box center [181, 209] width 120 height 11
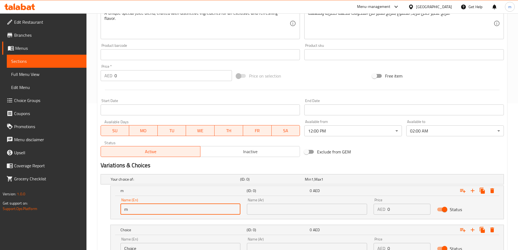
type input "Medium"
click at [270, 210] on input "text" at bounding box center [307, 209] width 120 height 11
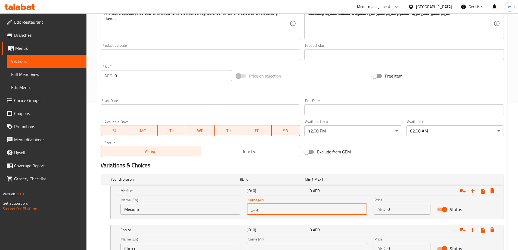
type input "وسط"
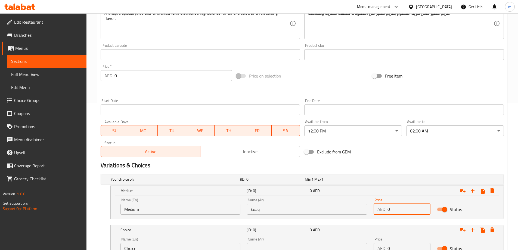
drag, startPoint x: 390, startPoint y: 210, endPoint x: 380, endPoint y: 213, distance: 10.6
click at [380, 213] on div "AED 0 Price" at bounding box center [402, 209] width 57 height 11
type input "11"
click at [387, 171] on div "Variations & Choices" at bounding box center [302, 165] width 408 height 13
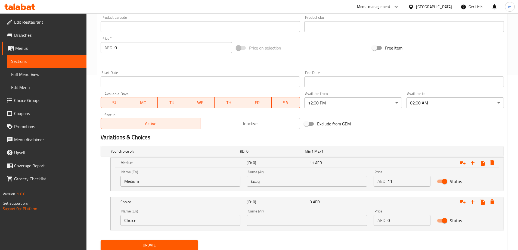
scroll to position [193, 0]
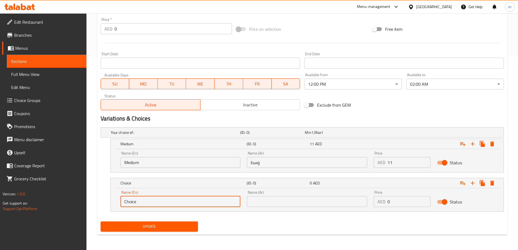
click at [208, 199] on input "Choice" at bounding box center [181, 201] width 120 height 11
type input "م"
type input "large"
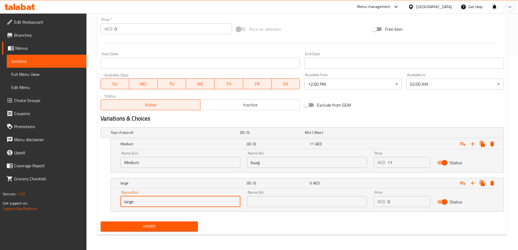
click at [286, 197] on input "text" at bounding box center [307, 201] width 120 height 11
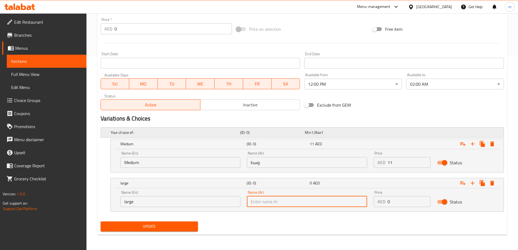
type input "كبير"
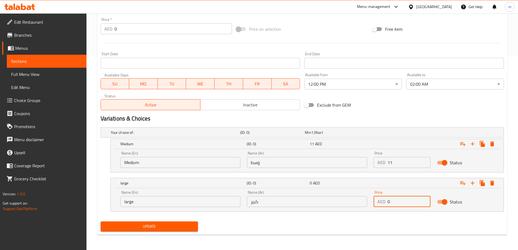
drag, startPoint x: 396, startPoint y: 200, endPoint x: 383, endPoint y: 203, distance: 13.1
click at [383, 203] on div "AED 0 Price" at bounding box center [402, 201] width 57 height 11
type input "13"
drag, startPoint x: 453, startPoint y: 243, endPoint x: 405, endPoint y: 235, distance: 48.6
click at [452, 243] on div "Home / Restaurants management / Menus / Sections / item / update MILK SHAKES & …" at bounding box center [303, 35] width 432 height 430
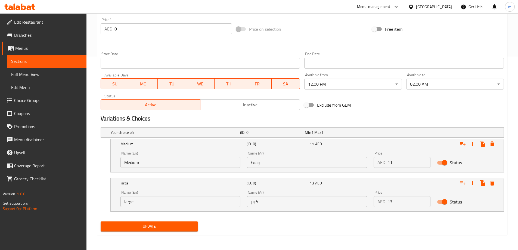
click at [171, 221] on button "Update" at bounding box center [150, 226] width 98 height 10
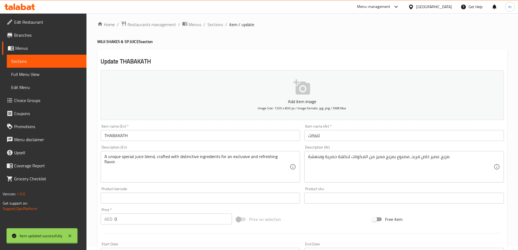
scroll to position [0, 0]
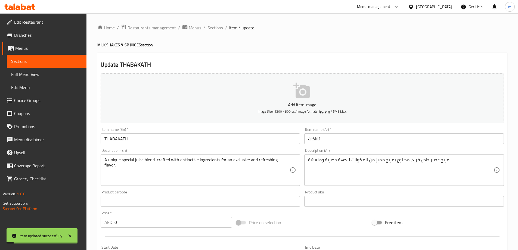
click at [212, 31] on span "Sections" at bounding box center [216, 27] width 16 height 7
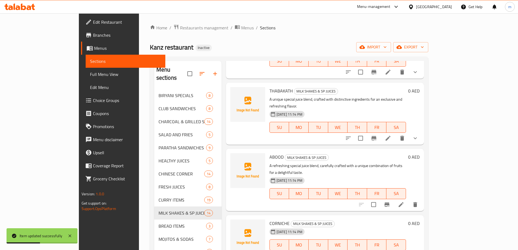
scroll to position [272, 0]
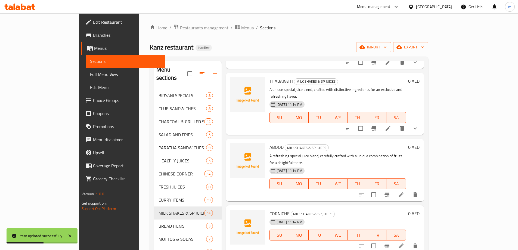
click at [424, 160] on div "Menu items Add Sort Manage items AVOCADO MILK SHAKES & SP JUICES A creamy and u…" at bounding box center [323, 187] width 202 height 252
click at [405, 192] on icon at bounding box center [401, 195] width 7 height 7
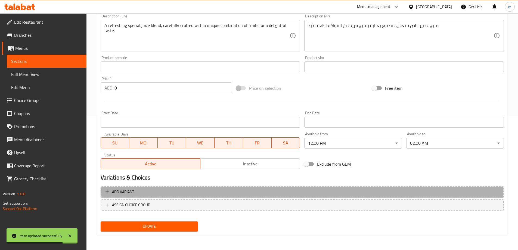
click at [277, 193] on span "Add variant" at bounding box center [303, 192] width 394 height 7
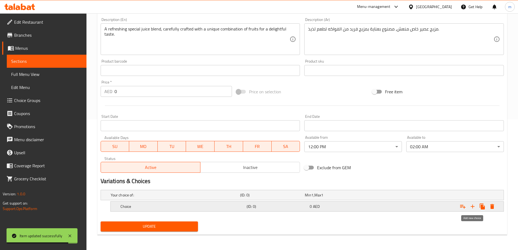
click at [475, 209] on icon "Expand" at bounding box center [473, 206] width 7 height 7
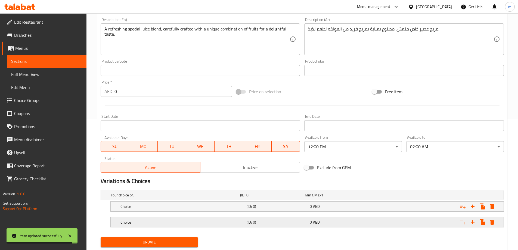
click at [329, 227] on div "Choice (ID: 0) 0 AED" at bounding box center [308, 222] width 379 height 12
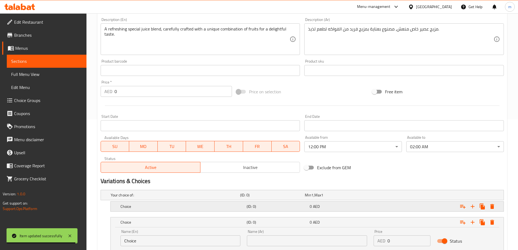
click at [315, 211] on div "Choice (ID: 0) 0 AED" at bounding box center [308, 206] width 379 height 12
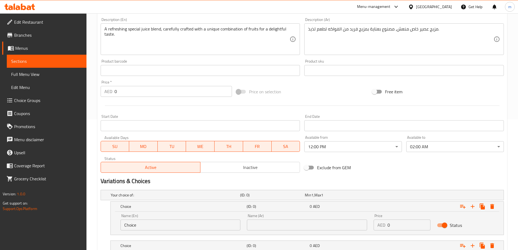
click at [198, 218] on div "Name (En) Choice Name (En)" at bounding box center [181, 222] width 120 height 17
click at [194, 225] on input "Choice" at bounding box center [181, 225] width 120 height 11
type input "Medium"
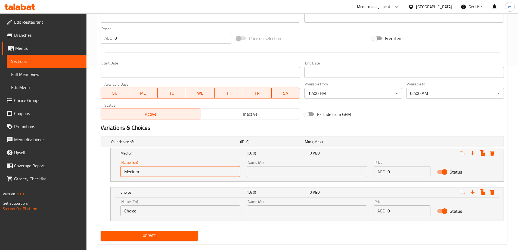
scroll to position [185, 0]
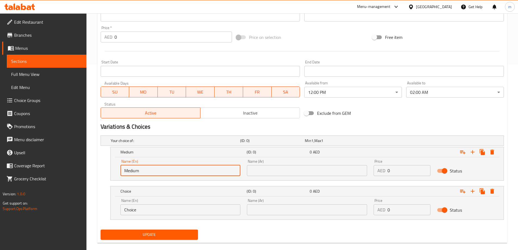
click at [168, 212] on input "Choice" at bounding box center [181, 209] width 120 height 11
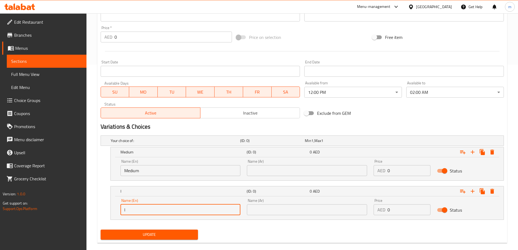
type input "large"
click at [275, 169] on input "text" at bounding box center [307, 170] width 120 height 11
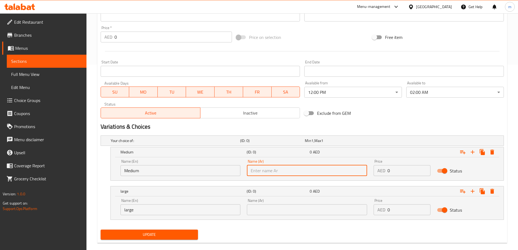
type input "وسط"
click at [286, 203] on div "Name (Ar) Name (Ar)" at bounding box center [307, 207] width 120 height 17
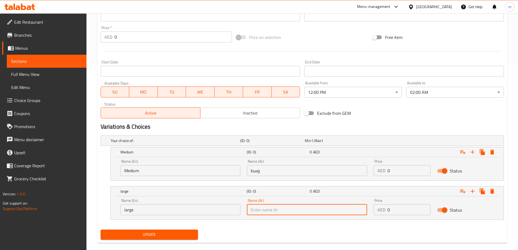
click at [288, 208] on input "text" at bounding box center [307, 209] width 120 height 11
type input "كبير"
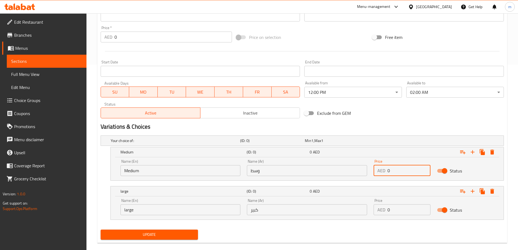
drag, startPoint x: 402, startPoint y: 172, endPoint x: 386, endPoint y: 175, distance: 16.6
click at [386, 175] on div "AED 0 Price" at bounding box center [402, 170] width 57 height 11
type input "11"
drag, startPoint x: 408, startPoint y: 208, endPoint x: 370, endPoint y: 209, distance: 37.8
click at [368, 209] on div "Name (En) large Name (En) Name (Ar) كبير Name (Ar) Price AED 0 Price Status" at bounding box center [307, 206] width 380 height 23
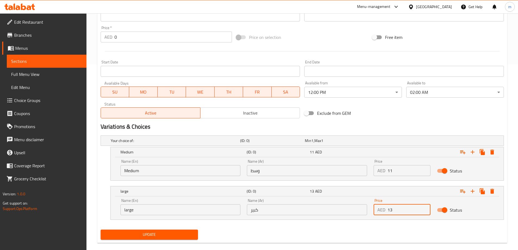
type input "13"
drag, startPoint x: 371, startPoint y: 225, endPoint x: 307, endPoint y: 228, distance: 64.0
click at [370, 226] on div "Your choice of: (ID: 0) Min 1 , Max 1 Name (En) Your choice of: Name (En) Name …" at bounding box center [302, 180] width 408 height 94
click at [197, 236] on div "Update" at bounding box center [149, 234] width 102 height 14
click at [195, 235] on button "Update" at bounding box center [150, 235] width 98 height 10
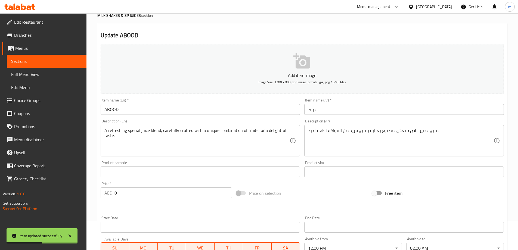
scroll to position [0, 0]
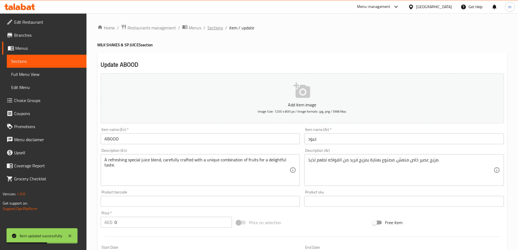
click at [218, 30] on span "Sections" at bounding box center [216, 27] width 16 height 7
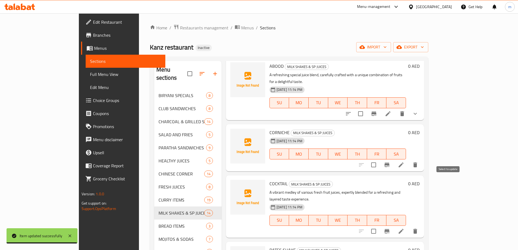
scroll to position [354, 0]
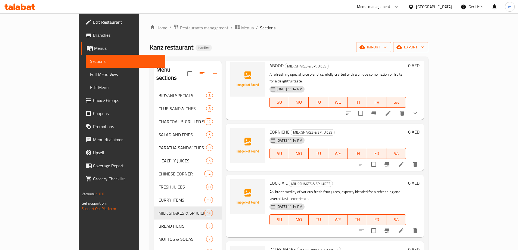
click at [404, 162] on icon at bounding box center [401, 164] width 5 height 5
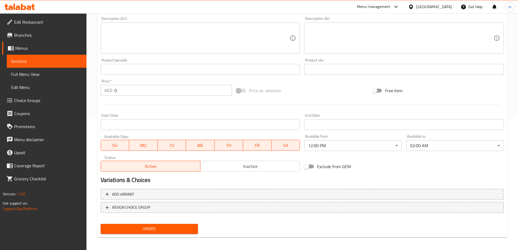
scroll to position [134, 0]
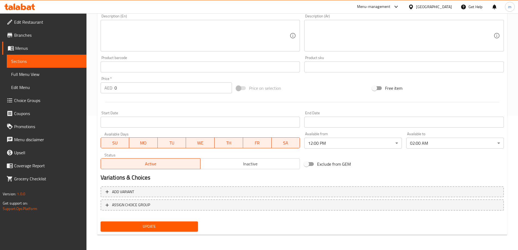
click at [344, 185] on div "Add variant ASSIGN CHOICE GROUP" at bounding box center [302, 201] width 408 height 35
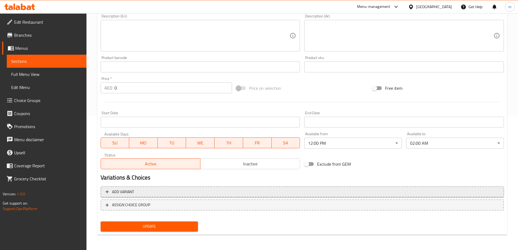
click at [352, 189] on span "Add variant" at bounding box center [303, 192] width 394 height 7
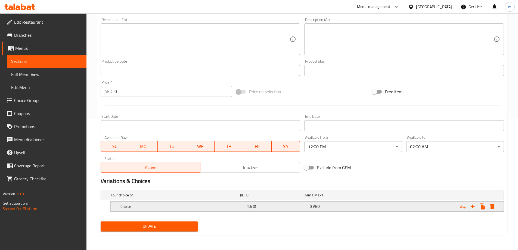
click at [470, 207] on icon "Expand" at bounding box center [473, 206] width 7 height 7
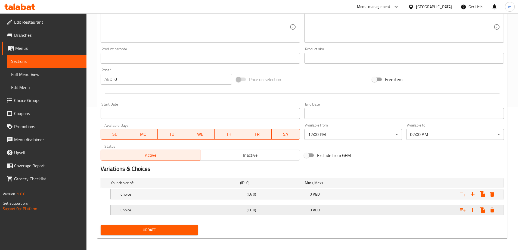
scroll to position [147, 0]
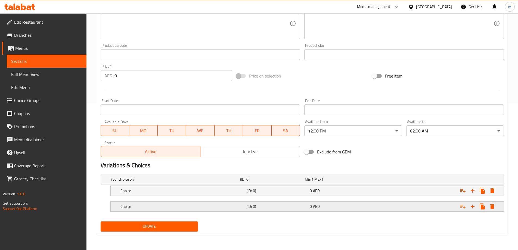
click at [227, 205] on h5 "Choice" at bounding box center [183, 206] width 124 height 5
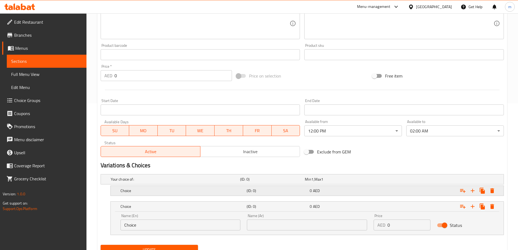
click at [227, 192] on h5 "Choice" at bounding box center [183, 190] width 124 height 5
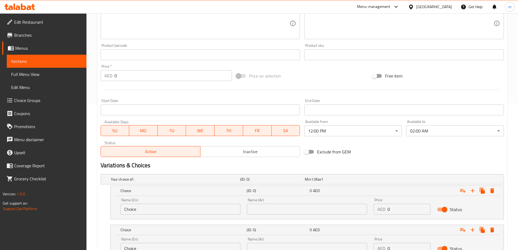
click at [184, 210] on input "Choice" at bounding box center [181, 209] width 120 height 11
type input "Medium"
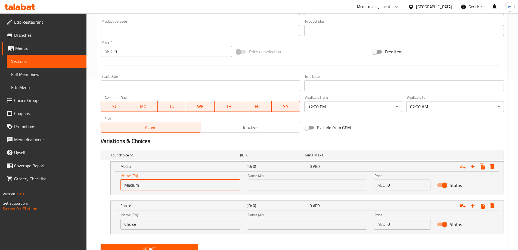
scroll to position [193, 0]
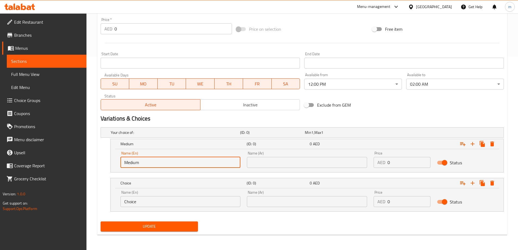
click at [178, 202] on input "Choice" at bounding box center [181, 201] width 120 height 11
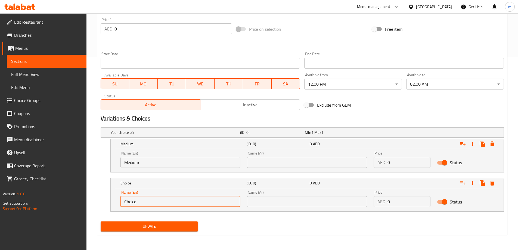
click at [178, 202] on input "Choice" at bounding box center [181, 201] width 120 height 11
type input "large"
click at [266, 165] on input "text" at bounding box center [307, 162] width 120 height 11
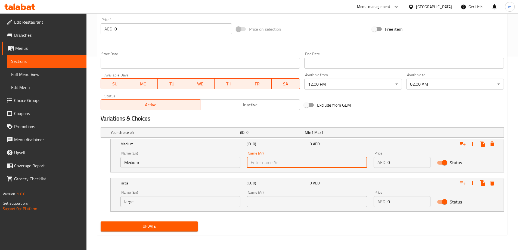
type input "وسط"
click at [281, 198] on input "text" at bounding box center [307, 201] width 120 height 11
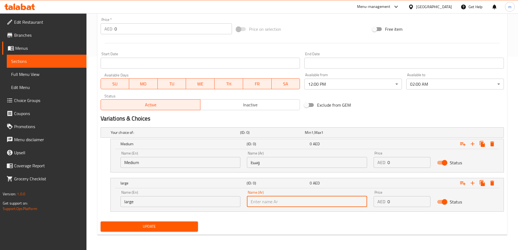
type input "كبير"
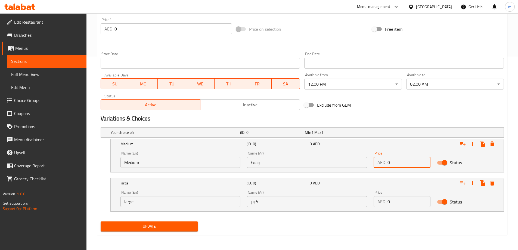
drag, startPoint x: 399, startPoint y: 162, endPoint x: 381, endPoint y: 163, distance: 17.7
click at [381, 163] on div "AED 0 Price" at bounding box center [402, 162] width 57 height 11
type input "11"
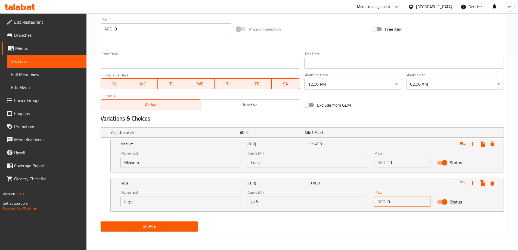
drag, startPoint x: 395, startPoint y: 201, endPoint x: 376, endPoint y: 205, distance: 19.2
click at [376, 205] on div "AED 0 Price" at bounding box center [402, 201] width 57 height 11
type input "13"
drag, startPoint x: 350, startPoint y: 228, endPoint x: 347, endPoint y: 228, distance: 3.3
click at [349, 228] on div "Update" at bounding box center [302, 226] width 408 height 14
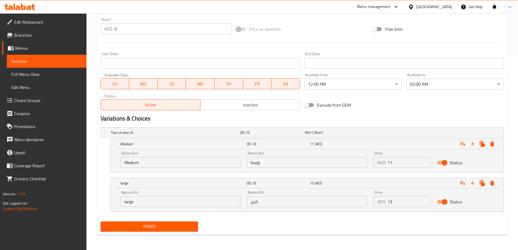
click at [181, 230] on button "Update" at bounding box center [150, 226] width 98 height 10
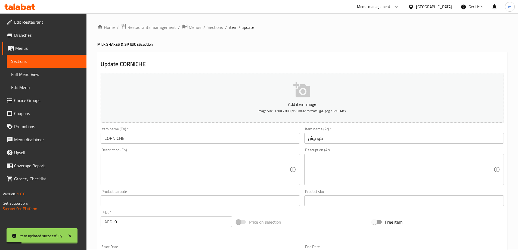
scroll to position [0, 0]
click at [212, 27] on span "Sections" at bounding box center [216, 27] width 16 height 7
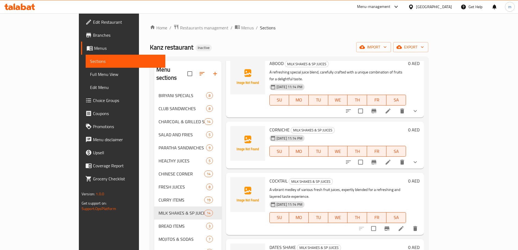
scroll to position [408, 0]
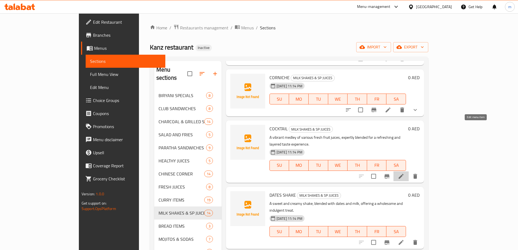
click at [405, 173] on icon at bounding box center [401, 176] width 7 height 7
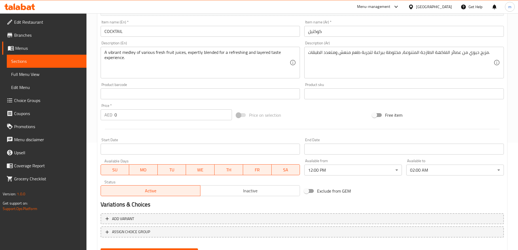
scroll to position [109, 0]
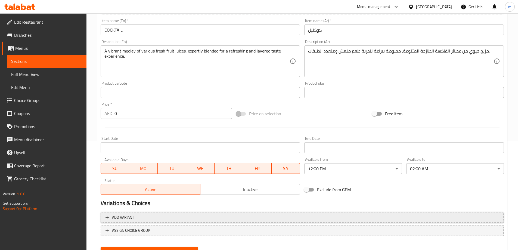
click at [310, 213] on button "Add variant" at bounding box center [302, 217] width 403 height 11
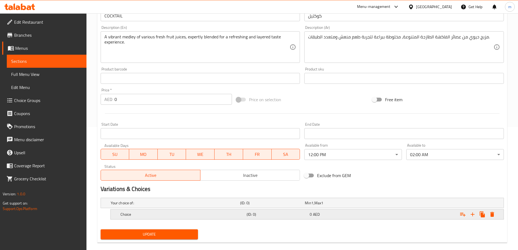
scroll to position [131, 0]
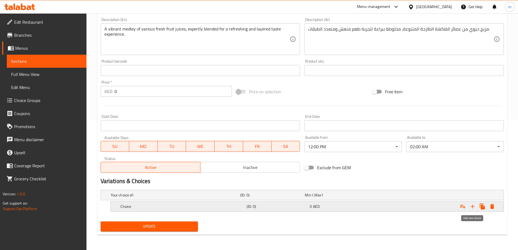
click at [474, 207] on icon "Expand" at bounding box center [473, 206] width 7 height 7
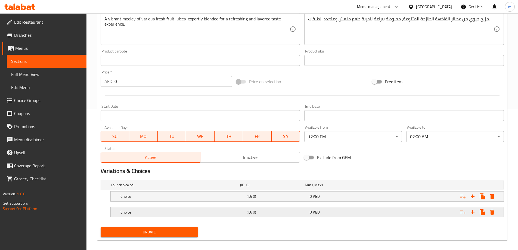
scroll to position [147, 0]
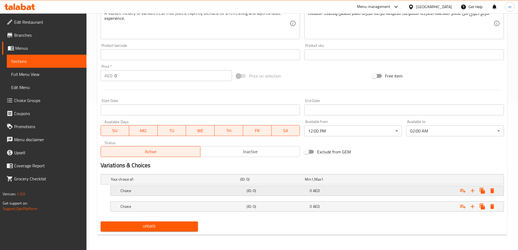
click at [289, 192] on h5 "(ID: 0)" at bounding box center [277, 190] width 61 height 5
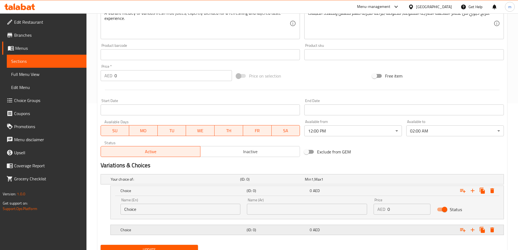
click at [283, 231] on h5 "(ID: 0)" at bounding box center [277, 229] width 61 height 5
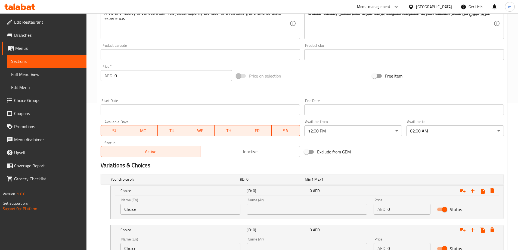
click at [185, 210] on input "Choice" at bounding box center [181, 209] width 120 height 11
type input "Medium"
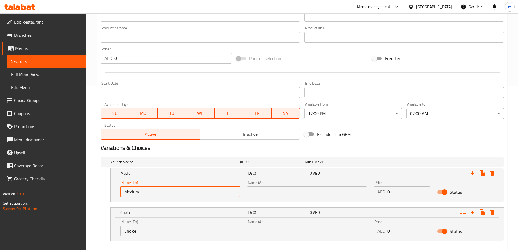
scroll to position [174, 0]
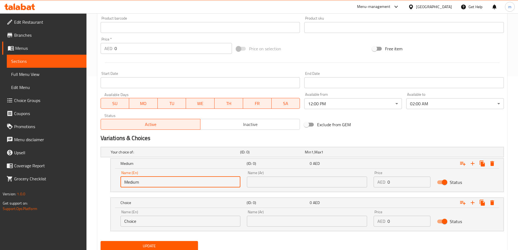
click at [161, 218] on input "Choice" at bounding box center [181, 221] width 120 height 11
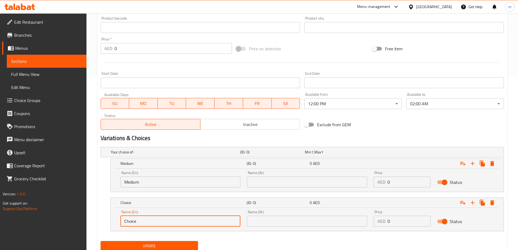
click at [161, 218] on input "Choice" at bounding box center [181, 221] width 120 height 11
type input "large"
click at [300, 181] on input "text" at bounding box center [307, 182] width 120 height 11
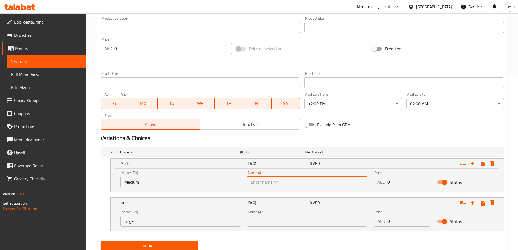
type input "وسط"
click at [299, 225] on input "text" at bounding box center [307, 221] width 120 height 11
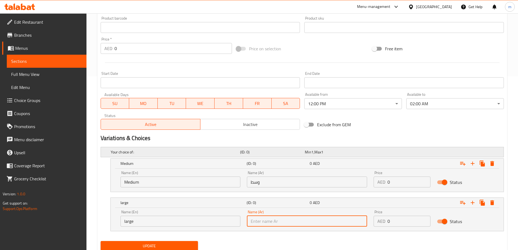
type input "كبير"
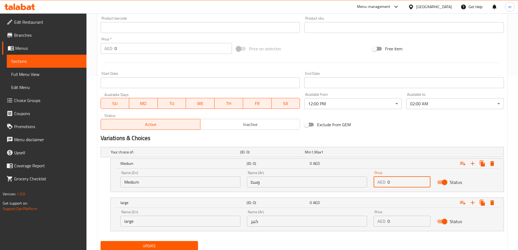
drag, startPoint x: 396, startPoint y: 183, endPoint x: 382, endPoint y: 185, distance: 13.8
click at [382, 185] on div "AED 0 Price" at bounding box center [402, 182] width 57 height 11
type input "11"
drag, startPoint x: 395, startPoint y: 221, endPoint x: 387, endPoint y: 224, distance: 8.8
click at [394, 223] on input "0" at bounding box center [409, 221] width 43 height 11
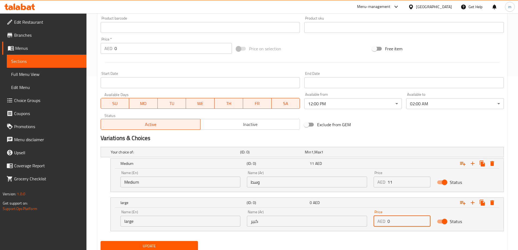
drag, startPoint x: 387, startPoint y: 224, endPoint x: 374, endPoint y: 226, distance: 12.8
click at [374, 226] on div "AED 0 Price" at bounding box center [402, 221] width 57 height 11
click at [101, 241] on button "Update" at bounding box center [150, 246] width 98 height 10
type input "13"
click at [191, 242] on button "Update" at bounding box center [150, 246] width 98 height 10
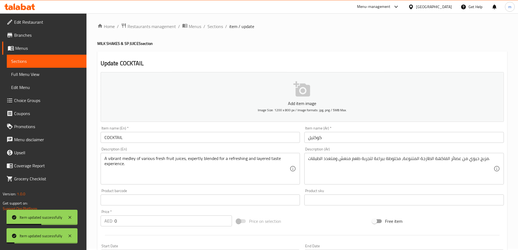
scroll to position [0, 0]
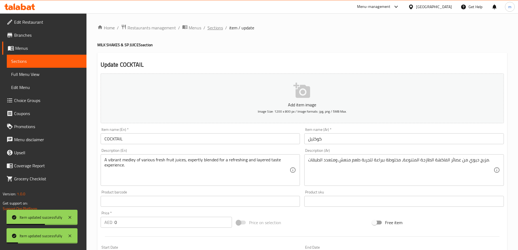
click at [217, 27] on span "Sections" at bounding box center [216, 27] width 16 height 7
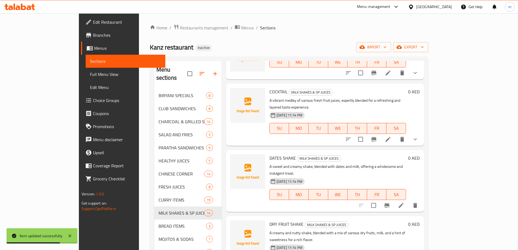
scroll to position [435, 0]
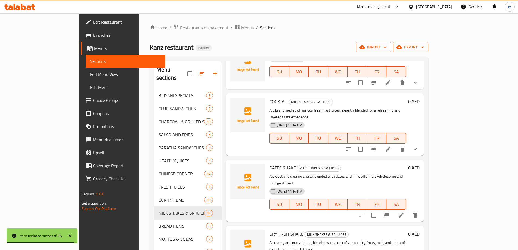
click at [405, 212] on icon at bounding box center [401, 215] width 7 height 7
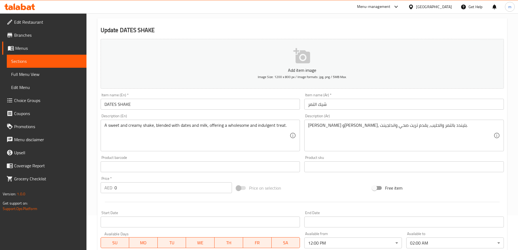
scroll to position [109, 0]
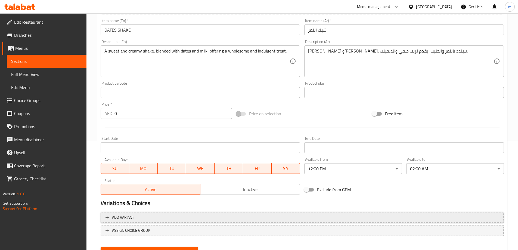
click at [280, 215] on span "Add variant" at bounding box center [303, 217] width 394 height 7
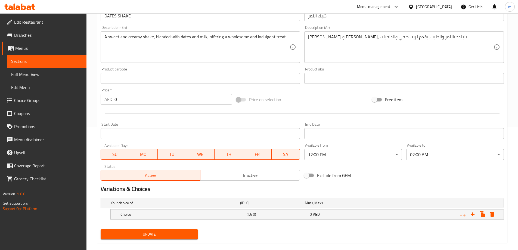
scroll to position [131, 0]
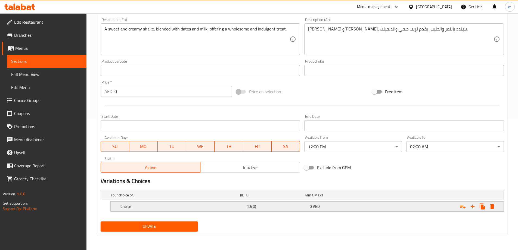
click at [472, 209] on icon "Expand" at bounding box center [473, 206] width 7 height 7
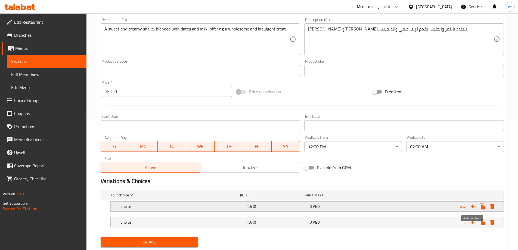
click at [472, 209] on icon "Expand" at bounding box center [473, 206] width 7 height 7
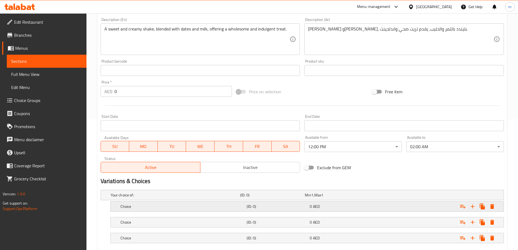
click at [262, 209] on div "(ID: 0)" at bounding box center [277, 207] width 63 height 8
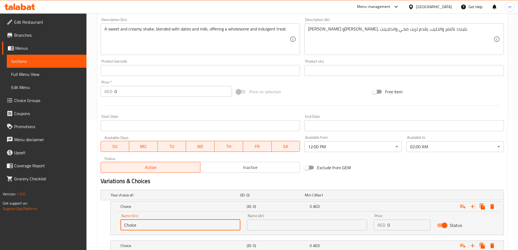
click at [187, 228] on input "Choice" at bounding box center [181, 225] width 120 height 11
type input "small"
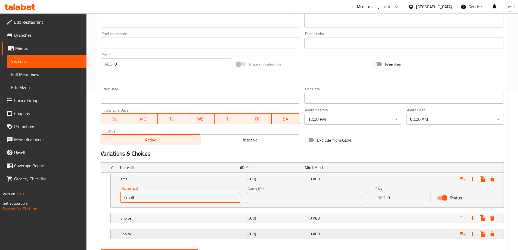
scroll to position [185, 0]
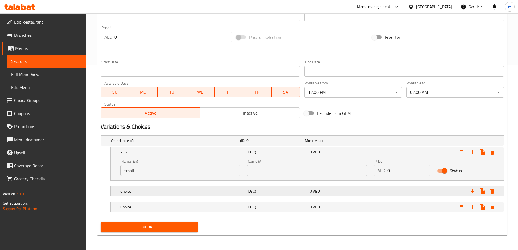
click at [171, 193] on h5 "Choice" at bounding box center [183, 191] width 124 height 5
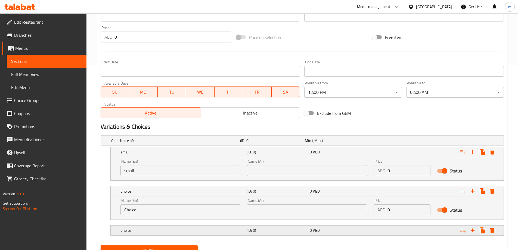
click at [168, 228] on h5 "Choice" at bounding box center [183, 230] width 124 height 5
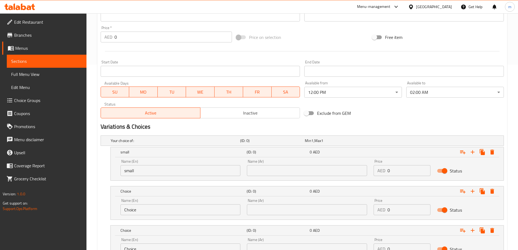
click at [167, 211] on input "Choice" at bounding box center [181, 209] width 120 height 11
type input "medium"
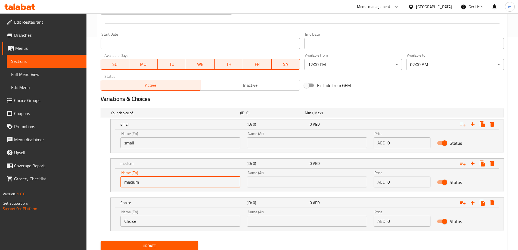
scroll to position [233, 0]
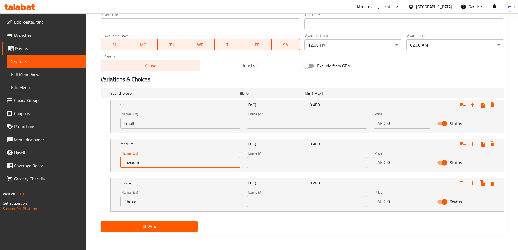
click at [172, 200] on input "Choice" at bounding box center [181, 201] width 120 height 11
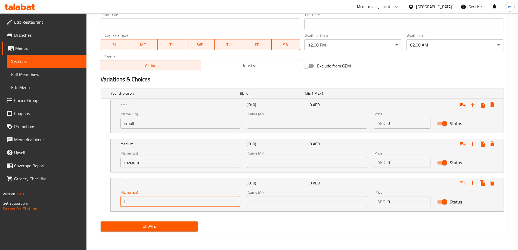
type input "large"
drag, startPoint x: 301, startPoint y: 137, endPoint x: 300, endPoint y: 125, distance: 12.1
click at [301, 137] on nav at bounding box center [302, 136] width 403 height 4
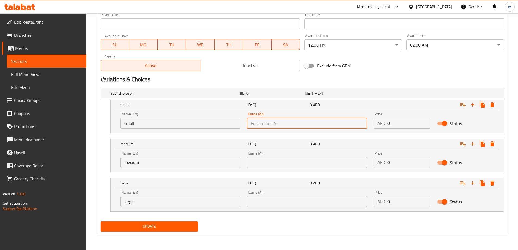
click at [300, 125] on input "text" at bounding box center [307, 123] width 120 height 11
type input "صغير"
click at [286, 166] on input "text" at bounding box center [307, 162] width 120 height 11
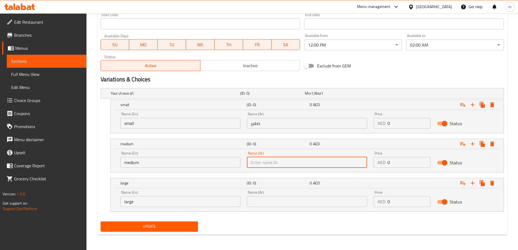
type input "وسط"
click at [287, 198] on input "text" at bounding box center [307, 201] width 120 height 11
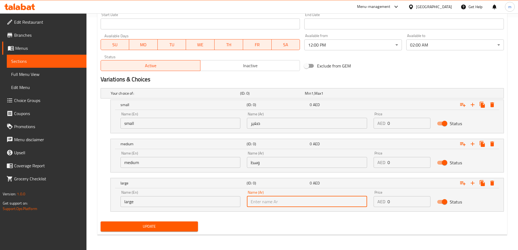
type input "كبير"
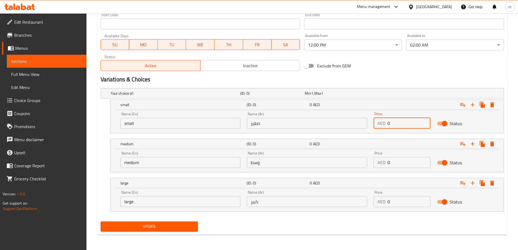
drag, startPoint x: 405, startPoint y: 122, endPoint x: 377, endPoint y: 124, distance: 27.5
click at [377, 124] on div "AED 0 Price" at bounding box center [402, 123] width 57 height 11
type input "7"
drag, startPoint x: 396, startPoint y: 163, endPoint x: 375, endPoint y: 165, distance: 21.3
click at [375, 165] on div "AED 0 Price" at bounding box center [402, 162] width 57 height 11
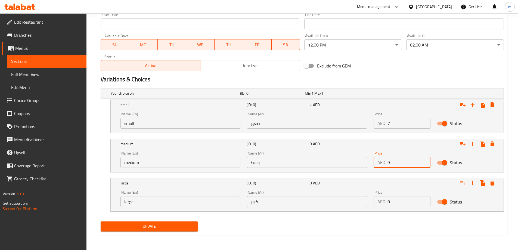
type input "9"
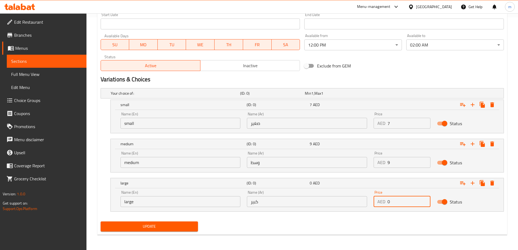
drag, startPoint x: 384, startPoint y: 201, endPoint x: 380, endPoint y: 202, distance: 3.6
click at [380, 202] on div "AED 0 Price" at bounding box center [402, 201] width 57 height 11
type input "12"
click at [381, 223] on div "Update" at bounding box center [302, 226] width 408 height 14
click at [168, 230] on span "Update" at bounding box center [149, 226] width 89 height 7
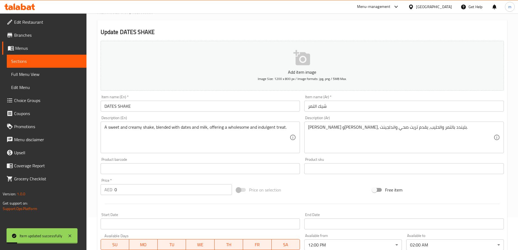
scroll to position [0, 0]
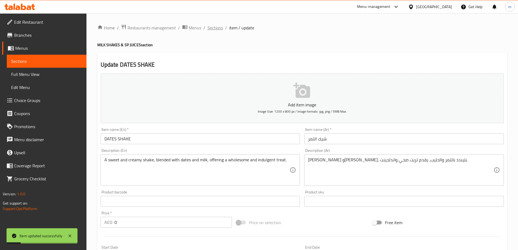
click at [218, 26] on span "Sections" at bounding box center [216, 27] width 16 height 7
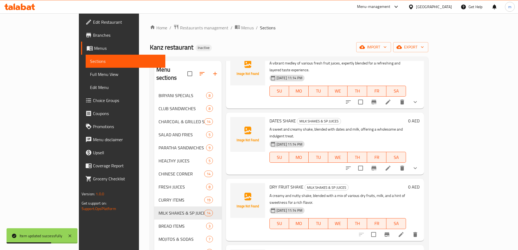
scroll to position [490, 0]
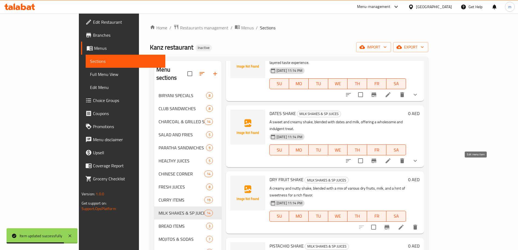
click at [405, 224] on icon at bounding box center [401, 227] width 7 height 7
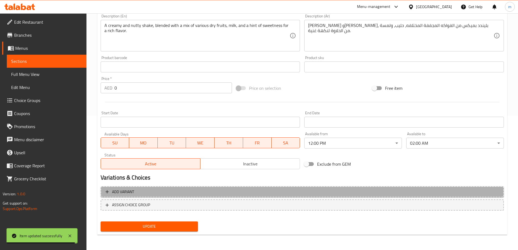
click at [349, 193] on span "Add variant" at bounding box center [303, 192] width 394 height 7
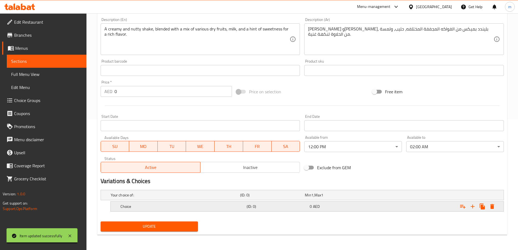
click at [473, 209] on icon "Expand" at bounding box center [473, 206] width 7 height 7
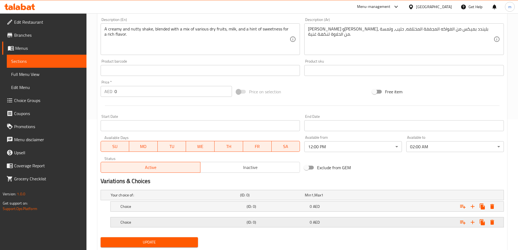
click at [270, 220] on h5 "(ID: 0)" at bounding box center [277, 222] width 61 height 5
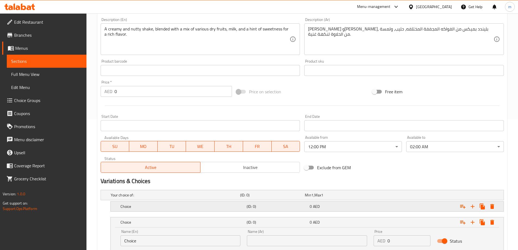
click at [263, 209] on div "(ID: 0)" at bounding box center [277, 207] width 63 height 8
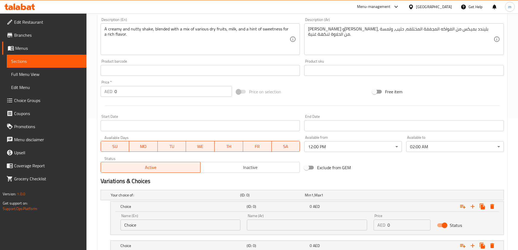
click at [134, 222] on input "Choice" at bounding box center [181, 225] width 120 height 11
type input "Medium"
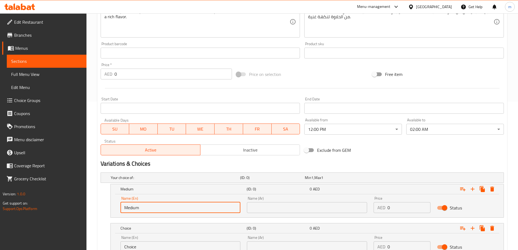
scroll to position [158, 0]
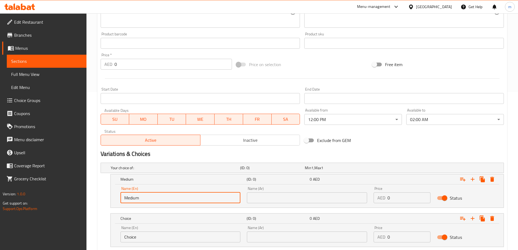
click at [154, 229] on div "Name (En) Choice Name (En)" at bounding box center [181, 234] width 120 height 17
click at [151, 235] on input "Choice" at bounding box center [181, 236] width 120 height 11
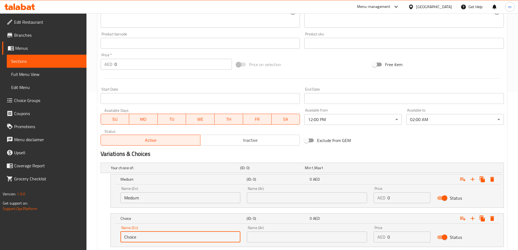
click at [151, 235] on input "Choice" at bounding box center [181, 236] width 120 height 11
type input "large"
click at [259, 201] on input "text" at bounding box center [307, 197] width 120 height 11
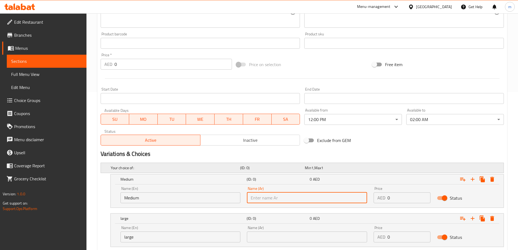
type input "وسط"
click at [302, 241] on input "text" at bounding box center [307, 236] width 120 height 11
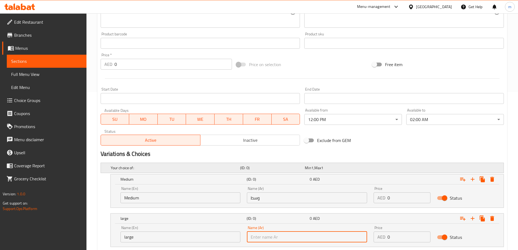
type input "روبيان"
click at [279, 236] on input "روبيان" at bounding box center [307, 236] width 120 height 11
click at [279, 236] on input "text" at bounding box center [307, 236] width 120 height 11
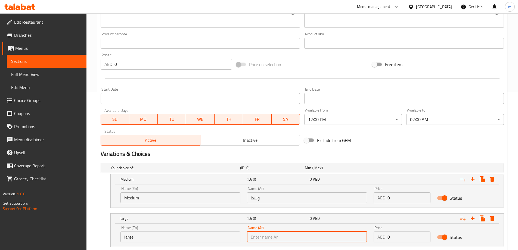
type input "كبير"
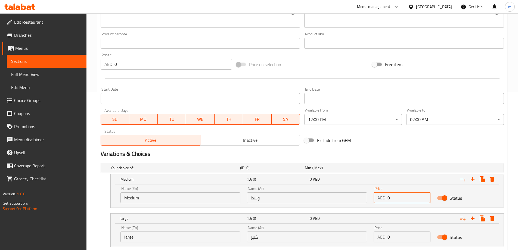
drag, startPoint x: 391, startPoint y: 199, endPoint x: 374, endPoint y: 203, distance: 18.1
click at [373, 203] on div "Price AED 0 Price" at bounding box center [402, 194] width 63 height 23
type input "11"
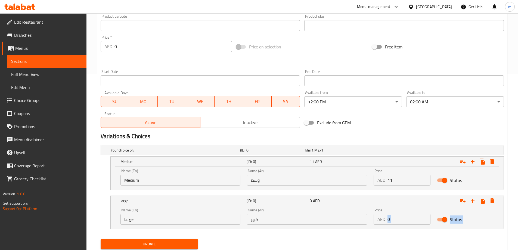
drag, startPoint x: 396, startPoint y: 248, endPoint x: 380, endPoint y: 245, distance: 16.5
click at [380, 246] on div "Add item image Image Size: 1200 x 800 px / Image formats: jpg, png / 5MB Max. I…" at bounding box center [302, 74] width 408 height 356
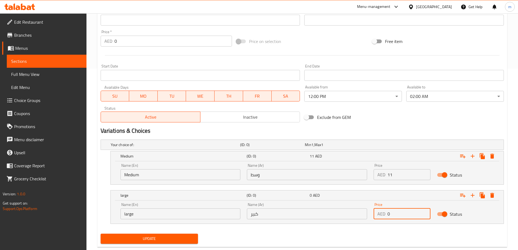
drag, startPoint x: 392, startPoint y: 217, endPoint x: 381, endPoint y: 218, distance: 11.2
click at [381, 218] on div "AED 0 Price" at bounding box center [402, 213] width 57 height 11
type input "13"
click at [101, 234] on button "Update" at bounding box center [150, 239] width 98 height 10
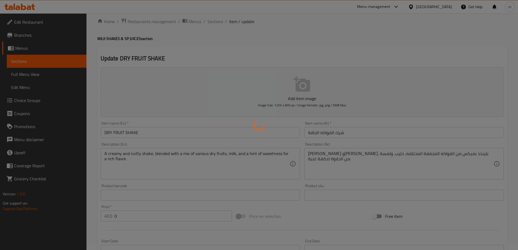
scroll to position [0, 0]
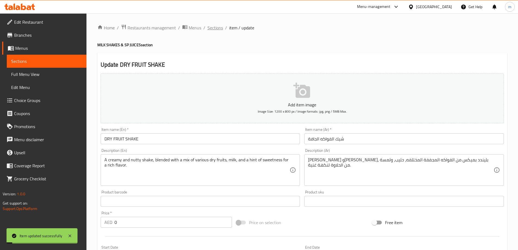
click at [215, 31] on span "Sections" at bounding box center [216, 27] width 16 height 7
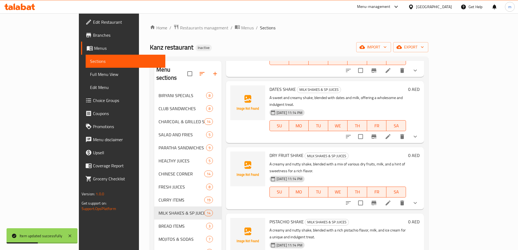
scroll to position [517, 0]
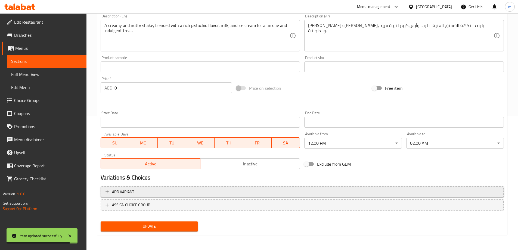
click at [409, 192] on span "Add variant" at bounding box center [303, 192] width 394 height 7
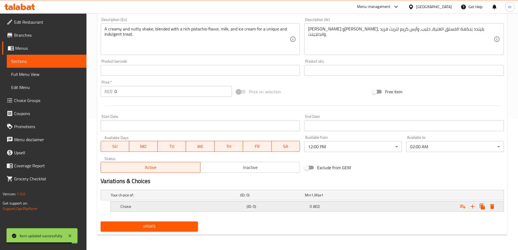
scroll to position [131, 0]
click at [474, 206] on icon "Expand" at bounding box center [473, 206] width 7 height 7
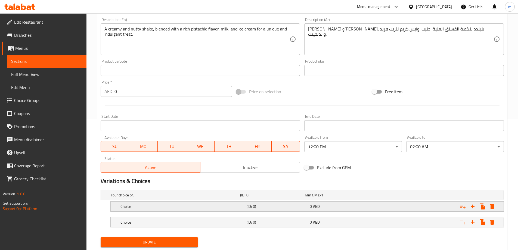
click at [328, 208] on div "0 AED" at bounding box center [340, 206] width 61 height 5
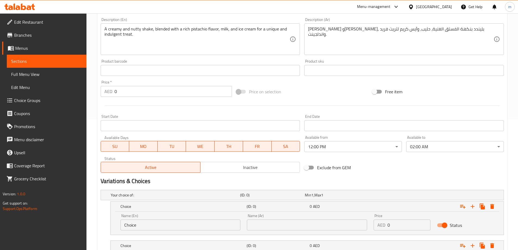
click at [174, 216] on div "Name (En) Choice Name (En)" at bounding box center [181, 222] width 120 height 17
click at [170, 225] on input "Choice" at bounding box center [181, 225] width 120 height 11
type input "Medium"
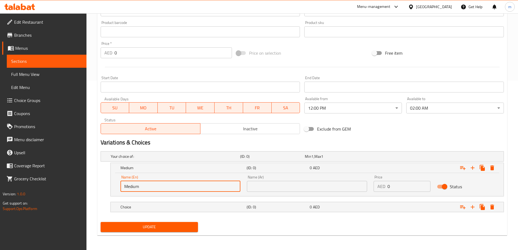
scroll to position [170, 0]
click at [164, 208] on h5 "Choice" at bounding box center [183, 206] width 124 height 5
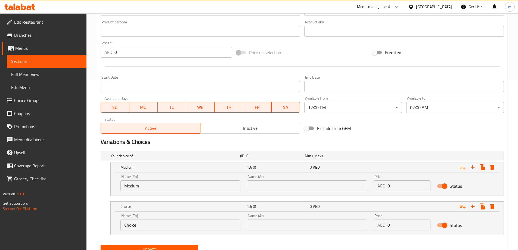
click at [157, 224] on input "Choice" at bounding box center [181, 225] width 120 height 11
type input "large"
click at [267, 187] on input "text" at bounding box center [307, 185] width 120 height 11
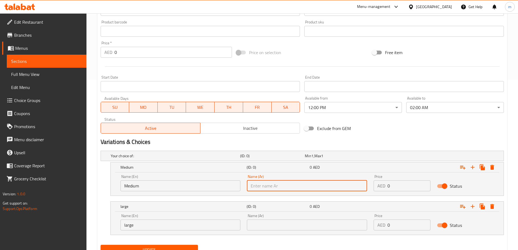
type input "وسط"
click at [290, 223] on input "text" at bounding box center [307, 225] width 120 height 11
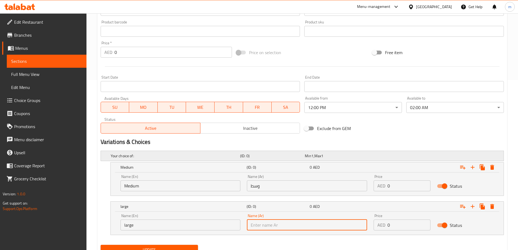
type input "كبير"
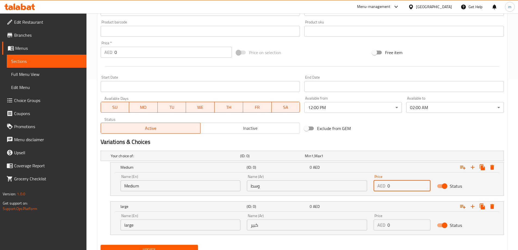
drag, startPoint x: 385, startPoint y: 189, endPoint x: 379, endPoint y: 190, distance: 6.1
click at [379, 190] on div "AED 0 Price" at bounding box center [402, 185] width 57 height 11
type input "11"
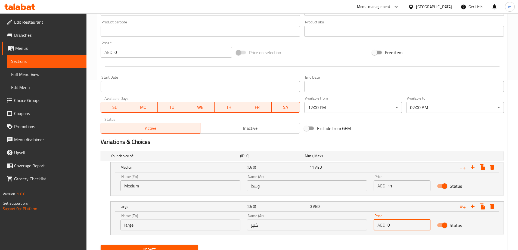
drag, startPoint x: 396, startPoint y: 227, endPoint x: 380, endPoint y: 227, distance: 16.0
click at [380, 227] on div "AED 0 Price" at bounding box center [402, 225] width 57 height 11
type input "13"
click at [357, 247] on div "Update" at bounding box center [302, 250] width 408 height 14
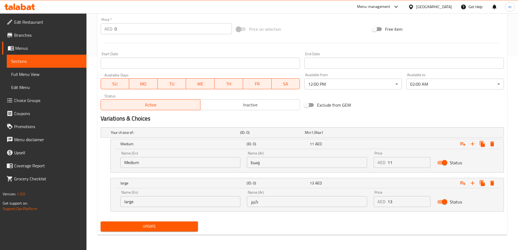
click at [185, 228] on span "Update" at bounding box center [149, 226] width 89 height 7
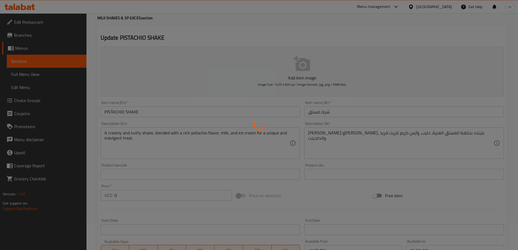
scroll to position [0, 0]
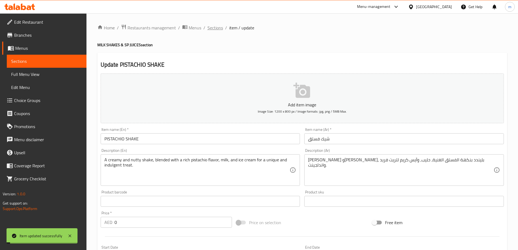
click at [222, 28] on span "Sections" at bounding box center [216, 27] width 16 height 7
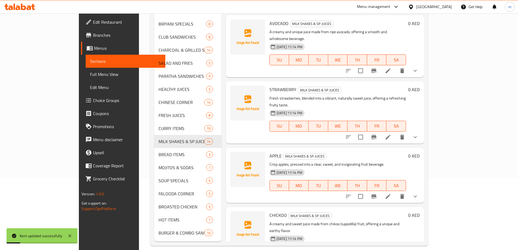
scroll to position [76, 0]
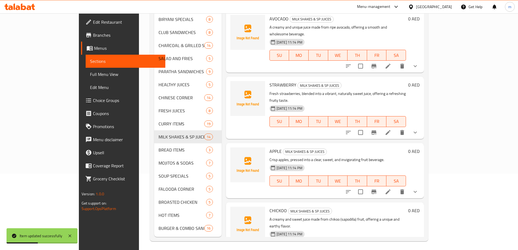
click at [400, 77] on div "STRAWBERRY MILK SHAKES & SP JUICES Fresh strawberries, blended into a vibrant, …" at bounding box center [325, 108] width 198 height 62
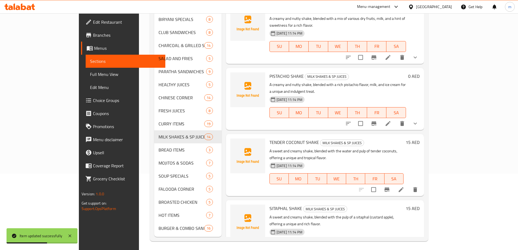
scroll to position [588, 0]
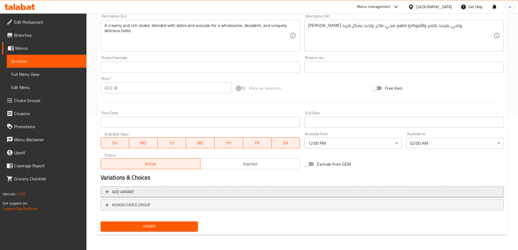
click at [363, 192] on span "Add variant" at bounding box center [303, 192] width 394 height 7
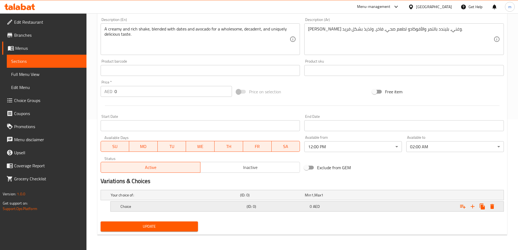
scroll to position [131, 0]
click at [473, 207] on icon "Expand" at bounding box center [473, 207] width 4 height 4
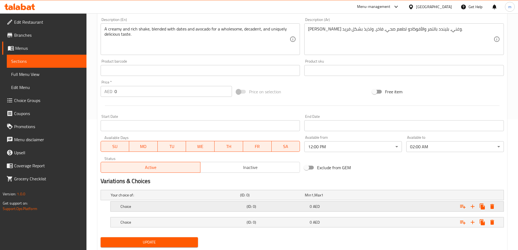
click at [259, 211] on div "Choice (ID: 0) 0 AED" at bounding box center [308, 206] width 379 height 12
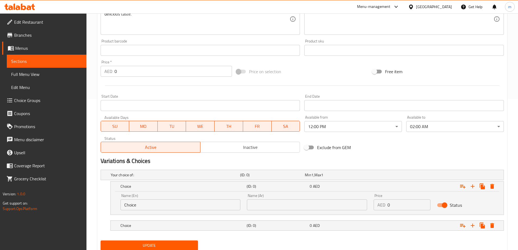
scroll to position [170, 0]
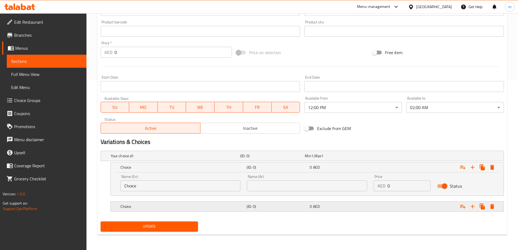
drag, startPoint x: 267, startPoint y: 210, endPoint x: 258, endPoint y: 208, distance: 9.6
click at [267, 210] on div "(ID: 0)" at bounding box center [277, 207] width 63 height 8
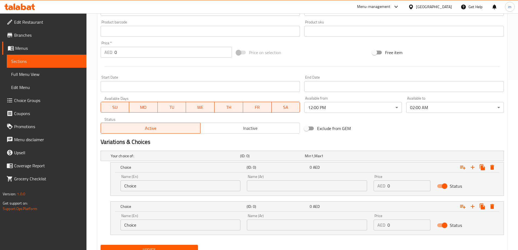
click at [167, 186] on input "Choice" at bounding box center [181, 185] width 120 height 11
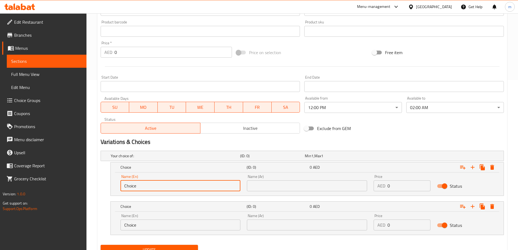
click at [167, 186] on input "Choice" at bounding box center [181, 185] width 120 height 11
type input "Medium"
click at [158, 227] on input "Choice" at bounding box center [181, 225] width 120 height 11
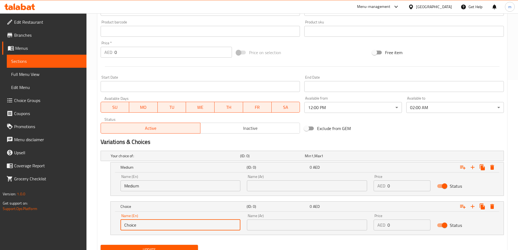
click at [158, 227] on input "Choice" at bounding box center [181, 225] width 120 height 11
type input "large"
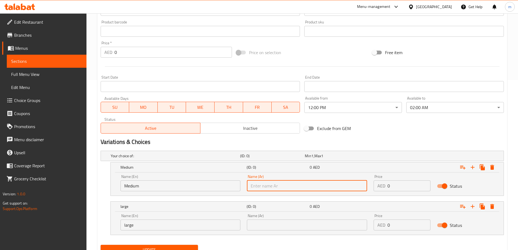
click at [281, 190] on input "text" at bounding box center [307, 185] width 120 height 11
type input "وسط"
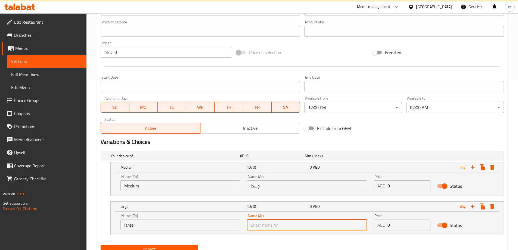
click at [281, 226] on input "text" at bounding box center [307, 225] width 120 height 11
type input "كبير"
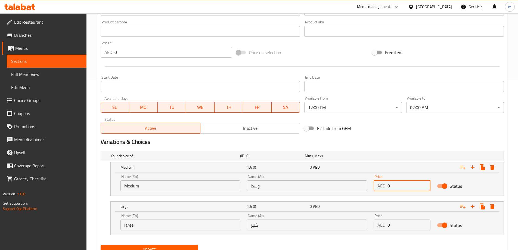
drag, startPoint x: 396, startPoint y: 186, endPoint x: 384, endPoint y: 188, distance: 12.2
click at [384, 188] on div "AED 0 Price" at bounding box center [402, 185] width 57 height 11
type input "11"
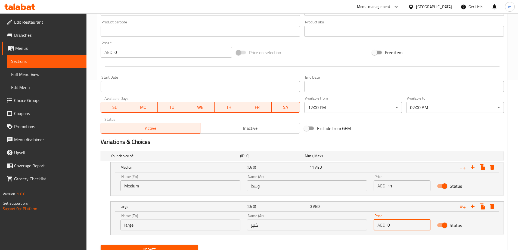
drag, startPoint x: 378, startPoint y: 225, endPoint x: 374, endPoint y: 225, distance: 3.8
click at [374, 225] on div "AED 0 Price" at bounding box center [402, 225] width 57 height 11
type input "13"
click at [375, 243] on div "Update" at bounding box center [302, 250] width 408 height 14
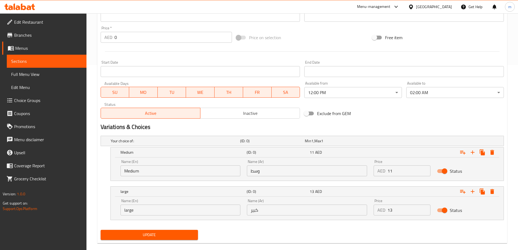
scroll to position [193, 0]
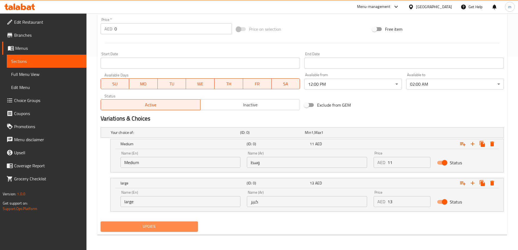
click at [177, 226] on span "Update" at bounding box center [149, 226] width 89 height 7
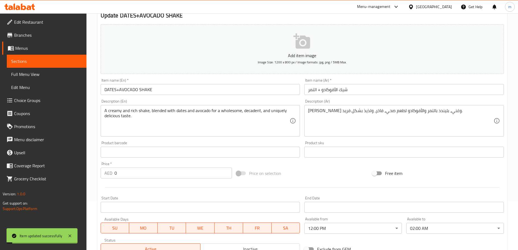
scroll to position [0, 0]
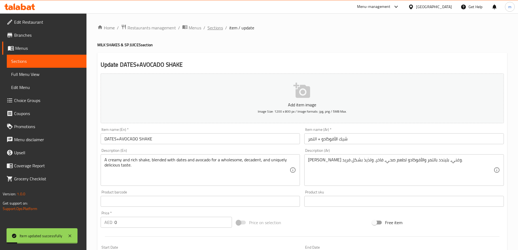
click at [208, 24] on span "Sections" at bounding box center [216, 27] width 16 height 7
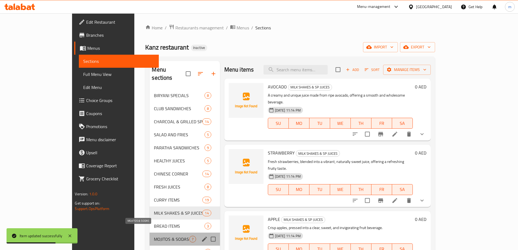
click at [154, 236] on span "MOJITOS & SODAS" at bounding box center [171, 239] width 35 height 7
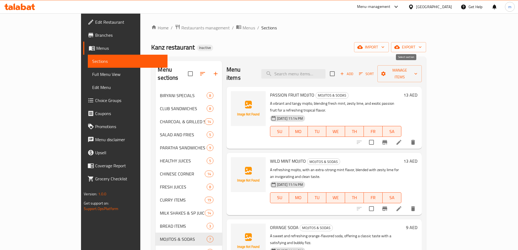
click at [338, 73] on input "checkbox" at bounding box center [332, 73] width 11 height 11
checkbox input "true"
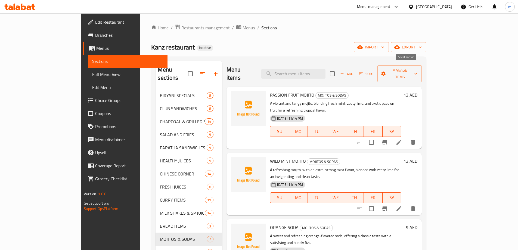
checkbox input "true"
click at [417, 71] on span "Manage items" at bounding box center [399, 74] width 35 height 14
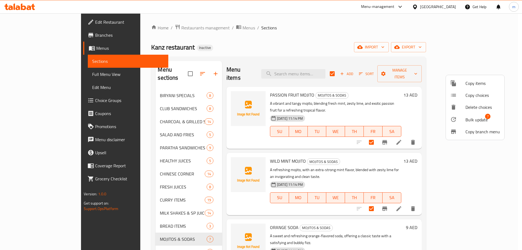
click at [475, 117] on span "Bulk update" at bounding box center [477, 119] width 22 height 7
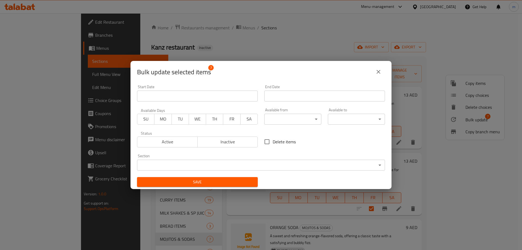
click at [285, 119] on body "​ Menu-management United Arab Emirates Get Help m Edit Restaurant Branches Menu…" at bounding box center [261, 131] width 522 height 237
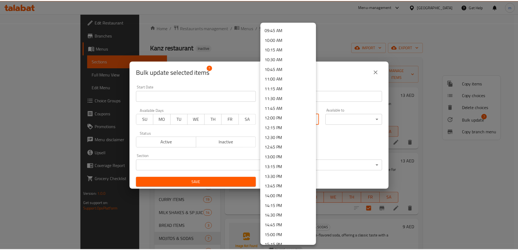
scroll to position [381, 0]
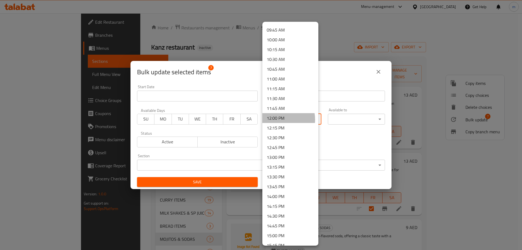
click at [279, 119] on li "12:00 PM" at bounding box center [291, 118] width 56 height 10
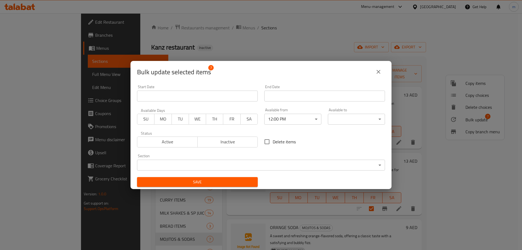
click at [334, 120] on body "​ Menu-management United Arab Emirates Get Help m Edit Restaurant Branches Menu…" at bounding box center [261, 131] width 522 height 237
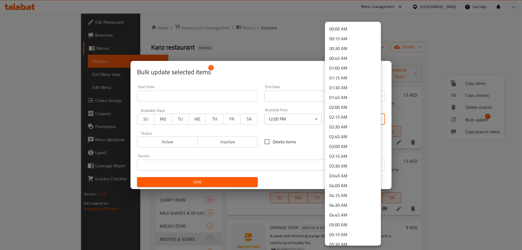
click at [342, 105] on li "02:00 AM" at bounding box center [353, 107] width 56 height 10
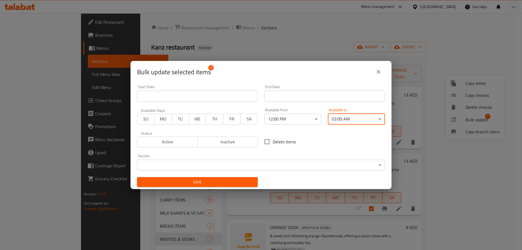
click at [241, 178] on button "Save" at bounding box center [197, 182] width 121 height 10
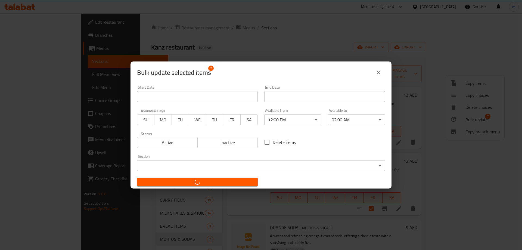
checkbox input "false"
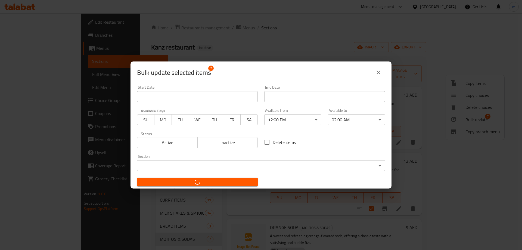
checkbox input "false"
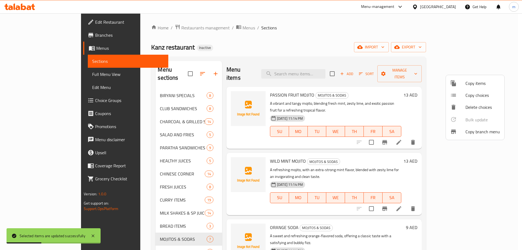
click at [204, 215] on div at bounding box center [261, 125] width 522 height 250
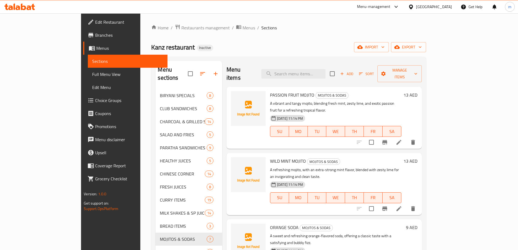
click at [95, 99] on span "Choice Groups" at bounding box center [129, 100] width 68 height 7
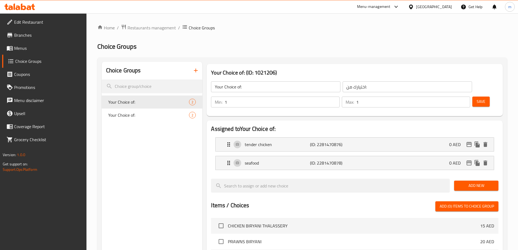
click at [197, 69] on icon "button" at bounding box center [196, 70] width 7 height 7
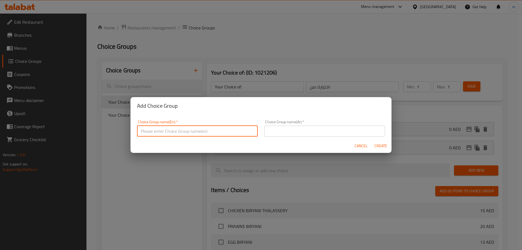
click at [208, 135] on input "text" at bounding box center [197, 131] width 121 height 11
type input "Your Choice Of"
click at [320, 129] on input "text" at bounding box center [324, 131] width 121 height 11
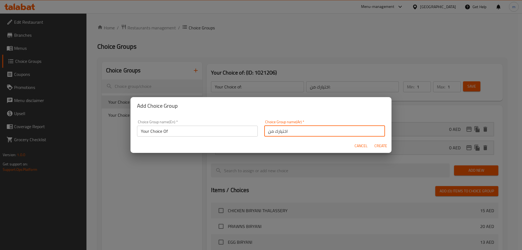
type input "اختيارك من"
click at [377, 148] on span "Create" at bounding box center [380, 146] width 13 height 7
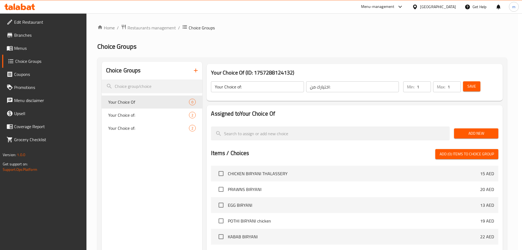
type input "Your Choice Of"
type input "اختيارك من"
type input "0"
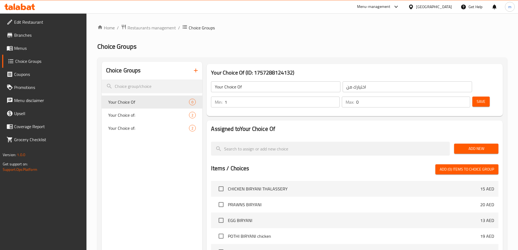
type input "1"
click at [339, 97] on input "1" at bounding box center [282, 102] width 115 height 11
type input "1"
click at [456, 97] on input "1" at bounding box center [413, 102] width 114 height 11
click at [466, 145] on span "Add New" at bounding box center [477, 148] width 36 height 7
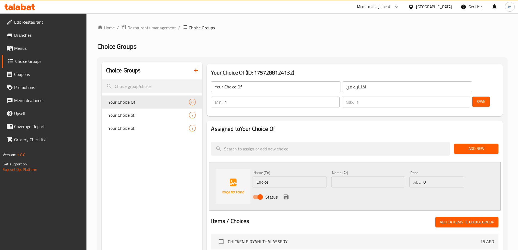
click at [276, 177] on input "Choice" at bounding box center [290, 182] width 74 height 11
type input "m"
type input "Medium"
click at [362, 173] on div "Name (Ar) Name (Ar)" at bounding box center [368, 179] width 78 height 21
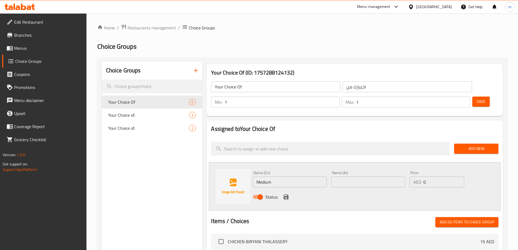
click at [359, 177] on input "text" at bounding box center [368, 182] width 74 height 11
type input "ة"
type input "وسط"
drag, startPoint x: 424, startPoint y: 168, endPoint x: 419, endPoint y: 169, distance: 5.1
click at [419, 177] on div "AED 0 Price" at bounding box center [437, 182] width 54 height 11
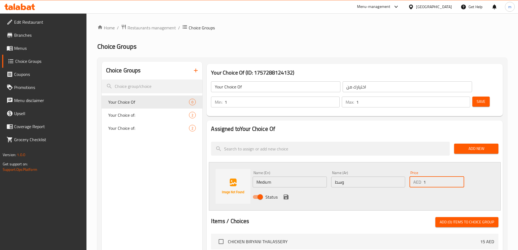
type input "11"
click at [282, 193] on button "save" at bounding box center [286, 197] width 8 height 8
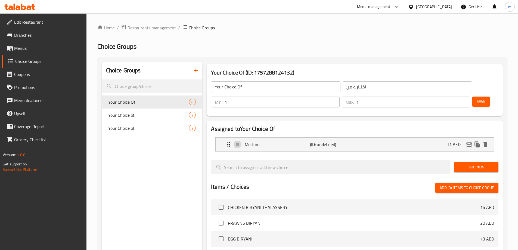
click at [471, 162] on button "Add New" at bounding box center [476, 167] width 44 height 10
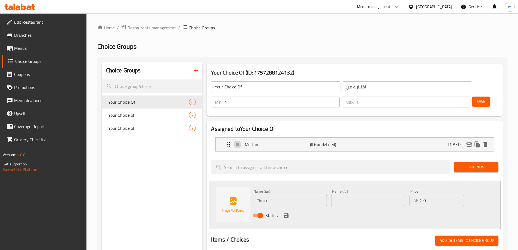
click at [307, 195] on input "Choice" at bounding box center [290, 200] width 74 height 11
type input "م"
type input "large"
click at [343, 195] on input "text" at bounding box center [368, 200] width 74 height 11
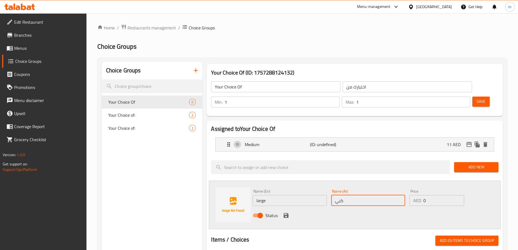
type input "كبير"
drag, startPoint x: 423, startPoint y: 186, endPoint x: 430, endPoint y: 187, distance: 6.9
click at [430, 195] on div "AED 0 Price" at bounding box center [437, 200] width 54 height 11
drag, startPoint x: 428, startPoint y: 187, endPoint x: 421, endPoint y: 188, distance: 7.2
click at [421, 195] on div "AED 0 Price" at bounding box center [437, 200] width 54 height 11
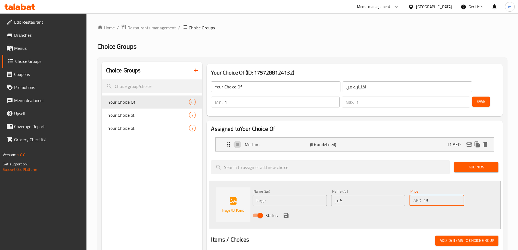
type input "13"
drag, startPoint x: 410, startPoint y: 204, endPoint x: 328, endPoint y: 201, distance: 82.7
click at [410, 208] on div "Status" at bounding box center [369, 215] width 236 height 15
click at [286, 213] on icon "save" at bounding box center [286, 215] width 5 height 5
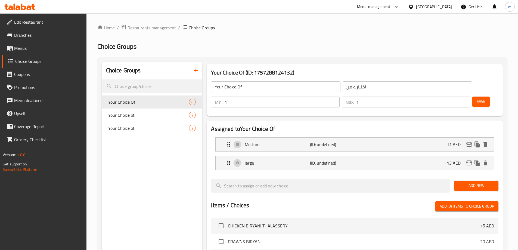
click at [477, 98] on span "Save" at bounding box center [481, 101] width 9 height 7
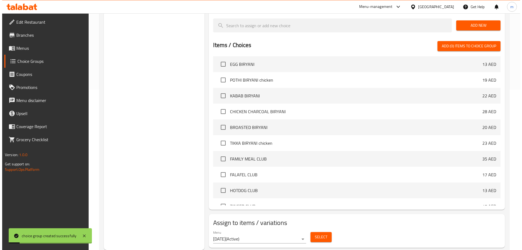
scroll to position [136, 0]
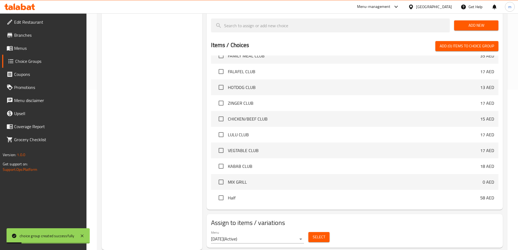
click at [322, 234] on span "Select" at bounding box center [319, 237] width 13 height 7
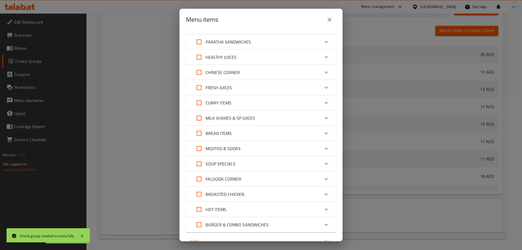
scroll to position [82, 0]
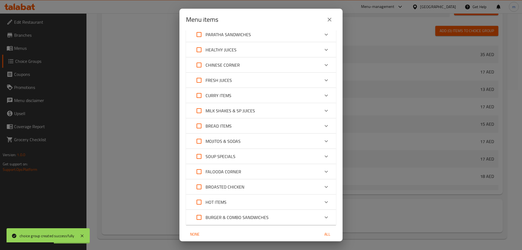
click at [258, 174] on div "FALOODA CORNER" at bounding box center [256, 171] width 127 height 13
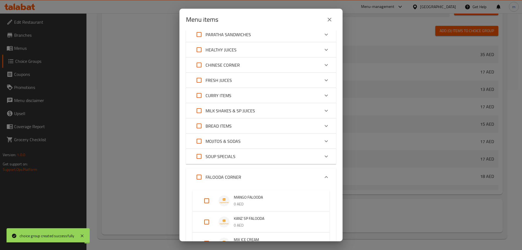
click at [207, 201] on input "Expand" at bounding box center [206, 200] width 13 height 13
checkbox input "true"
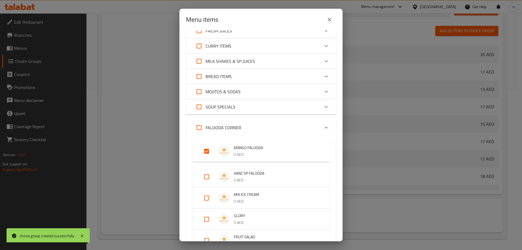
scroll to position [136, 0]
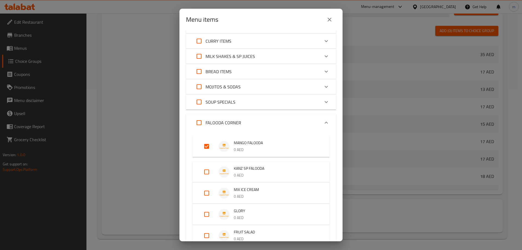
click at [207, 173] on input "Expand" at bounding box center [206, 171] width 13 height 13
checkbox input "true"
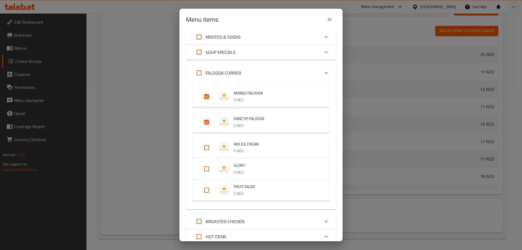
scroll to position [190, 0]
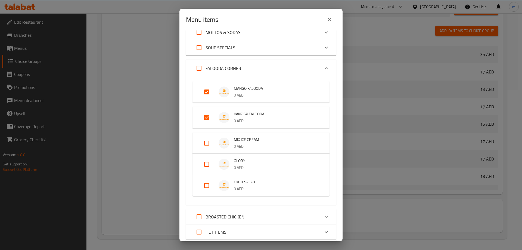
click at [206, 168] on input "Expand" at bounding box center [206, 164] width 13 height 13
checkbox input "true"
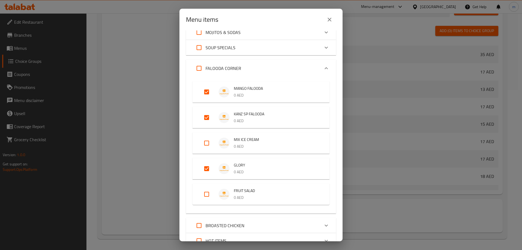
click at [206, 192] on input "Expand" at bounding box center [206, 194] width 13 height 13
checkbox input "true"
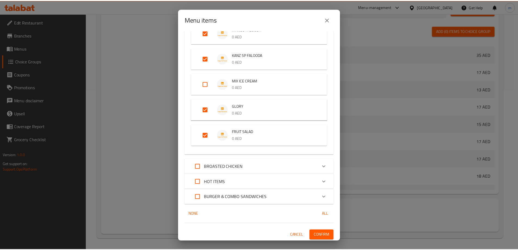
scroll to position [251, 0]
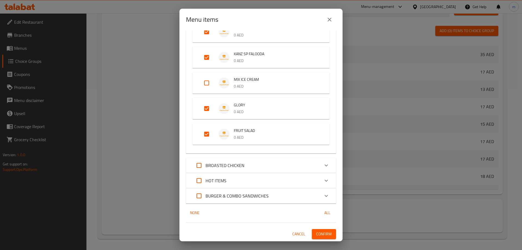
click at [324, 232] on span "Confirm" at bounding box center [324, 234] width 16 height 7
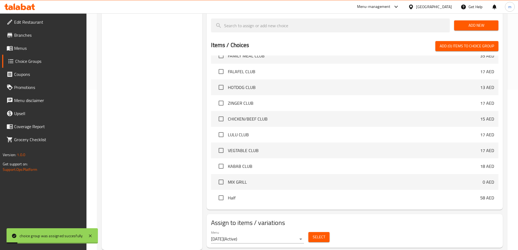
click at [40, 50] on span "Menus" at bounding box center [48, 48] width 68 height 7
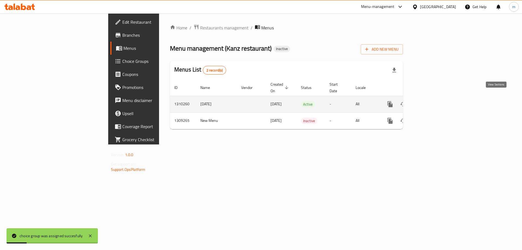
click at [432, 102] on icon "enhanced table" at bounding box center [429, 104] width 5 height 5
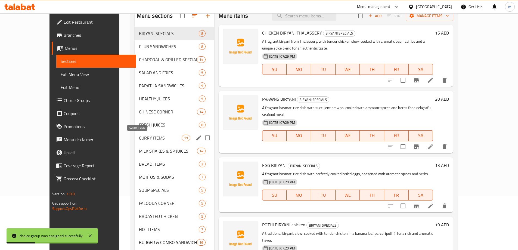
scroll to position [54, 0]
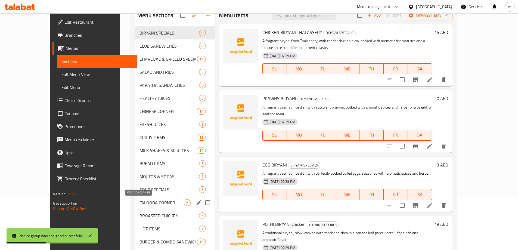
click at [141, 201] on span "FALOODA CORNER" at bounding box center [162, 202] width 44 height 7
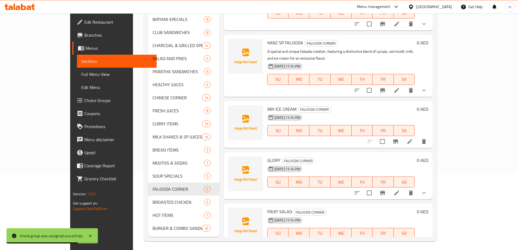
scroll to position [36, 0]
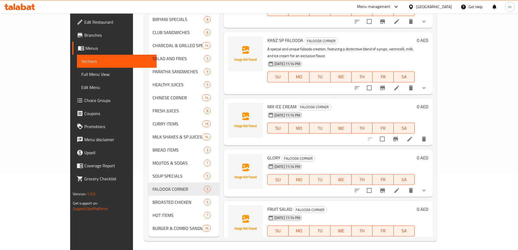
click at [418, 134] on li at bounding box center [409, 139] width 15 height 10
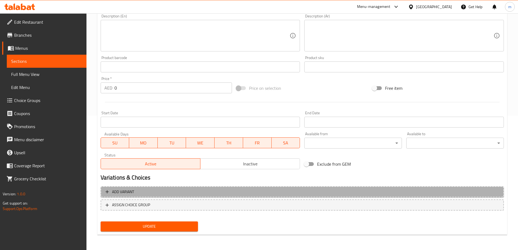
click at [374, 192] on span "Add variant" at bounding box center [303, 192] width 394 height 7
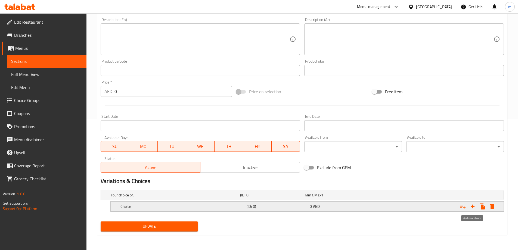
click at [473, 204] on icon "Expand" at bounding box center [473, 206] width 7 height 7
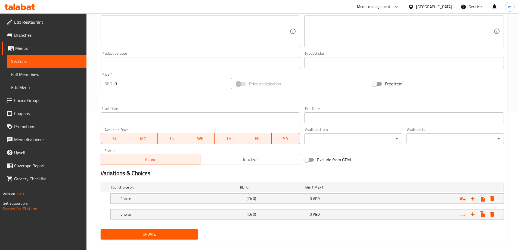
scroll to position [147, 0]
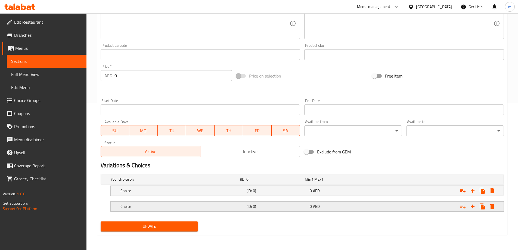
click at [314, 210] on div "0 AED" at bounding box center [340, 207] width 63 height 8
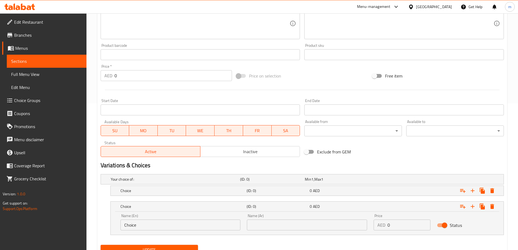
click at [310, 197] on nav at bounding box center [302, 199] width 403 height 4
click at [305, 196] on div "Choice (ID: 0) 0 AED" at bounding box center [308, 191] width 379 height 12
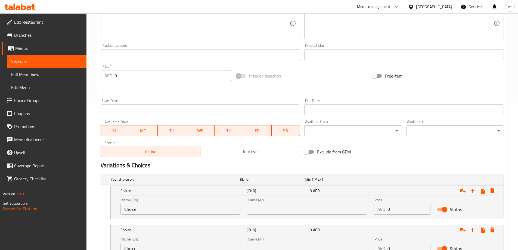
click at [189, 215] on div "Name (En) Choice Name (En)" at bounding box center [180, 206] width 127 height 23
click at [184, 210] on input "Choice" at bounding box center [181, 209] width 120 height 11
type input "ة"
type input "Medium"
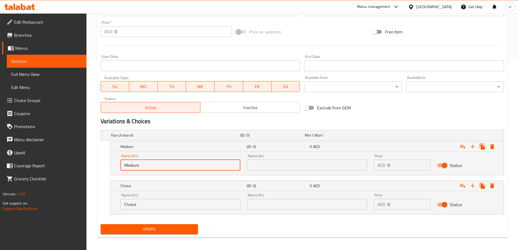
scroll to position [193, 0]
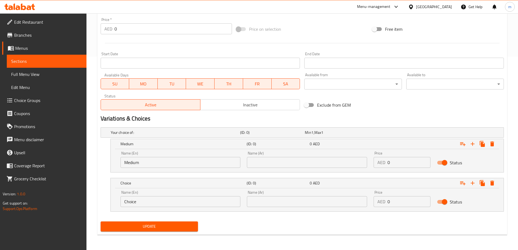
drag, startPoint x: 198, startPoint y: 209, endPoint x: 193, endPoint y: 205, distance: 6.4
click at [197, 209] on div "Name (En) Choice Name (En)" at bounding box center [180, 198] width 127 height 23
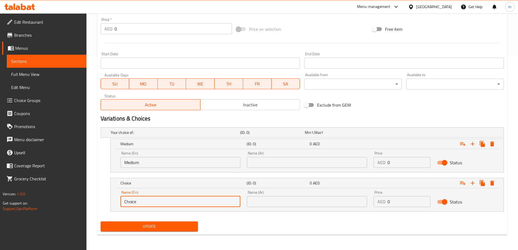
click at [193, 205] on input "Choice" at bounding box center [181, 201] width 120 height 11
type input "large"
click at [291, 167] on input "text" at bounding box center [307, 162] width 120 height 11
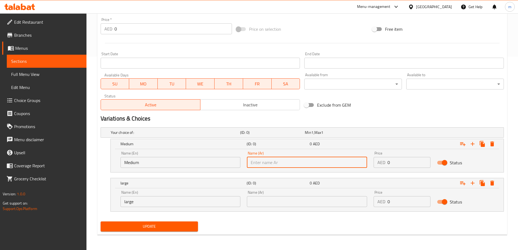
type input "وسط"
click at [288, 202] on input "text" at bounding box center [307, 201] width 120 height 11
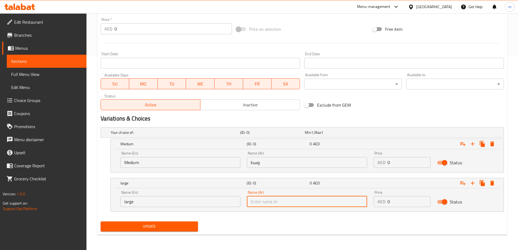
type input "كبير"
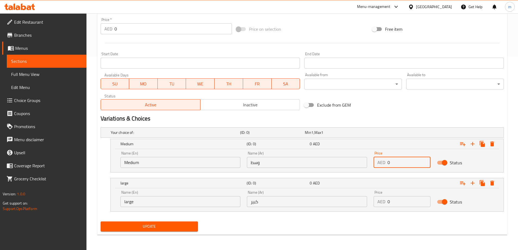
drag, startPoint x: 395, startPoint y: 166, endPoint x: 386, endPoint y: 168, distance: 9.5
click at [386, 168] on div "Price AED 0 Price" at bounding box center [402, 159] width 63 height 23
type input "10"
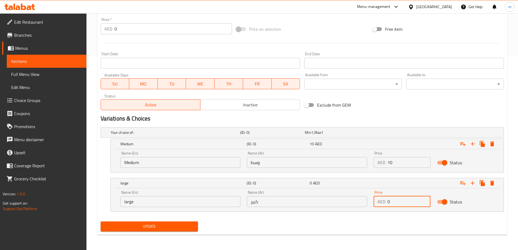
drag, startPoint x: 402, startPoint y: 202, endPoint x: 368, endPoint y: 203, distance: 34.3
click at [368, 203] on div "Name (En) large Name (En) Name (Ar) كبير Name (Ar) Price AED 0 Price Status" at bounding box center [307, 198] width 380 height 23
type input "12"
click at [359, 222] on div "Update" at bounding box center [302, 226] width 408 height 14
click at [179, 228] on span "Update" at bounding box center [149, 226] width 89 height 7
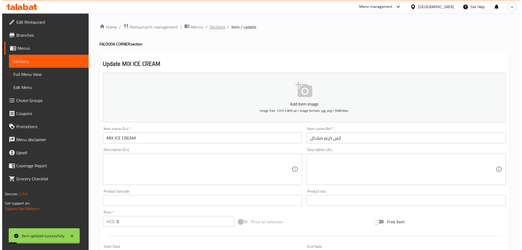
scroll to position [0, 0]
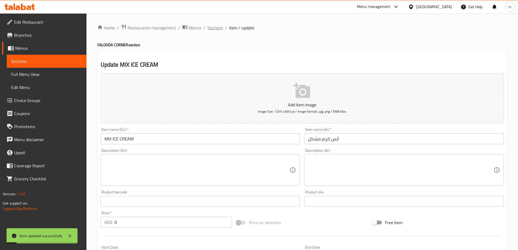
click at [214, 28] on span "Sections" at bounding box center [216, 27] width 16 height 7
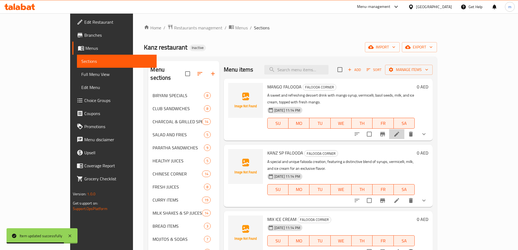
click at [400, 131] on icon at bounding box center [397, 134] width 7 height 7
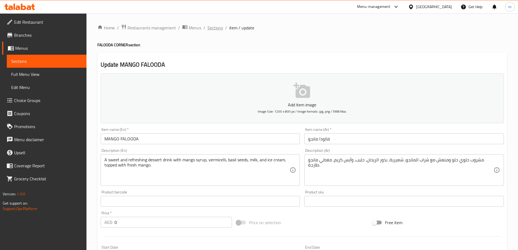
click at [219, 26] on span "Sections" at bounding box center [216, 27] width 16 height 7
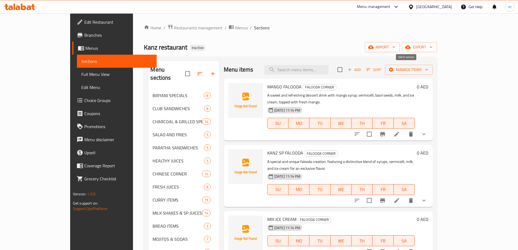
click at [346, 68] on input "checkbox" at bounding box center [339, 69] width 11 height 11
checkbox input "true"
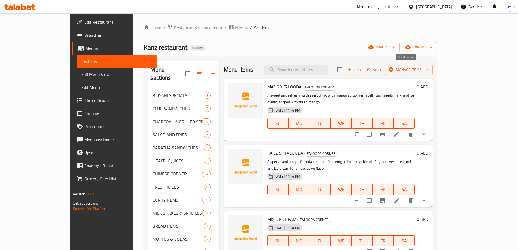
checkbox input "true"
click at [428, 71] on span "Manage items" at bounding box center [409, 69] width 39 height 7
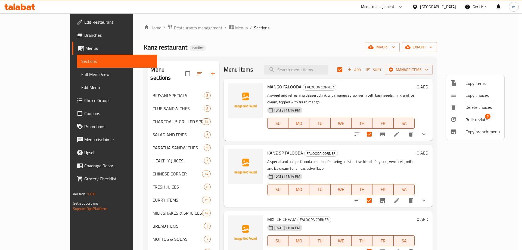
click at [465, 120] on div at bounding box center [457, 119] width 15 height 7
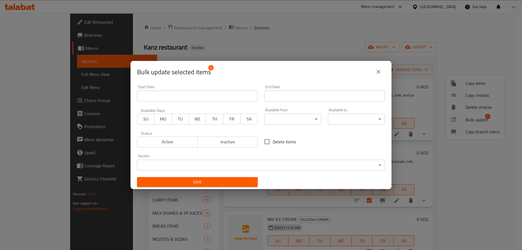
click at [288, 118] on body "​ Menu-management United Arab Emirates Get Help m Edit Restaurant Branches Menu…" at bounding box center [261, 131] width 522 height 237
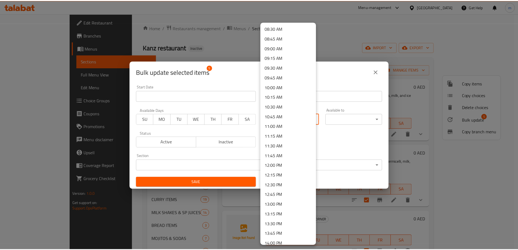
scroll to position [354, 0]
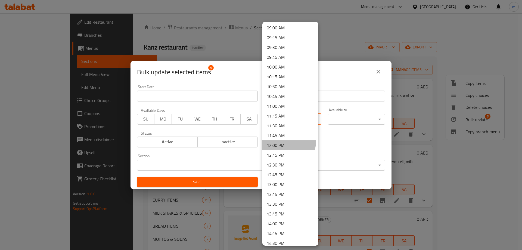
click at [287, 142] on li "12:00 PM" at bounding box center [291, 145] width 56 height 10
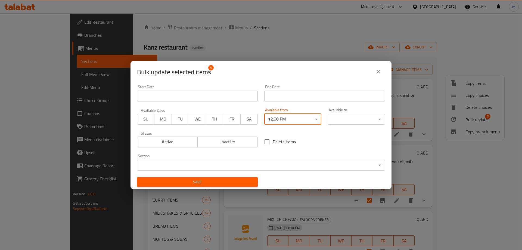
click at [337, 122] on body "​ Menu-management United Arab Emirates Get Help m Edit Restaurant Branches Menu…" at bounding box center [261, 131] width 522 height 237
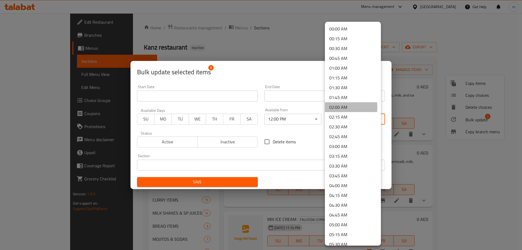
click at [340, 107] on li "02:00 AM" at bounding box center [353, 107] width 56 height 10
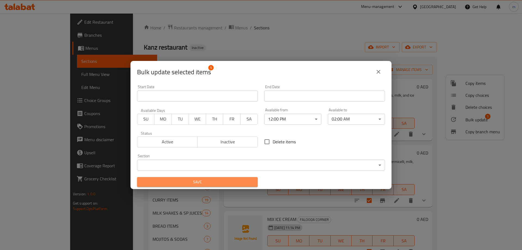
click at [224, 184] on span "Save" at bounding box center [197, 182] width 112 height 7
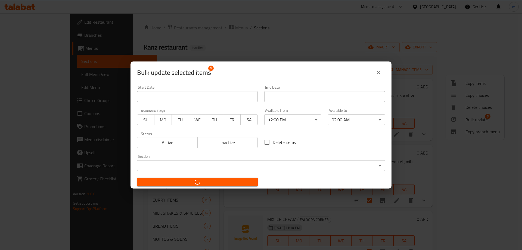
checkbox input "false"
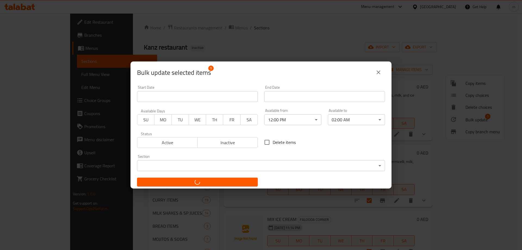
checkbox input "false"
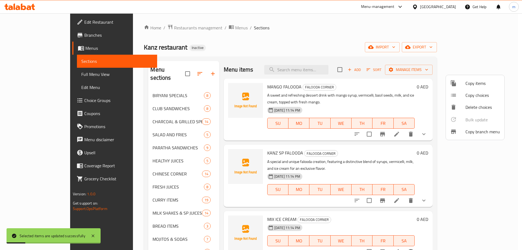
click at [223, 187] on div at bounding box center [261, 125] width 522 height 250
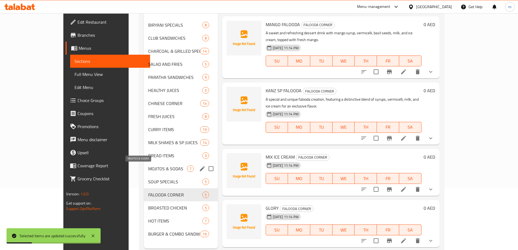
scroll to position [76, 0]
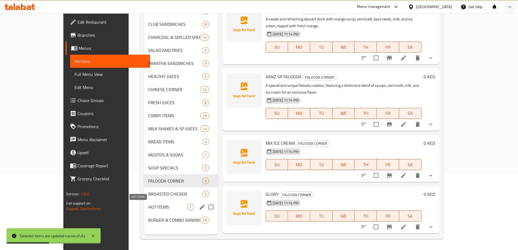
click at [148, 209] on span "HOT ITEMS" at bounding box center [167, 207] width 39 height 7
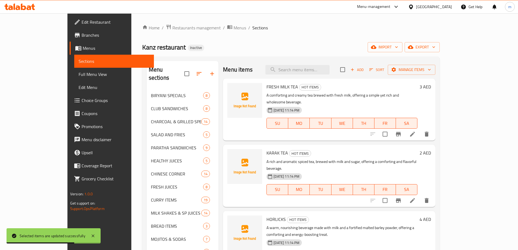
click at [348, 66] on input "checkbox" at bounding box center [342, 69] width 11 height 11
checkbox input "true"
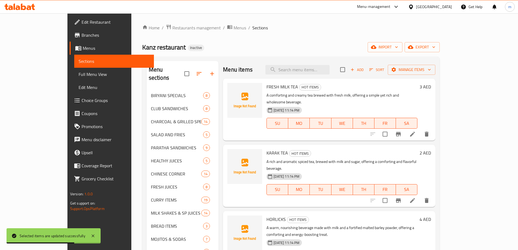
checkbox input "true"
click at [431, 68] on span "Manage items" at bounding box center [411, 69] width 39 height 7
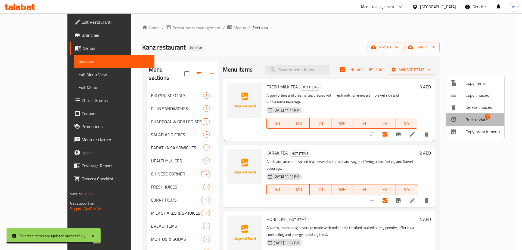
click at [473, 121] on span "Bulk update" at bounding box center [477, 119] width 22 height 7
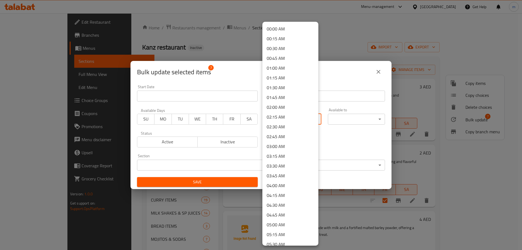
click at [273, 121] on body "Selected items are updated successfully ​ Menu-management United Arab Emirates …" at bounding box center [261, 131] width 522 height 237
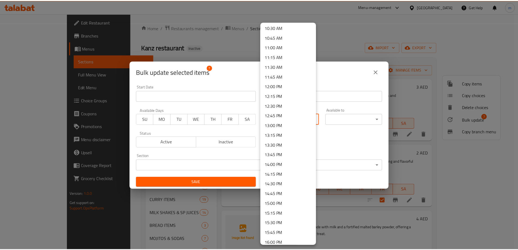
scroll to position [381, 0]
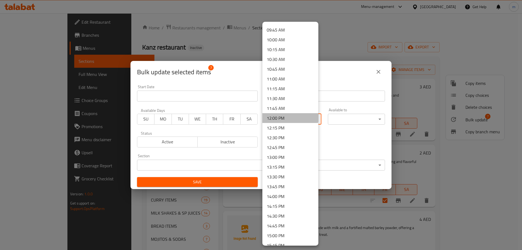
click at [290, 116] on li "12:00 PM" at bounding box center [291, 118] width 56 height 10
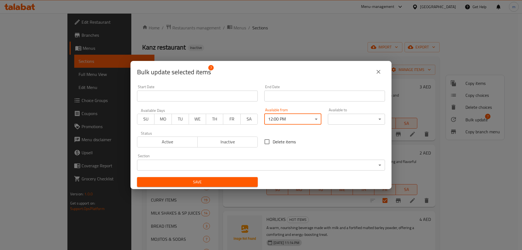
click at [337, 121] on div "00:00 AM 00:15 AM 00:30 AM 00:45 AM 01:00 AM 01:15 AM 01:30 AM 01:45 AM 02:00 A…" at bounding box center [261, 125] width 522 height 250
click at [337, 121] on body "​ Menu-management United Arab Emirates Get Help m Edit Restaurant Branches Menu…" at bounding box center [261, 131] width 522 height 237
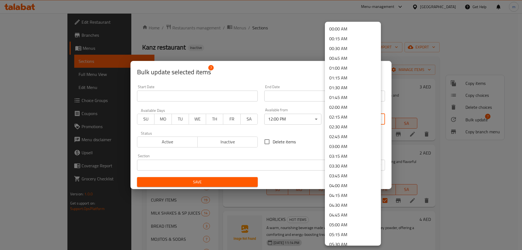
click at [350, 110] on li "02:00 AM" at bounding box center [353, 107] width 56 height 10
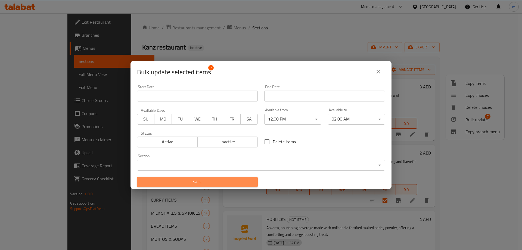
click at [246, 177] on button "Save" at bounding box center [197, 182] width 121 height 10
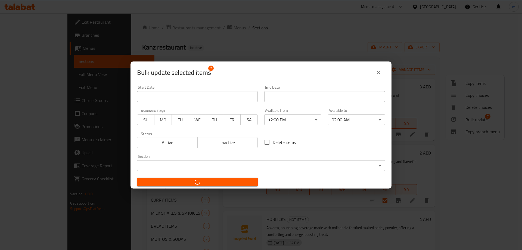
checkbox input "false"
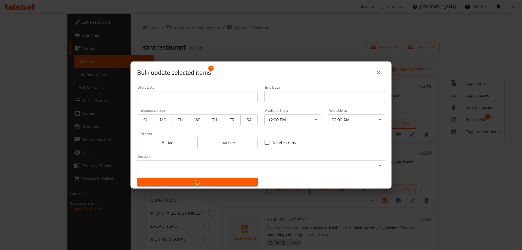
checkbox input "false"
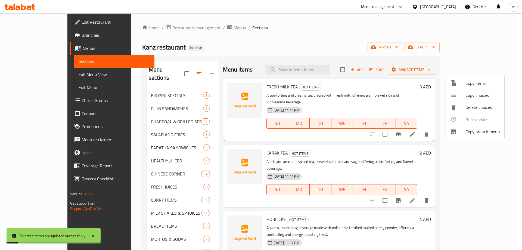
click at [431, 149] on div at bounding box center [261, 125] width 522 height 250
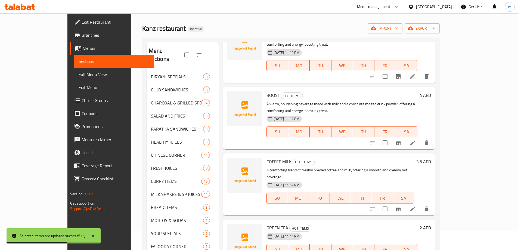
scroll to position [76, 0]
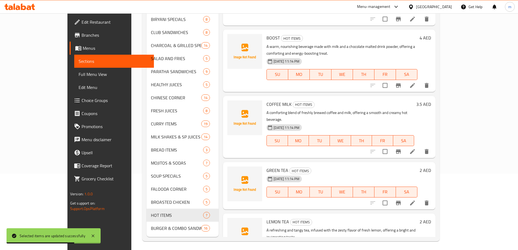
click at [418, 218] on h6 "LEMON TEA HOT ITEMS" at bounding box center [342, 222] width 151 height 8
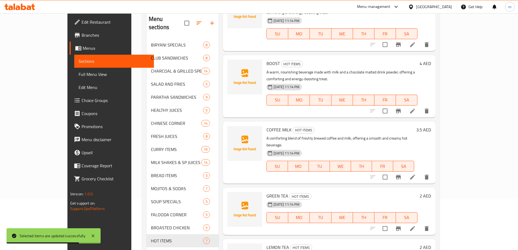
scroll to position [0, 0]
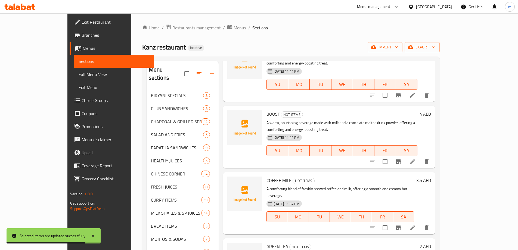
click at [79, 76] on span "Full Menu View" at bounding box center [114, 74] width 71 height 7
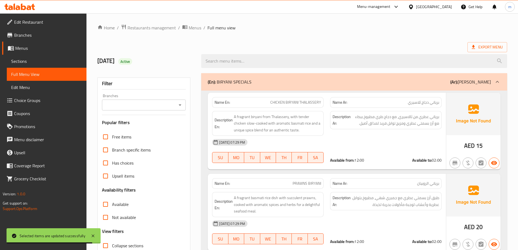
scroll to position [82, 0]
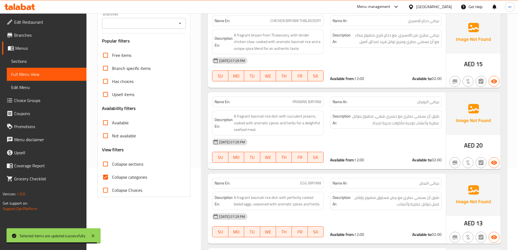
click at [143, 175] on span "Collapse categories" at bounding box center [129, 177] width 35 height 7
click at [112, 175] on input "Collapse categories" at bounding box center [105, 177] width 13 height 13
click at [134, 161] on span "Collapse sections" at bounding box center [127, 164] width 31 height 7
click at [112, 160] on input "Collapse sections" at bounding box center [105, 164] width 13 height 13
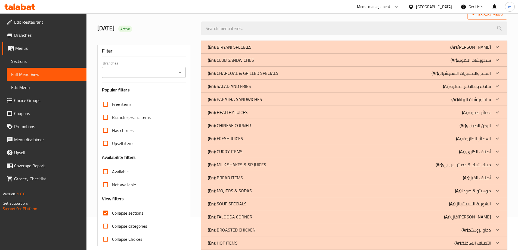
scroll to position [0, 0]
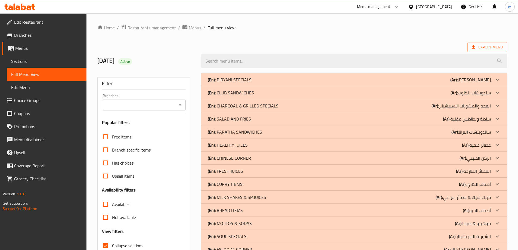
click at [473, 80] on p "(Ar): برياني سبيشيالز" at bounding box center [470, 79] width 41 height 7
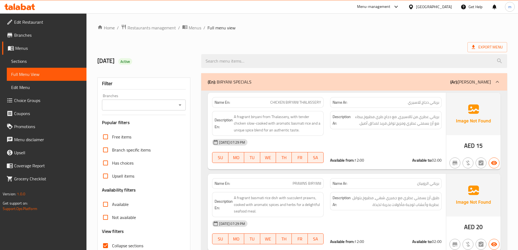
click at [473, 80] on p "(Ar): برياني سبيشيالز" at bounding box center [470, 82] width 41 height 7
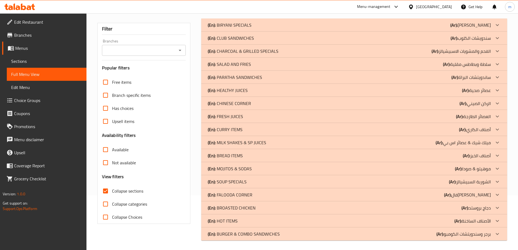
scroll to position [56, 0]
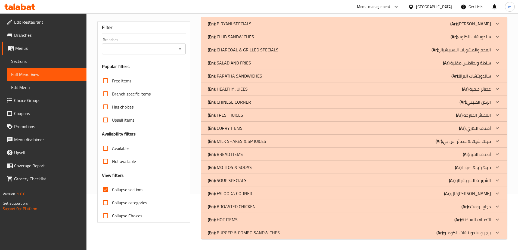
click at [490, 220] on p "(Ar): الأصناف الساخنة" at bounding box center [473, 219] width 36 height 7
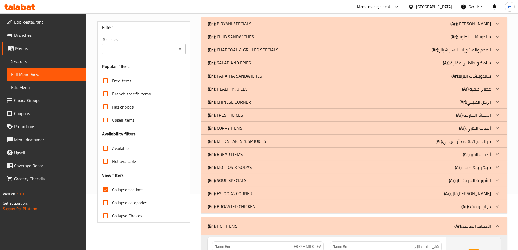
click at [489, 193] on p "(Ar): فالودا كورنر" at bounding box center [467, 193] width 47 height 7
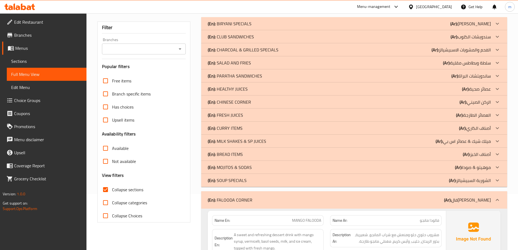
click at [490, 164] on p "(Ar): موهيتو & صودا" at bounding box center [473, 167] width 36 height 7
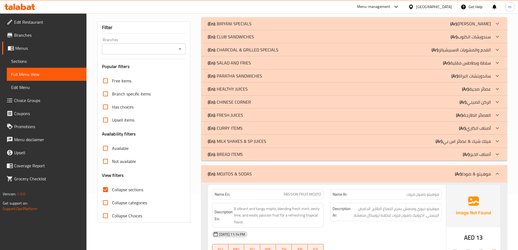
click at [486, 143] on p "(Ar): ميلك شيك & عصائر اس بي" at bounding box center [463, 141] width 55 height 7
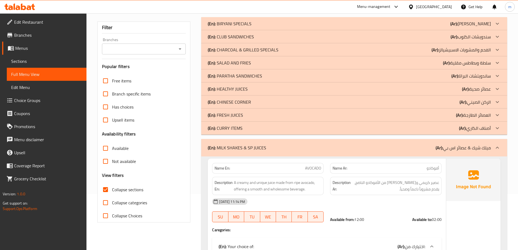
click at [485, 114] on p "(Ar): العصائر الطازجة" at bounding box center [473, 115] width 35 height 7
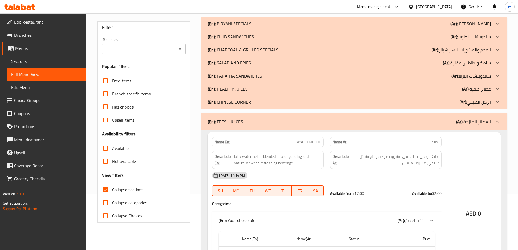
click at [486, 90] on p "(Ar): عصائر صحية" at bounding box center [476, 89] width 29 height 7
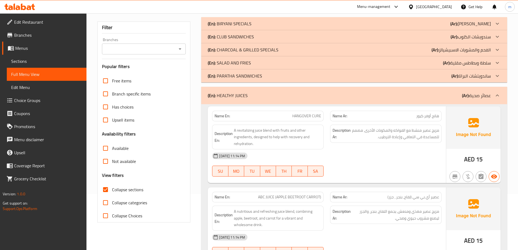
click at [485, 61] on p "(Ar): سلطة وبطاطس مقلية" at bounding box center [467, 63] width 48 height 7
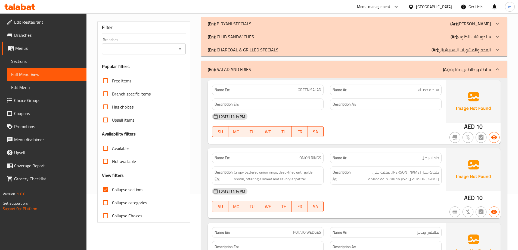
click at [484, 36] on p "(Ar): سندويشات الكلوب" at bounding box center [471, 36] width 40 height 7
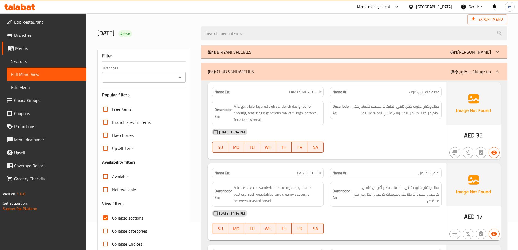
scroll to position [27, 0]
click at [50, 63] on span "Sections" at bounding box center [46, 61] width 71 height 7
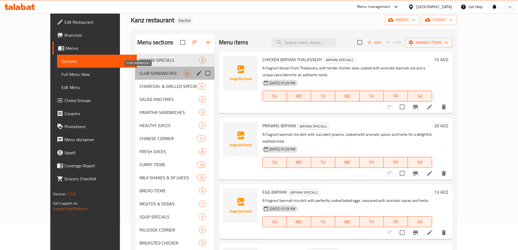
click at [142, 75] on span "CLUB SANDWICHES" at bounding box center [162, 73] width 44 height 7
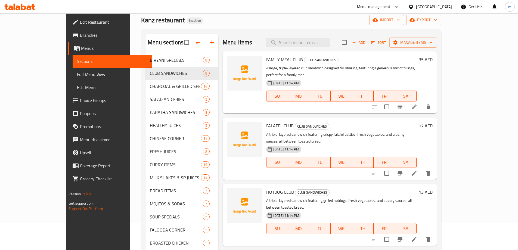
click at [422, 102] on li at bounding box center [414, 107] width 15 height 10
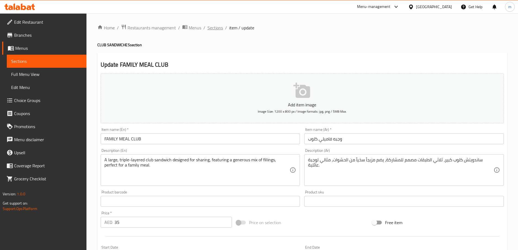
click at [216, 24] on span "Sections" at bounding box center [216, 27] width 16 height 7
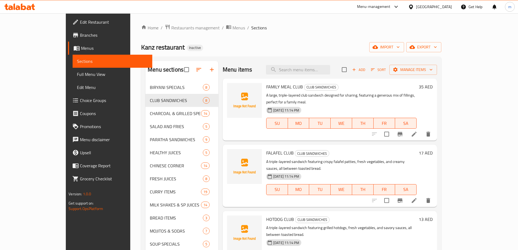
click at [350, 69] on input "checkbox" at bounding box center [344, 69] width 11 height 11
click at [434, 69] on icon "button" at bounding box center [430, 69] width 5 height 5
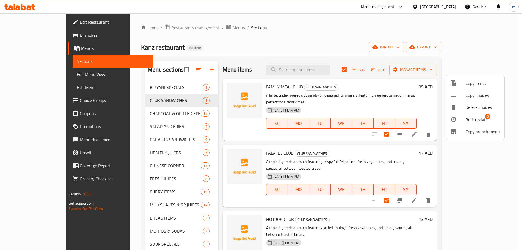
click at [471, 119] on span "Bulk update" at bounding box center [477, 119] width 22 height 7
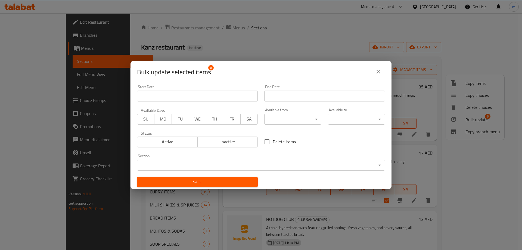
click at [299, 119] on body "​ Menu-management United Arab Emirates Get Help m Edit Restaurant Branches Menu…" at bounding box center [261, 131] width 522 height 237
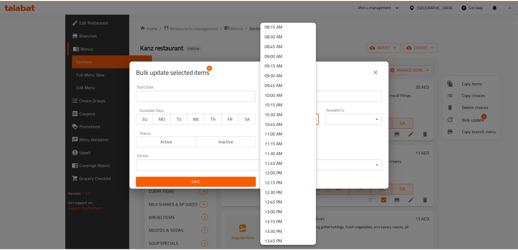
scroll to position [326, 0]
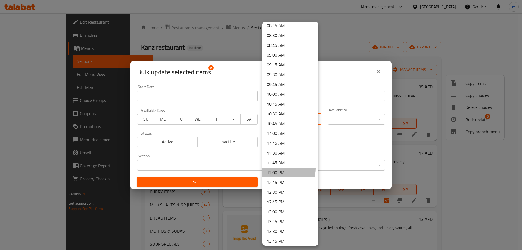
click at [282, 169] on li "12:00 PM" at bounding box center [291, 173] width 56 height 10
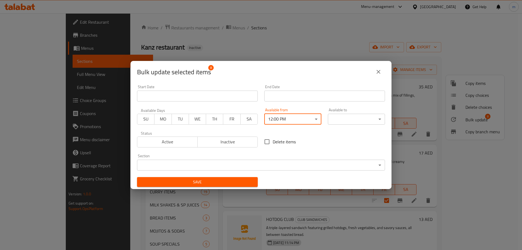
click at [347, 123] on body "​ Menu-management United Arab Emirates Get Help m Edit Restaurant Branches Menu…" at bounding box center [261, 131] width 522 height 237
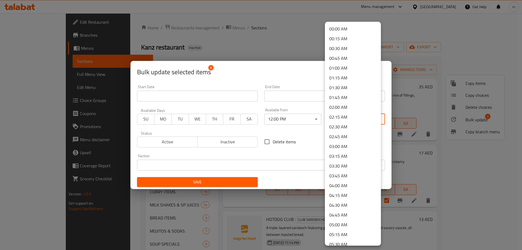
click at [345, 106] on li "02:00 AM" at bounding box center [353, 107] width 56 height 10
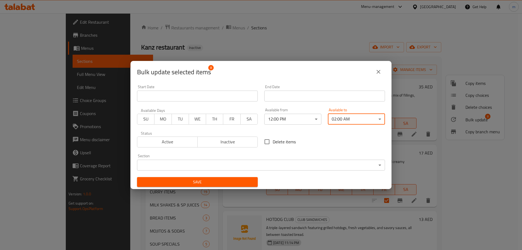
click at [246, 183] on span "Save" at bounding box center [197, 182] width 112 height 7
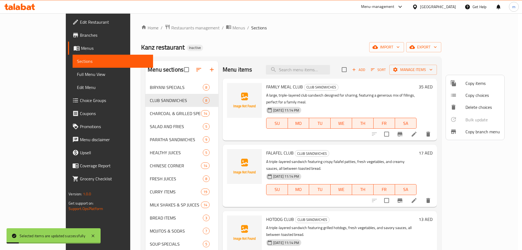
click at [357, 141] on div at bounding box center [261, 125] width 522 height 250
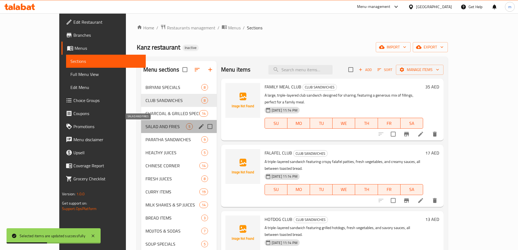
click at [146, 126] on span "SALAD AND FRIES" at bounding box center [166, 126] width 41 height 7
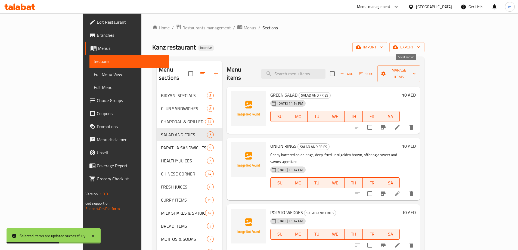
click at [338, 70] on input "checkbox" at bounding box center [332, 73] width 11 height 11
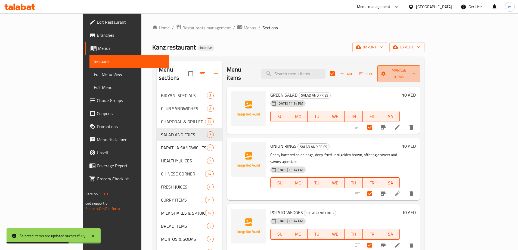
click at [416, 71] on span "Manage items" at bounding box center [399, 74] width 34 height 14
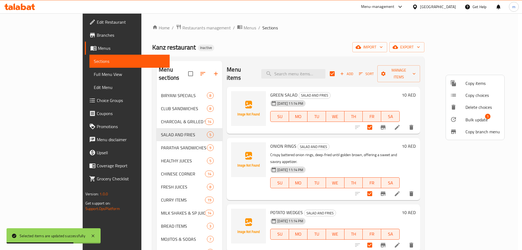
drag, startPoint x: 379, startPoint y: 75, endPoint x: 427, endPoint y: 97, distance: 52.6
click at [379, 75] on div at bounding box center [261, 125] width 522 height 250
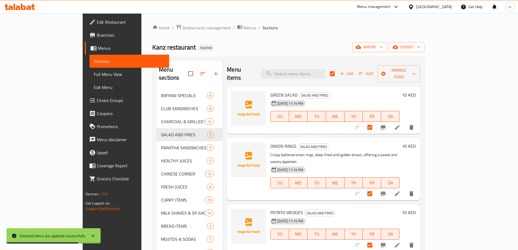
click at [401, 124] on icon at bounding box center [397, 127] width 7 height 7
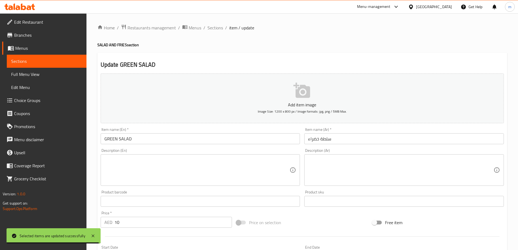
click at [221, 32] on div "Home / Restaurants management / Menus / Sections / item / update SALAD AND FRIE…" at bounding box center [302, 198] width 410 height 349
click at [216, 28] on span "Sections" at bounding box center [216, 27] width 16 height 7
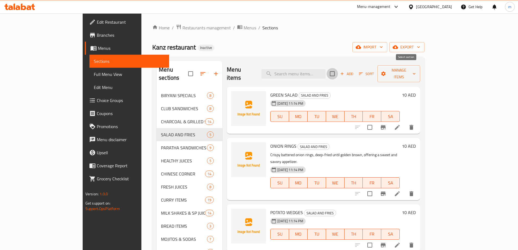
click at [338, 70] on input "checkbox" at bounding box center [332, 73] width 11 height 11
click at [416, 69] on span "Manage items" at bounding box center [399, 74] width 34 height 14
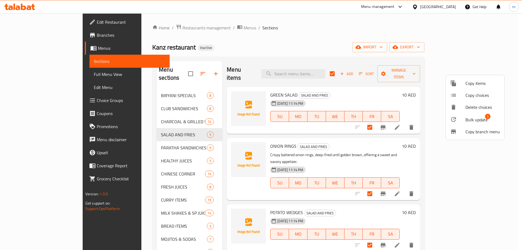
click at [471, 118] on span "Bulk update" at bounding box center [477, 119] width 22 height 7
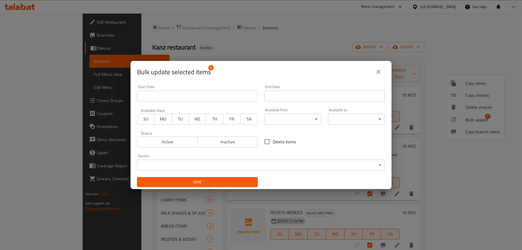
click at [270, 119] on body "​ Menu-management United Arab Emirates Get Help m Edit Restaurant Branches Menu…" at bounding box center [261, 131] width 522 height 237
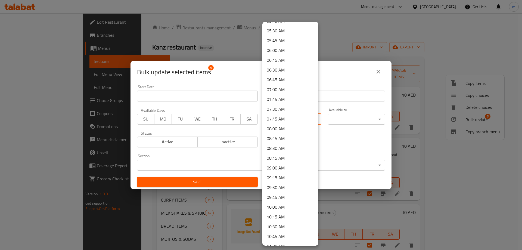
scroll to position [299, 0]
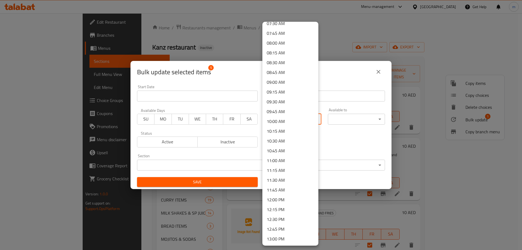
click at [283, 204] on li "12:00 PM" at bounding box center [291, 200] width 56 height 10
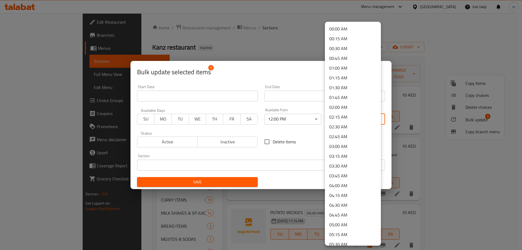
click at [356, 117] on body "​ Menu-management United Arab Emirates Get Help m Edit Restaurant Branches Menu…" at bounding box center [261, 131] width 522 height 237
click at [349, 111] on li "02:00 AM" at bounding box center [353, 107] width 56 height 10
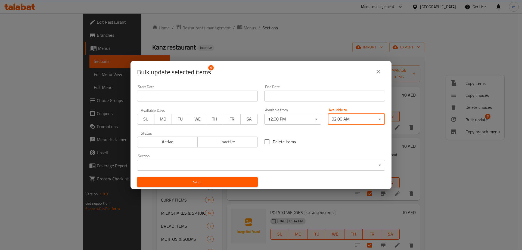
click at [242, 179] on button "Save" at bounding box center [197, 182] width 121 height 10
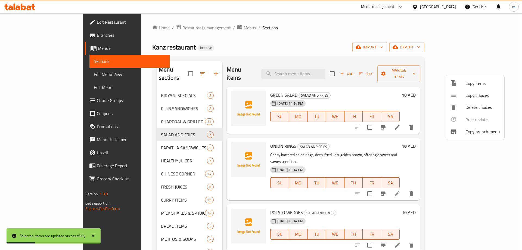
click at [133, 145] on div at bounding box center [261, 125] width 522 height 250
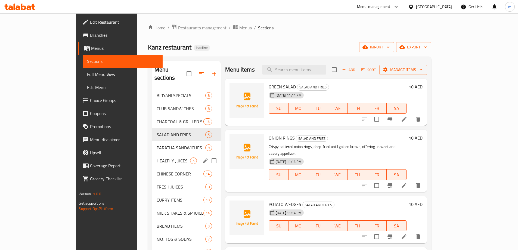
click at [157, 158] on span "HEALTHY JUICES" at bounding box center [173, 161] width 33 height 7
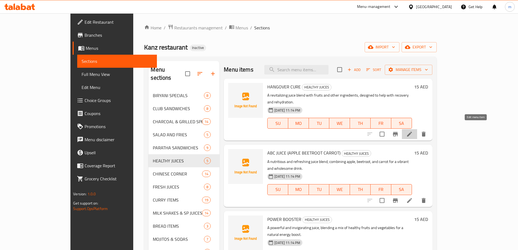
click at [413, 131] on icon at bounding box center [409, 134] width 7 height 7
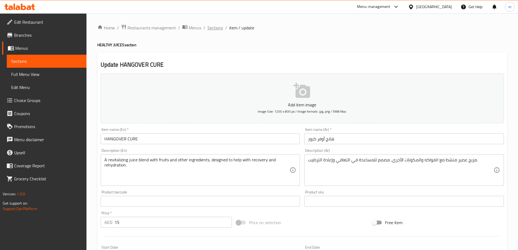
click at [212, 28] on span "Sections" at bounding box center [216, 27] width 16 height 7
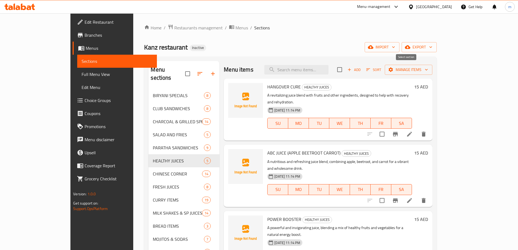
click at [345, 73] on input "checkbox" at bounding box center [339, 69] width 11 height 11
click at [393, 68] on icon "button" at bounding box center [391, 69] width 4 height 4
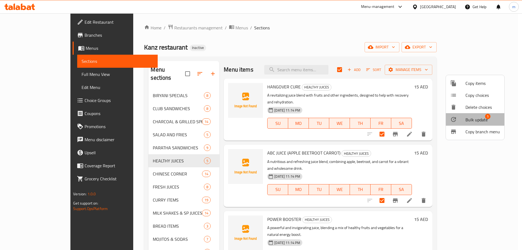
click at [462, 118] on div at bounding box center [457, 119] width 15 height 7
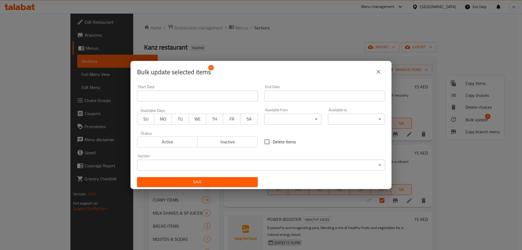
click at [268, 119] on body "​ Menu-management United Arab Emirates Get Help m Edit Restaurant Branches Menu…" at bounding box center [261, 131] width 522 height 237
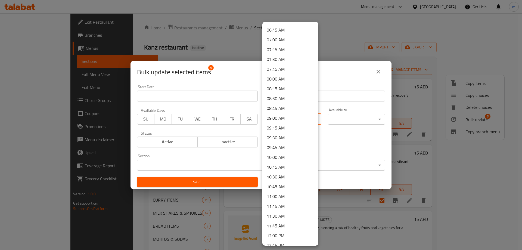
scroll to position [299, 0]
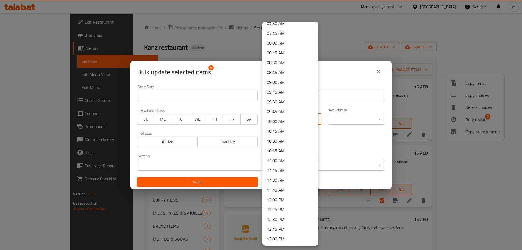
click at [291, 201] on li "12:00 PM" at bounding box center [291, 200] width 56 height 10
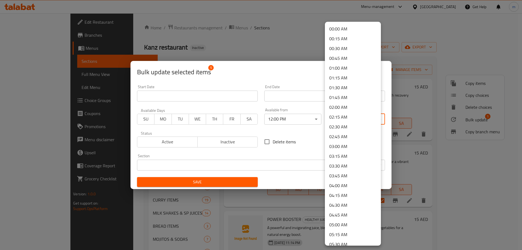
click at [361, 124] on body "​ Menu-management United Arab Emirates Get Help m Edit Restaurant Branches Menu…" at bounding box center [261, 131] width 522 height 237
click at [356, 108] on li "02:00 AM" at bounding box center [353, 107] width 56 height 10
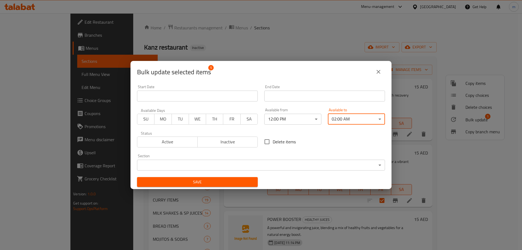
click at [236, 179] on span "Save" at bounding box center [197, 182] width 112 height 7
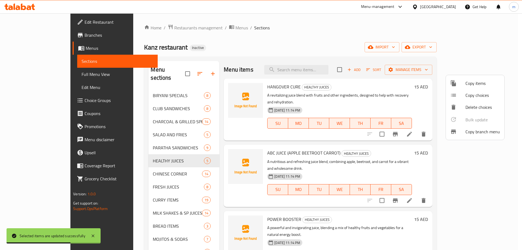
click at [150, 180] on div at bounding box center [261, 125] width 522 height 250
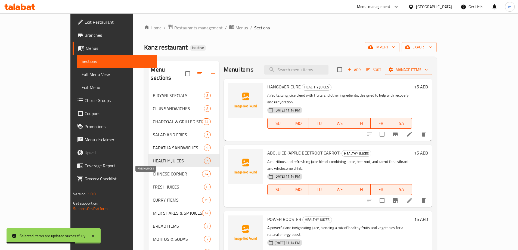
click at [153, 184] on span "FRESH JUICES" at bounding box center [178, 187] width 51 height 7
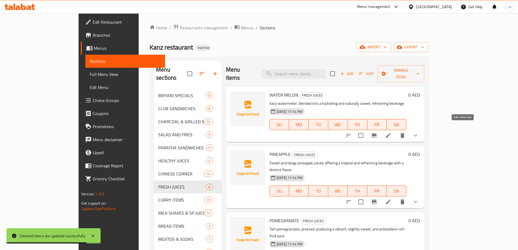
click at [392, 132] on icon at bounding box center [388, 135] width 7 height 7
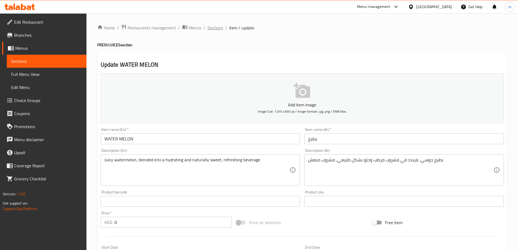
click at [223, 26] on ol "Home / Restaurants management / Menus / Sections / item / update" at bounding box center [302, 27] width 410 height 7
click at [219, 27] on span "Sections" at bounding box center [216, 27] width 16 height 7
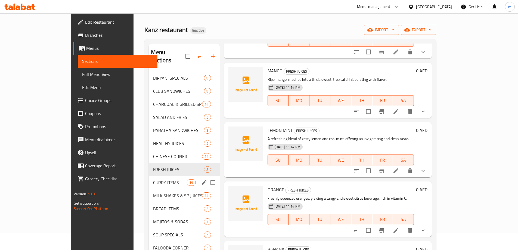
scroll to position [27, 0]
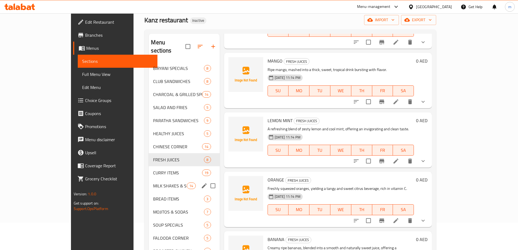
click at [153, 183] on span "MILK SHAKES & SP JUICES" at bounding box center [170, 186] width 34 height 7
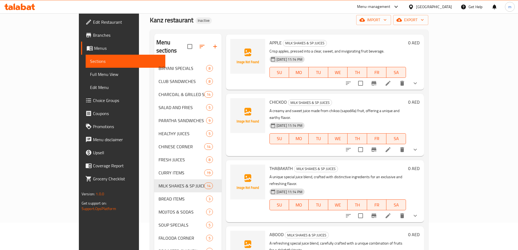
scroll to position [109, 0]
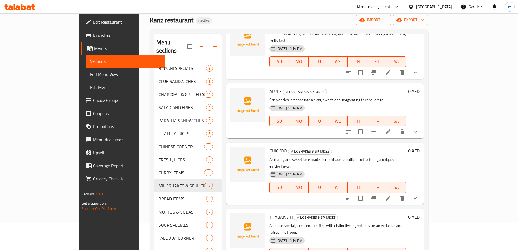
click at [391, 195] on icon at bounding box center [388, 198] width 7 height 7
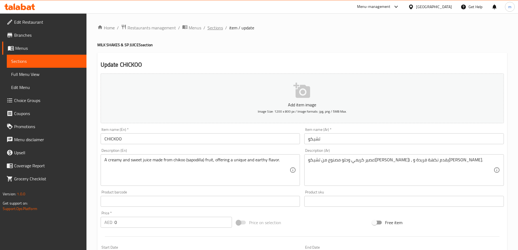
click at [218, 30] on span "Sections" at bounding box center [216, 27] width 16 height 7
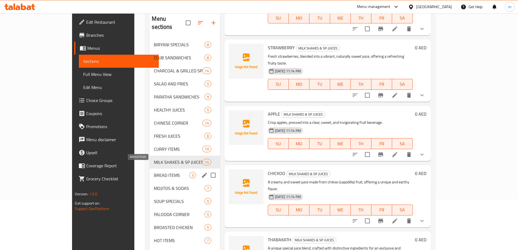
scroll to position [54, 0]
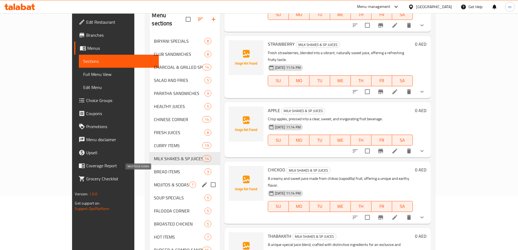
click at [154, 181] on span "MOJITOS & SODAS" at bounding box center [171, 184] width 35 height 7
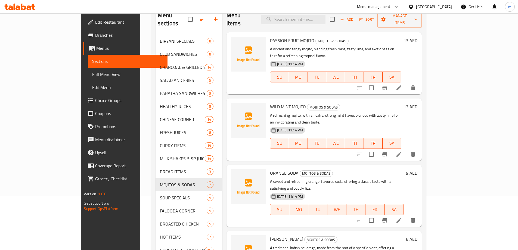
click at [402, 151] on icon at bounding box center [399, 154] width 7 height 7
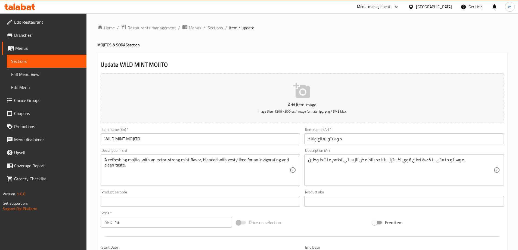
click at [212, 28] on span "Sections" at bounding box center [216, 27] width 16 height 7
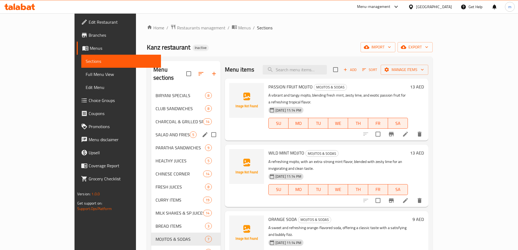
scroll to position [76, 0]
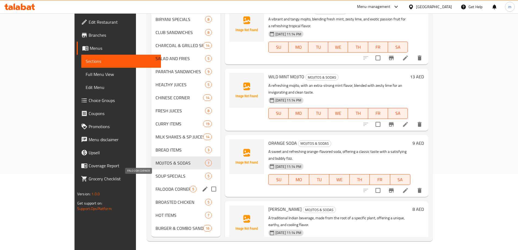
click at [156, 186] on span "FALOODA CORNER" at bounding box center [173, 189] width 34 height 7
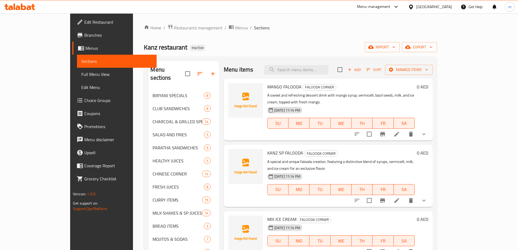
click at [405, 129] on li at bounding box center [396, 134] width 15 height 10
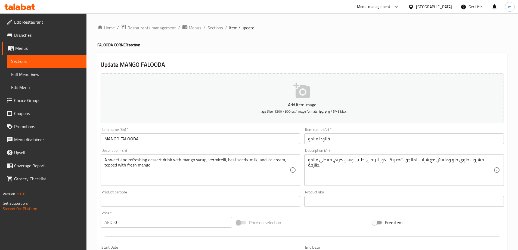
click at [223, 27] on ol "Home / Restaurants management / Menus / Sections / item / update" at bounding box center [302, 27] width 410 height 7
click at [219, 29] on span "Sections" at bounding box center [216, 27] width 16 height 7
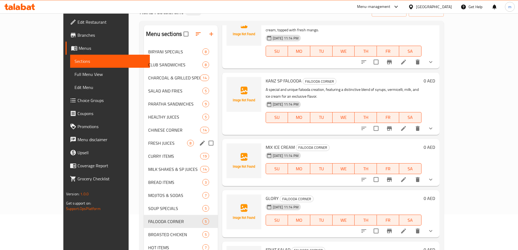
scroll to position [76, 0]
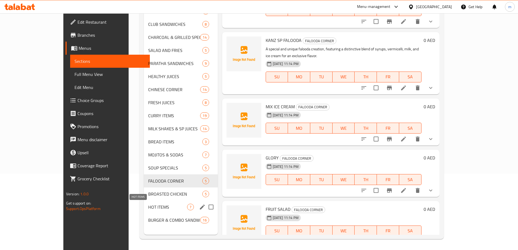
click at [148, 204] on span "HOT ITEMS" at bounding box center [167, 207] width 39 height 7
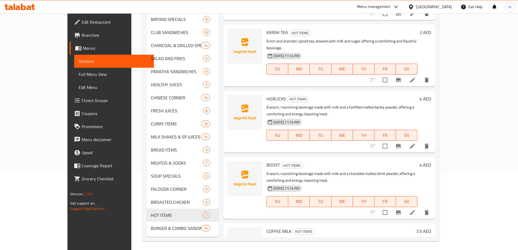
scroll to position [136, 0]
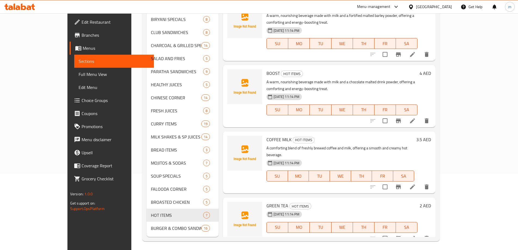
click at [420, 182] on li at bounding box center [412, 187] width 15 height 10
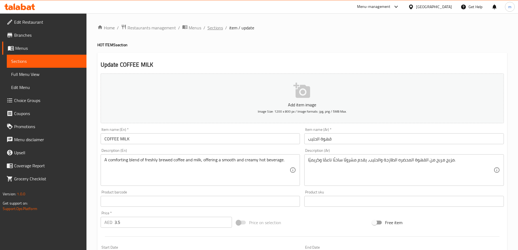
click at [212, 28] on span "Sections" at bounding box center [216, 27] width 16 height 7
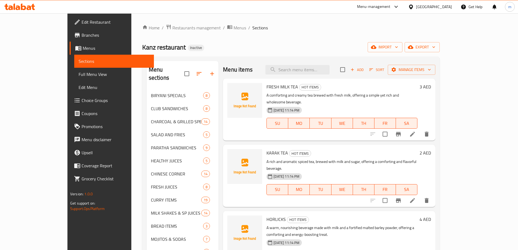
click at [79, 72] on span "Full Menu View" at bounding box center [114, 74] width 71 height 7
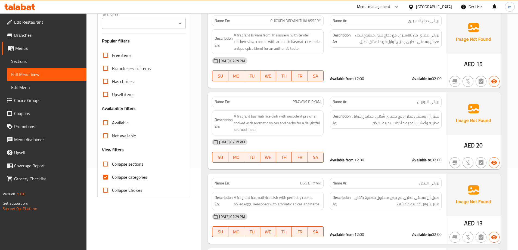
click at [132, 180] on span "Collapse categories" at bounding box center [129, 177] width 35 height 7
click at [112, 180] on input "Collapse categories" at bounding box center [105, 177] width 13 height 13
click at [132, 160] on label "Collapse sections" at bounding box center [121, 164] width 44 height 13
click at [112, 160] on input "Collapse sections" at bounding box center [105, 164] width 13 height 13
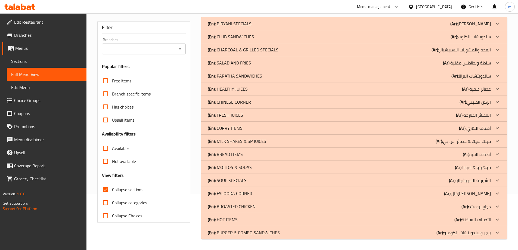
click at [473, 221] on p "(Ar): الأصناف الساخنة" at bounding box center [473, 219] width 36 height 7
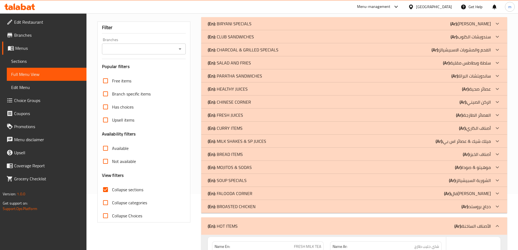
click at [491, 192] on div at bounding box center [497, 193] width 13 height 13
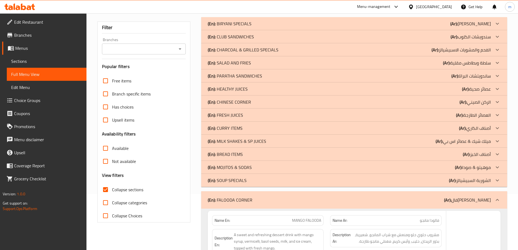
click at [485, 164] on p "(Ar): موهيتو & صودا" at bounding box center [473, 167] width 36 height 7
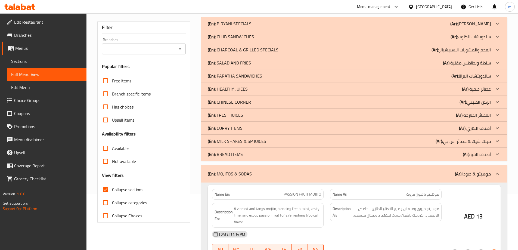
click at [489, 142] on p "(Ar): ميلك شيك & عصائر اس بي" at bounding box center [463, 141] width 55 height 7
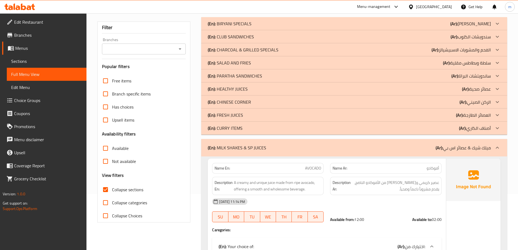
click at [489, 113] on p "(Ar): العصائر الطازجة" at bounding box center [473, 115] width 35 height 7
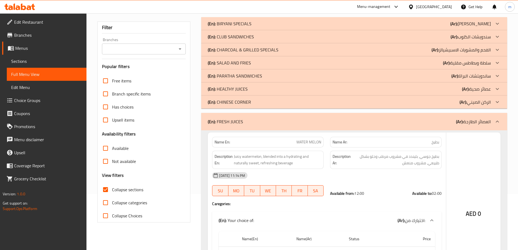
click at [496, 88] on icon at bounding box center [497, 89] width 7 height 7
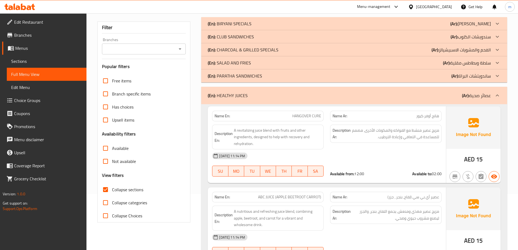
click at [487, 60] on p "(Ar): سلطة وبطاطس مقلية" at bounding box center [467, 63] width 48 height 7
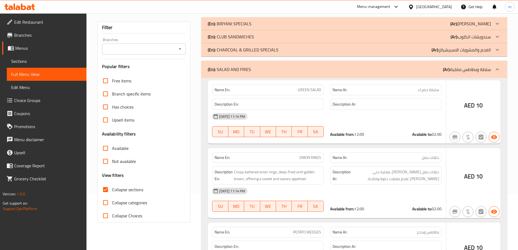
click at [485, 38] on p "(Ar): سندويشات الكلوب" at bounding box center [471, 36] width 40 height 7
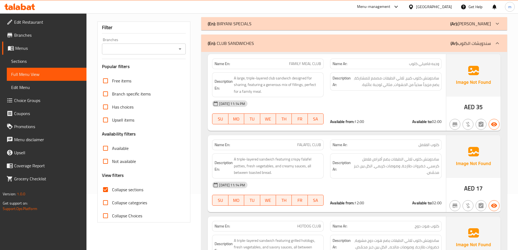
click at [138, 189] on span "Collapse sections" at bounding box center [127, 189] width 31 height 7
click at [112, 189] on input "Collapse sections" at bounding box center [105, 189] width 13 height 13
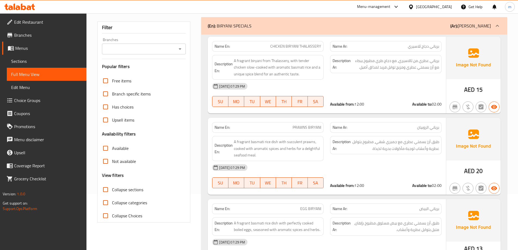
click at [135, 189] on span "Collapse sections" at bounding box center [127, 189] width 31 height 7
click at [112, 189] on input "Collapse sections" at bounding box center [105, 189] width 13 height 13
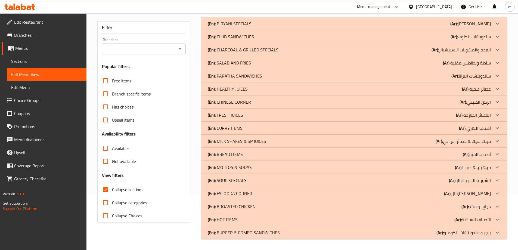
click at [477, 37] on p "(Ar): سندويشات الكلوب" at bounding box center [471, 36] width 40 height 7
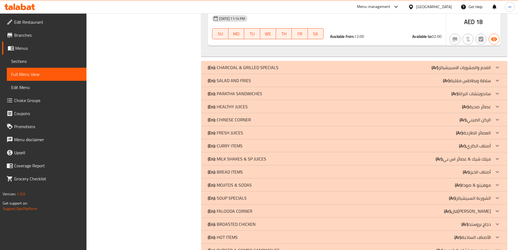
scroll to position [721, 0]
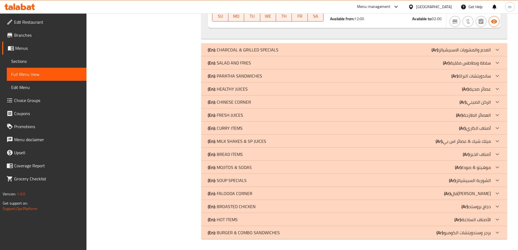
click at [471, 220] on p "(Ar): الأصناف الساخنة" at bounding box center [473, 219] width 36 height 7
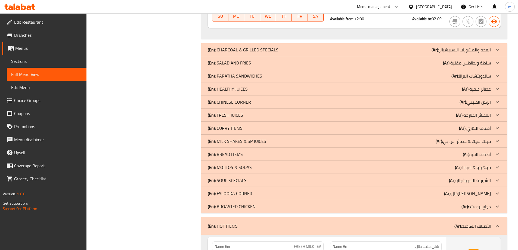
click at [487, 191] on p "(Ar): فالودا كورنر" at bounding box center [467, 193] width 47 height 7
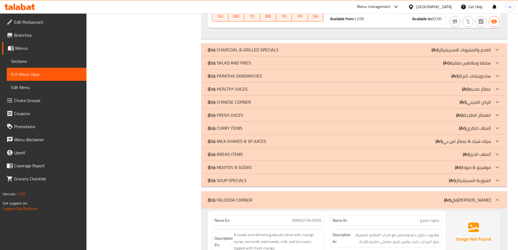
click at [486, 168] on p "(Ar): موهيتو & صودا" at bounding box center [473, 167] width 36 height 7
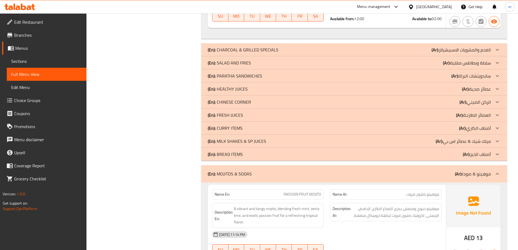
click at [470, 142] on p "(Ar): ميلك شيك & عصائر اس بي" at bounding box center [463, 141] width 55 height 7
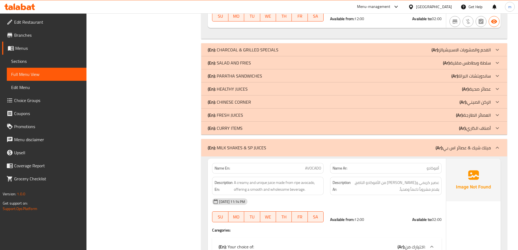
click at [480, 113] on p "(Ar): العصائر الطازجة" at bounding box center [473, 115] width 35 height 7
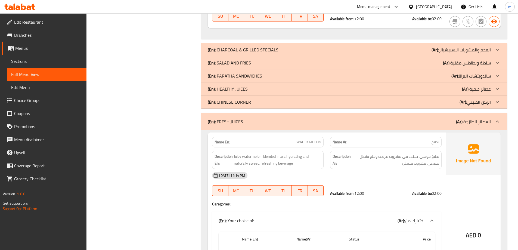
click at [486, 87] on p "(Ar): عصائر صحية" at bounding box center [476, 89] width 29 height 7
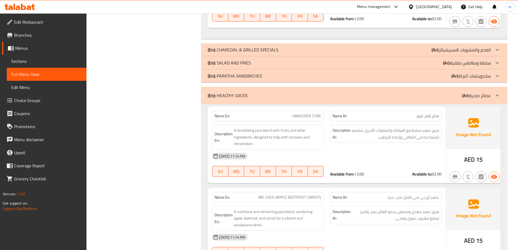
click at [474, 65] on p "(Ar): سلطة وبطاطس مقلية" at bounding box center [467, 63] width 48 height 7
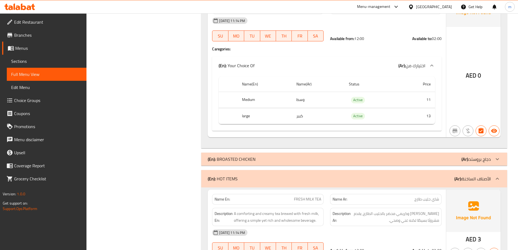
scroll to position [0, 0]
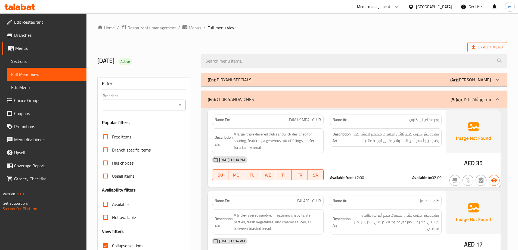
click at [489, 44] on span "Export Menu" at bounding box center [487, 47] width 31 height 7
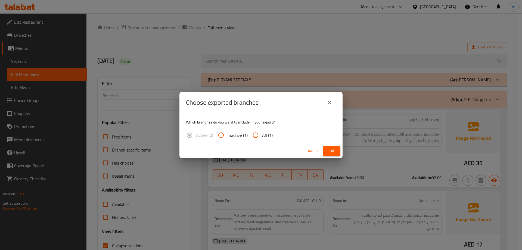
click at [260, 134] on input "All (1)" at bounding box center [255, 135] width 13 height 13
click at [340, 152] on div "Cancel Ok" at bounding box center [261, 151] width 163 height 14
click at [338, 152] on button "Ok" at bounding box center [331, 151] width 17 height 10
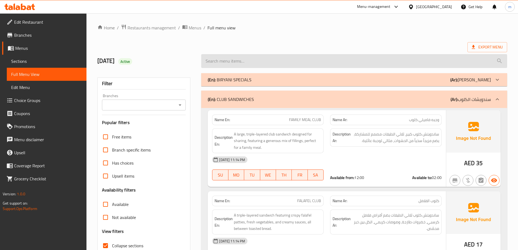
click at [374, 57] on input "search" at bounding box center [354, 61] width 306 height 14
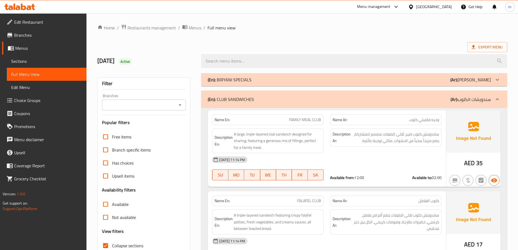
click at [375, 46] on div "Export Menu" at bounding box center [302, 47] width 410 height 10
click at [59, 19] on span "Edit Restaurant" at bounding box center [48, 22] width 68 height 7
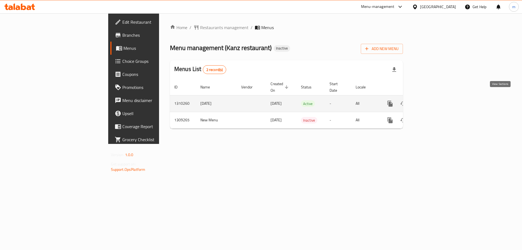
click at [433, 100] on icon "enhanced table" at bounding box center [429, 103] width 7 height 7
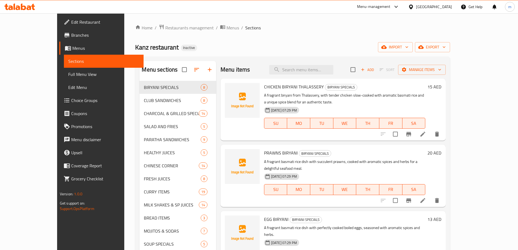
drag, startPoint x: 69, startPoint y: 23, endPoint x: 73, endPoint y: 24, distance: 3.7
click at [71, 23] on span "Edit Restaurant" at bounding box center [105, 22] width 68 height 7
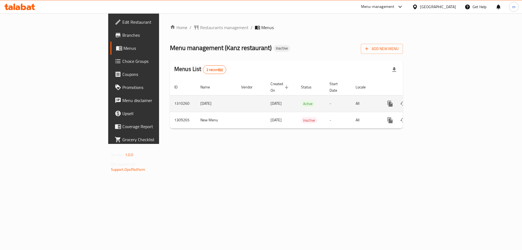
click at [432, 101] on icon "enhanced table" at bounding box center [429, 103] width 5 height 5
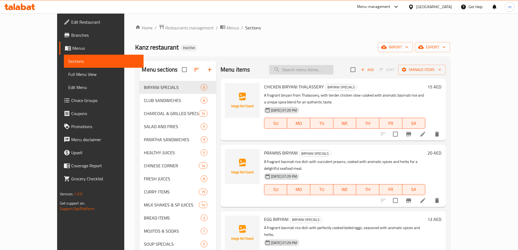
click at [324, 73] on input "search" at bounding box center [301, 70] width 64 height 10
paste input "CHICKEN/BEEF CLUB"
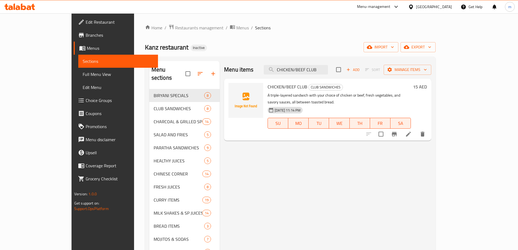
type input "CHICKEN/BEEF CLUB"
click at [412, 131] on icon at bounding box center [408, 134] width 7 height 7
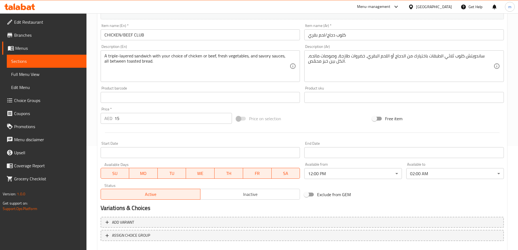
scroll to position [109, 0]
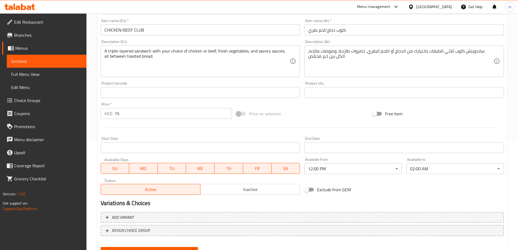
click at [44, 100] on span "Choice Groups" at bounding box center [48, 100] width 68 height 7
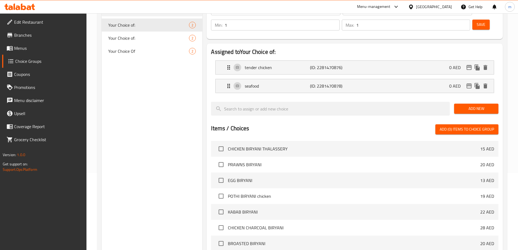
scroll to position [23, 0]
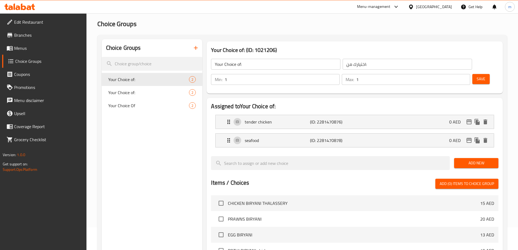
click at [195, 44] on button "button" at bounding box center [195, 47] width 13 height 13
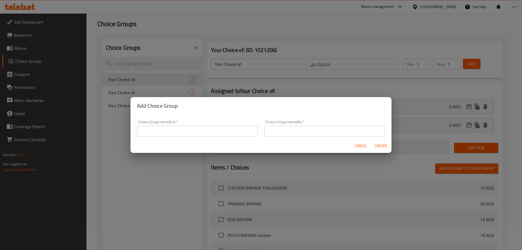
click at [209, 132] on input "text" at bounding box center [197, 131] width 121 height 11
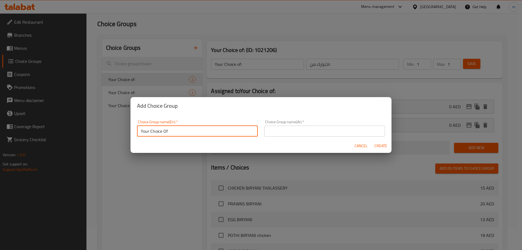
type input "Your Choice Of"
click at [284, 132] on input "text" at bounding box center [324, 131] width 121 height 11
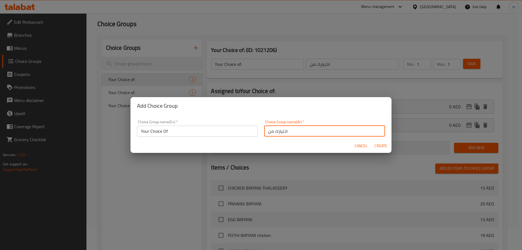
type input "اختيارك من"
click at [378, 145] on span "Create" at bounding box center [380, 146] width 13 height 7
type input "Your Choice Of"
type input "اختيارك من"
type input "0"
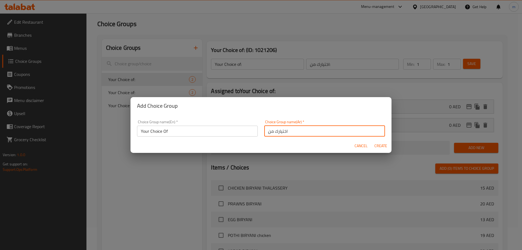
type input "0"
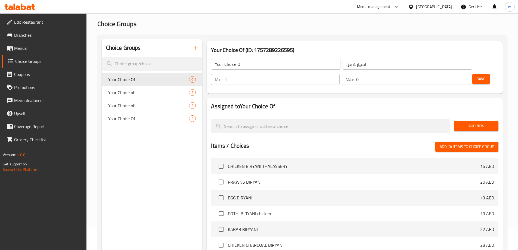
type input "1"
click at [339, 74] on input "1" at bounding box center [282, 79] width 115 height 11
type input "1"
click at [455, 74] on input "1" at bounding box center [413, 79] width 114 height 11
click at [477, 123] on span "Add New" at bounding box center [477, 126] width 36 height 7
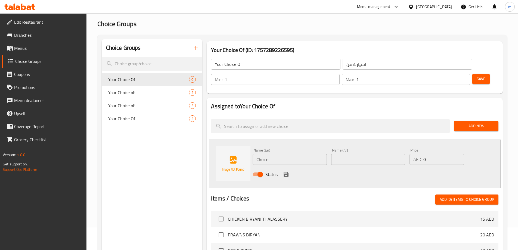
click at [290, 154] on input "Choice" at bounding box center [290, 159] width 74 height 11
type input "Chicken"
click at [386, 154] on input "text" at bounding box center [368, 159] width 74 height 11
type input "دجاج"
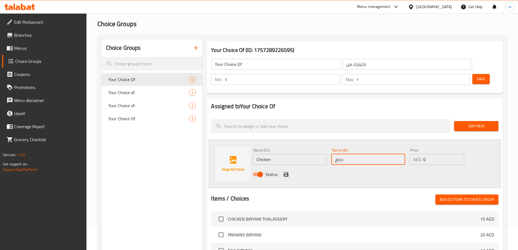
click at [285, 171] on icon "save" at bounding box center [286, 174] width 7 height 7
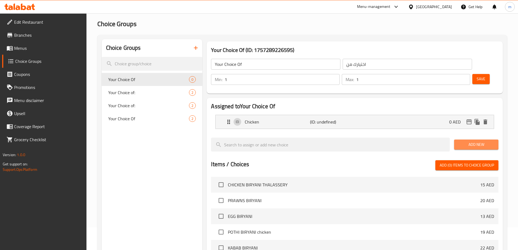
click at [469, 141] on span "Add New" at bounding box center [477, 144] width 36 height 7
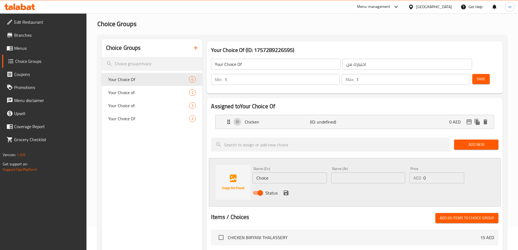
click at [281, 172] on input "Choice" at bounding box center [290, 177] width 74 height 11
type input "ل"
type input "Beef"
click at [353, 172] on input "text" at bounding box center [368, 177] width 74 height 11
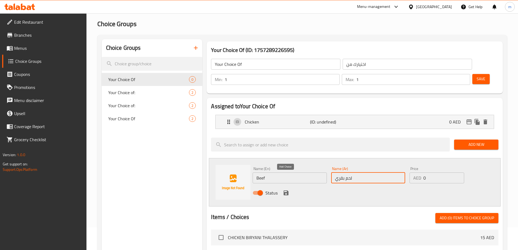
type input "لحم بقري"
drag, startPoint x: 287, startPoint y: 181, endPoint x: 355, endPoint y: 96, distance: 108.3
click at [287, 190] on icon "save" at bounding box center [286, 193] width 7 height 7
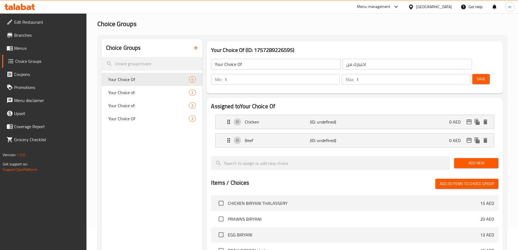
click at [477, 76] on span "Save" at bounding box center [481, 79] width 9 height 7
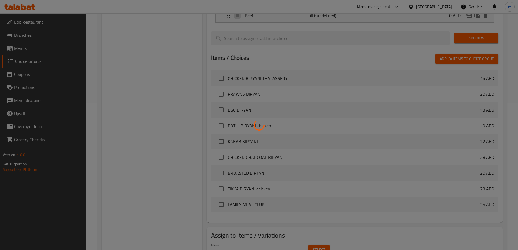
scroll to position [160, 0]
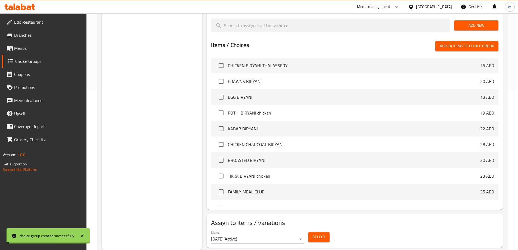
click at [323, 234] on span "Select" at bounding box center [319, 237] width 13 height 7
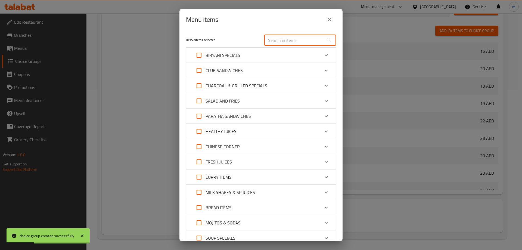
click at [300, 38] on input "text" at bounding box center [293, 40] width 59 height 11
paste input "CHICKEN/BEEF CLUB"
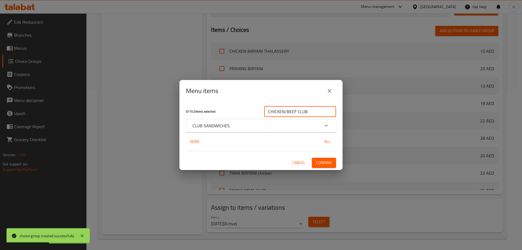
type input "CHICKEN/BEEF CLUB"
click at [301, 125] on div "CLUB SANDWICHES" at bounding box center [256, 125] width 127 height 7
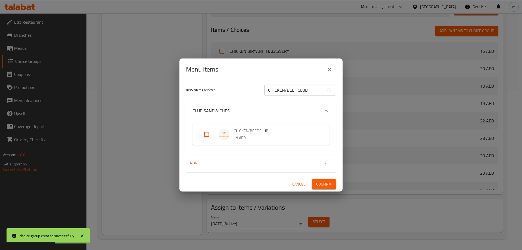
drag, startPoint x: 203, startPoint y: 137, endPoint x: 212, endPoint y: 141, distance: 10.8
click at [203, 137] on input "Expand" at bounding box center [206, 134] width 13 height 13
checkbox input "true"
click at [319, 186] on span "Confirm" at bounding box center [324, 184] width 16 height 7
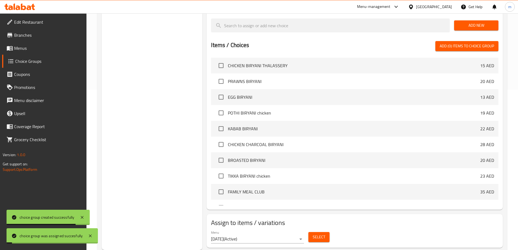
scroll to position [79, 0]
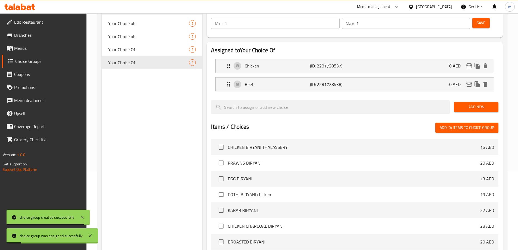
click at [39, 45] on span "Menus" at bounding box center [48, 48] width 68 height 7
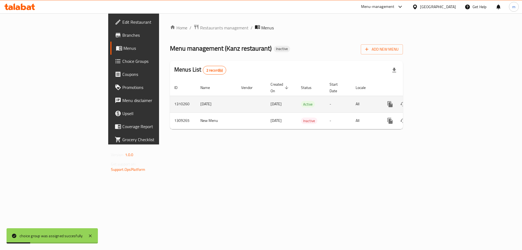
click at [433, 101] on icon "enhanced table" at bounding box center [429, 104] width 7 height 7
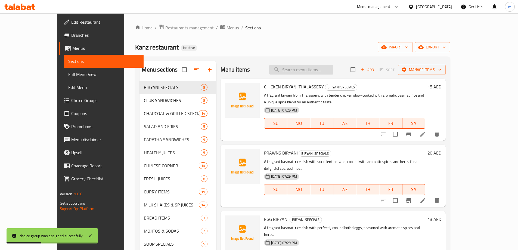
click at [334, 67] on input "search" at bounding box center [301, 70] width 64 height 10
paste input "CHICKEN/BEEF CLUB"
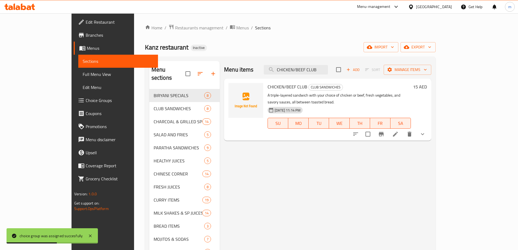
type input "CHICKEN/BEEF CLUB"
click at [399, 131] on icon at bounding box center [395, 134] width 7 height 7
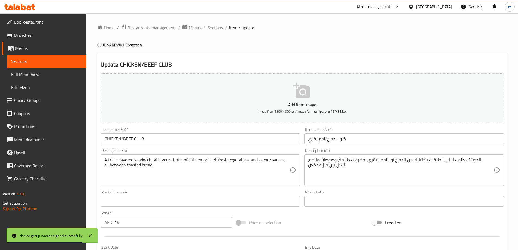
click at [217, 27] on span "Sections" at bounding box center [216, 27] width 16 height 7
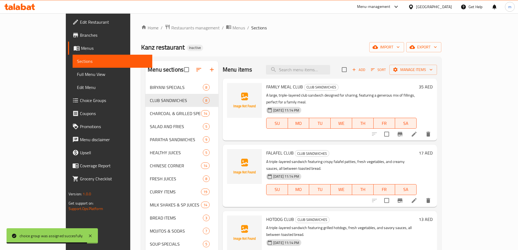
click at [77, 73] on span "Full Menu View" at bounding box center [112, 74] width 71 height 7
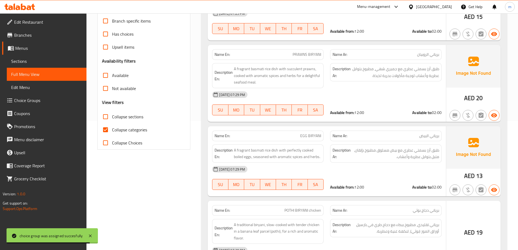
scroll to position [163, 0]
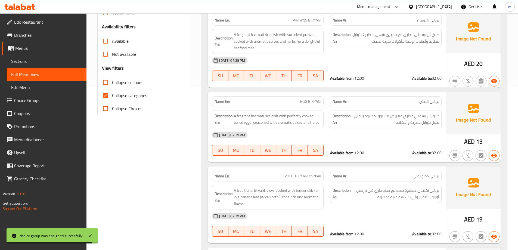
click at [125, 97] on span "Collapse categories" at bounding box center [129, 95] width 35 height 7
click at [112, 97] on input "Collapse categories" at bounding box center [105, 95] width 13 height 13
checkbox input "false"
click at [124, 84] on span "Collapse sections" at bounding box center [127, 82] width 31 height 7
click at [112, 84] on input "Collapse sections" at bounding box center [105, 82] width 13 height 13
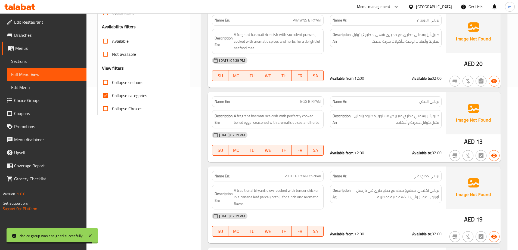
checkbox input "true"
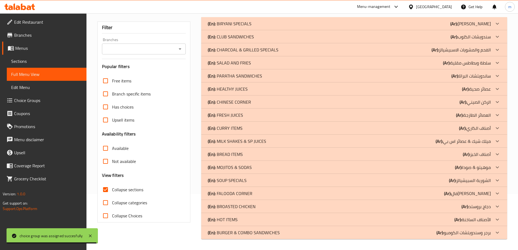
scroll to position [56, 0]
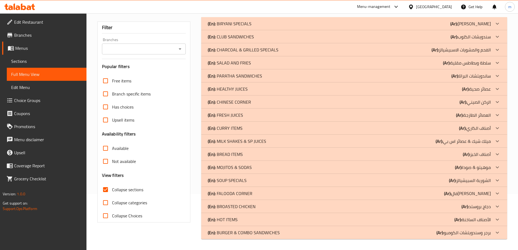
click at [466, 221] on p "(Ar): الأصناف الساخنة" at bounding box center [473, 219] width 36 height 7
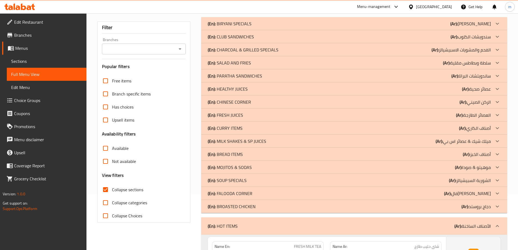
click at [472, 193] on p "(Ar): فال[PERSON_NAME]" at bounding box center [467, 193] width 47 height 7
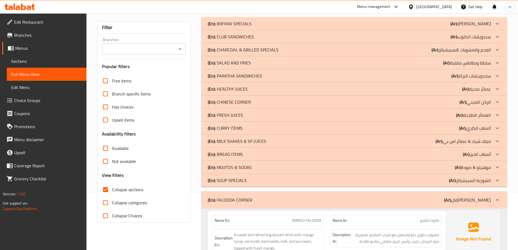
click at [464, 168] on p "(Ar): موهيتو & صودا" at bounding box center [473, 167] width 36 height 7
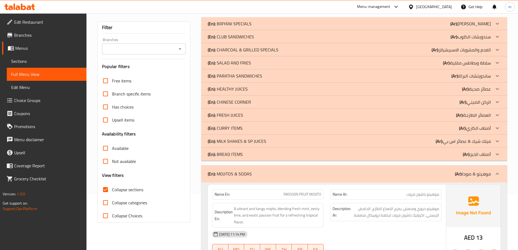
click at [445, 142] on p "(Ar): ميلك شيك & عصائر اس بي" at bounding box center [463, 141] width 55 height 7
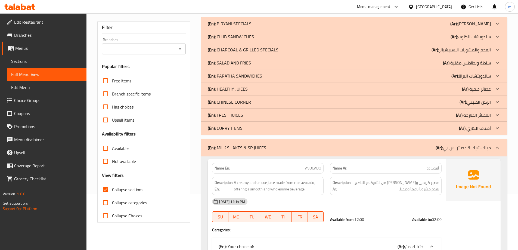
click at [490, 109] on div "(En): FRESH JUICES (Ar): العصائر الطازجة" at bounding box center [354, 115] width 306 height 13
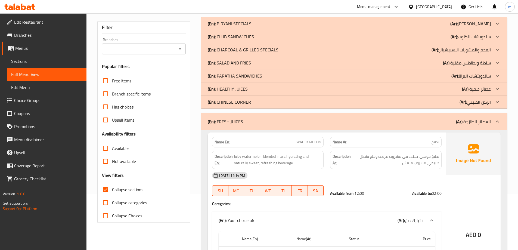
click at [485, 91] on p "(Ar): عصائر صحية" at bounding box center [476, 89] width 29 height 7
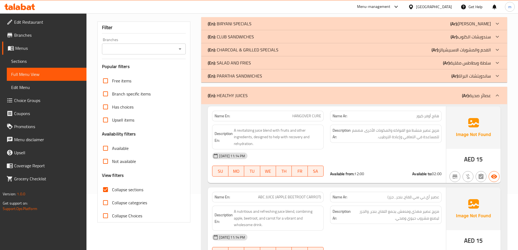
click at [467, 63] on p "(Ar): سلطة وبطاطس مقلية" at bounding box center [467, 63] width 48 height 7
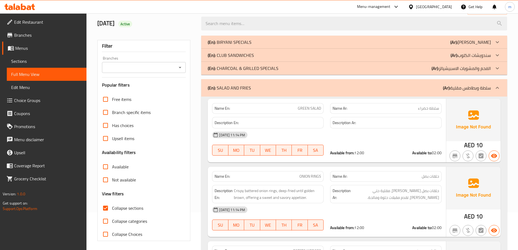
scroll to position [29, 0]
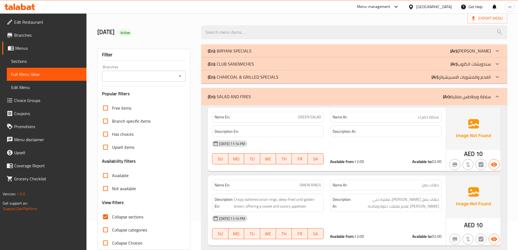
click at [490, 61] on p "(Ar): سندويشات الكلوب" at bounding box center [471, 64] width 40 height 7
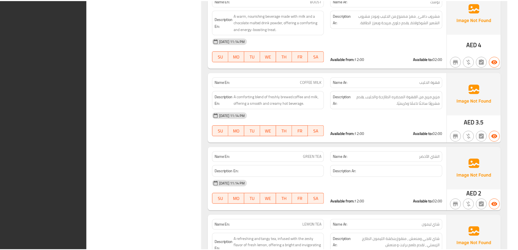
scroll to position [7295, 0]
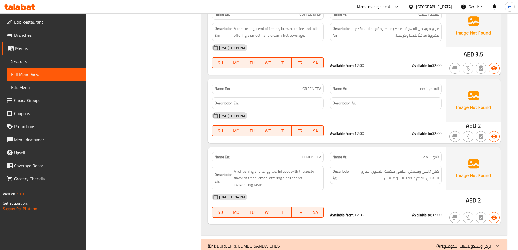
click at [23, 17] on link "Edit Restaurant" at bounding box center [44, 22] width 84 height 13
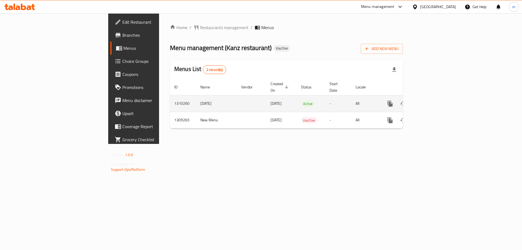
click at [433, 100] on icon "enhanced table" at bounding box center [429, 103] width 7 height 7
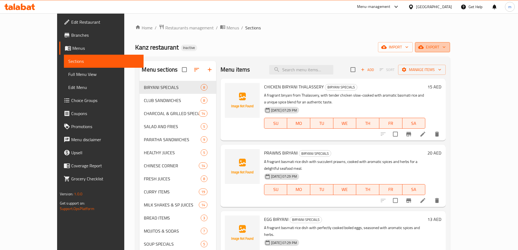
click at [446, 50] on span "export" at bounding box center [432, 47] width 26 height 7
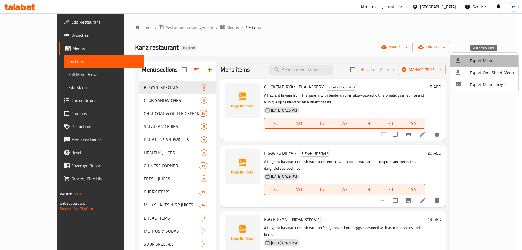
click at [488, 64] on span "Export Menu" at bounding box center [492, 60] width 44 height 7
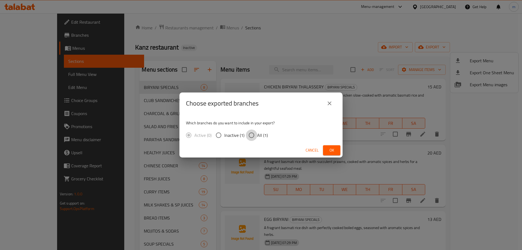
click at [257, 131] on input "All (1)" at bounding box center [251, 134] width 11 height 11
radio input "true"
click at [331, 148] on span "Ok" at bounding box center [332, 150] width 9 height 7
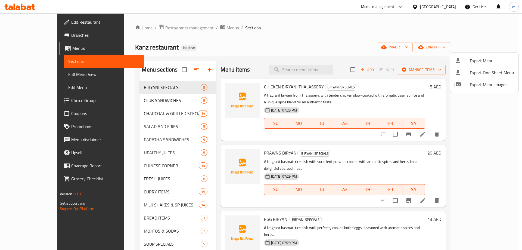
click at [37, 24] on div at bounding box center [261, 125] width 522 height 250
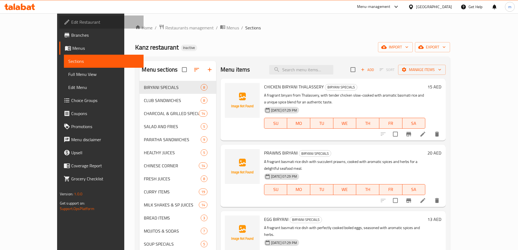
click at [71, 24] on span "Edit Restaurant" at bounding box center [105, 22] width 68 height 7
